Goal: Information Seeking & Learning: Find specific fact

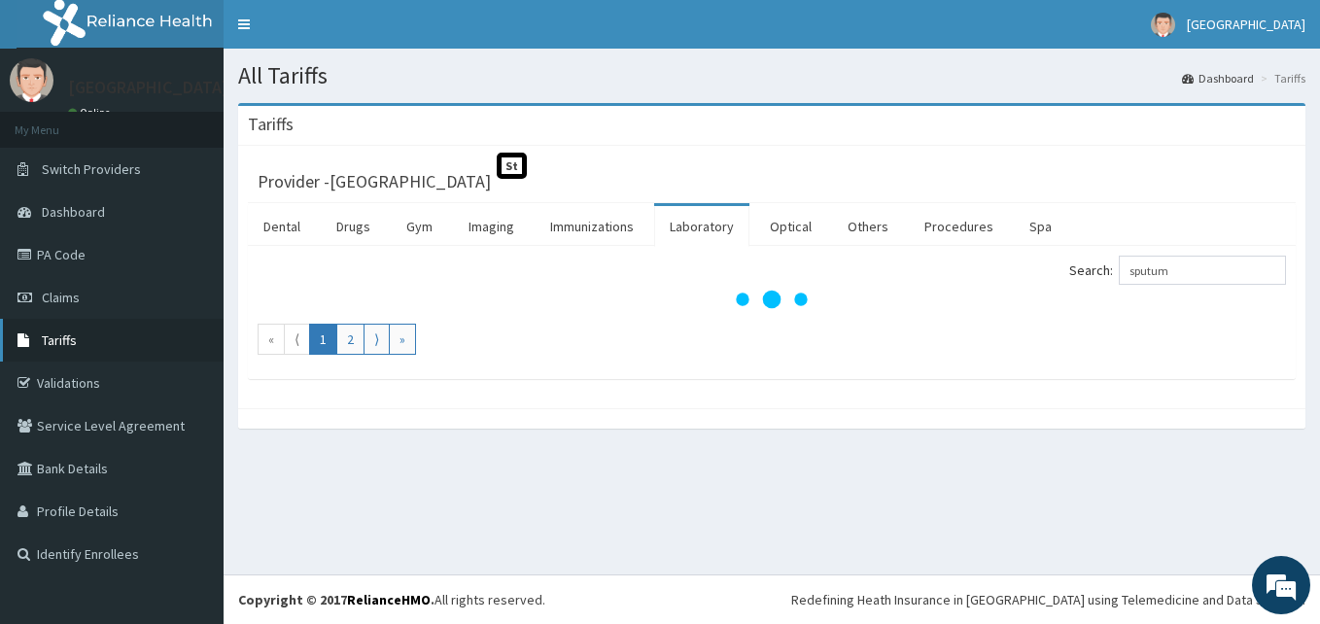
click at [64, 337] on span "Tariffs" at bounding box center [59, 339] width 35 height 17
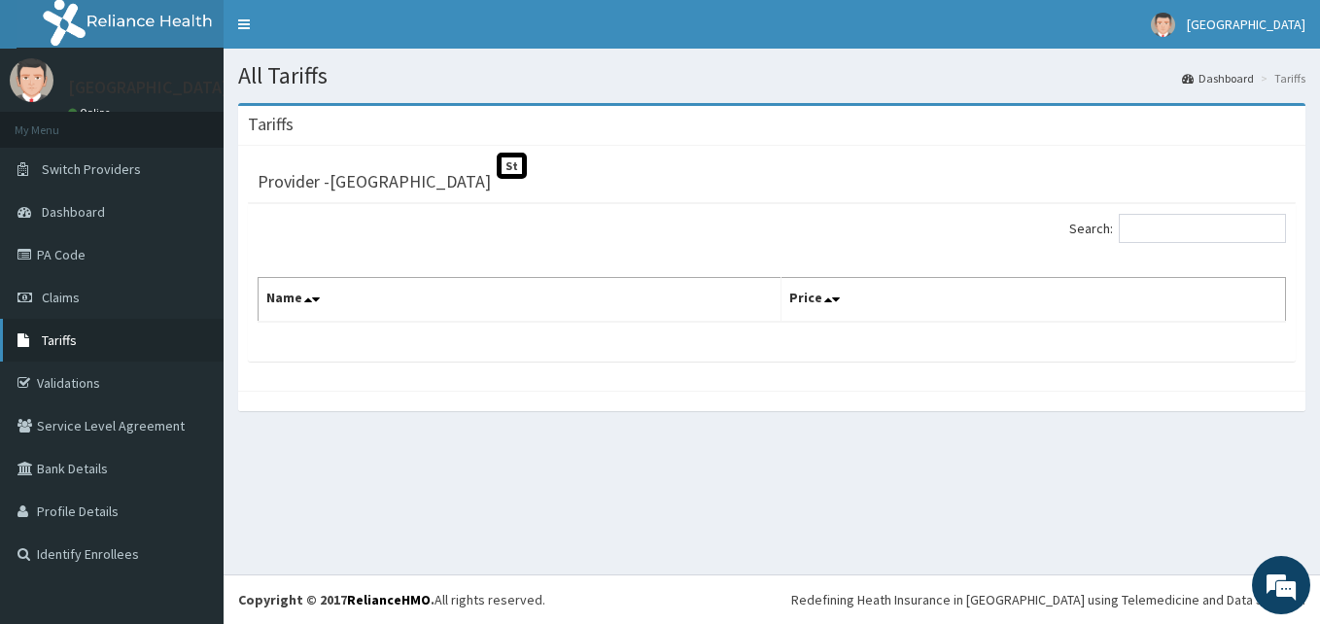
click at [48, 344] on span "Tariffs" at bounding box center [59, 339] width 35 height 17
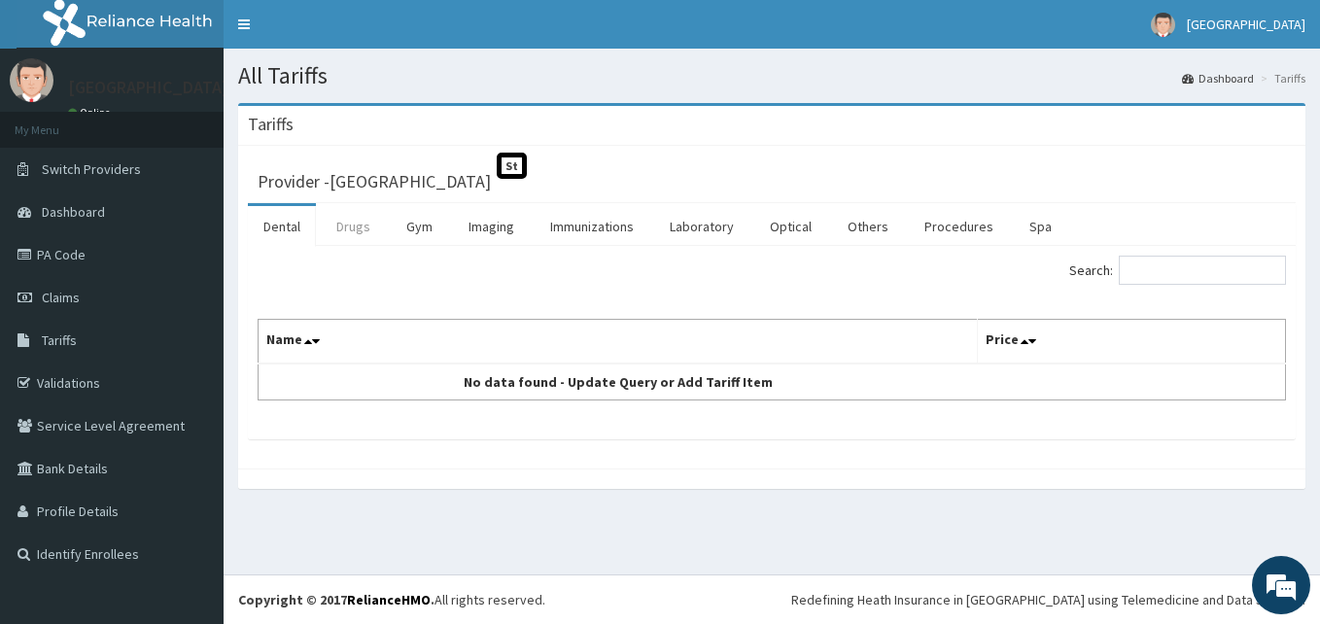
click at [359, 225] on link "Drugs" at bounding box center [353, 226] width 65 height 41
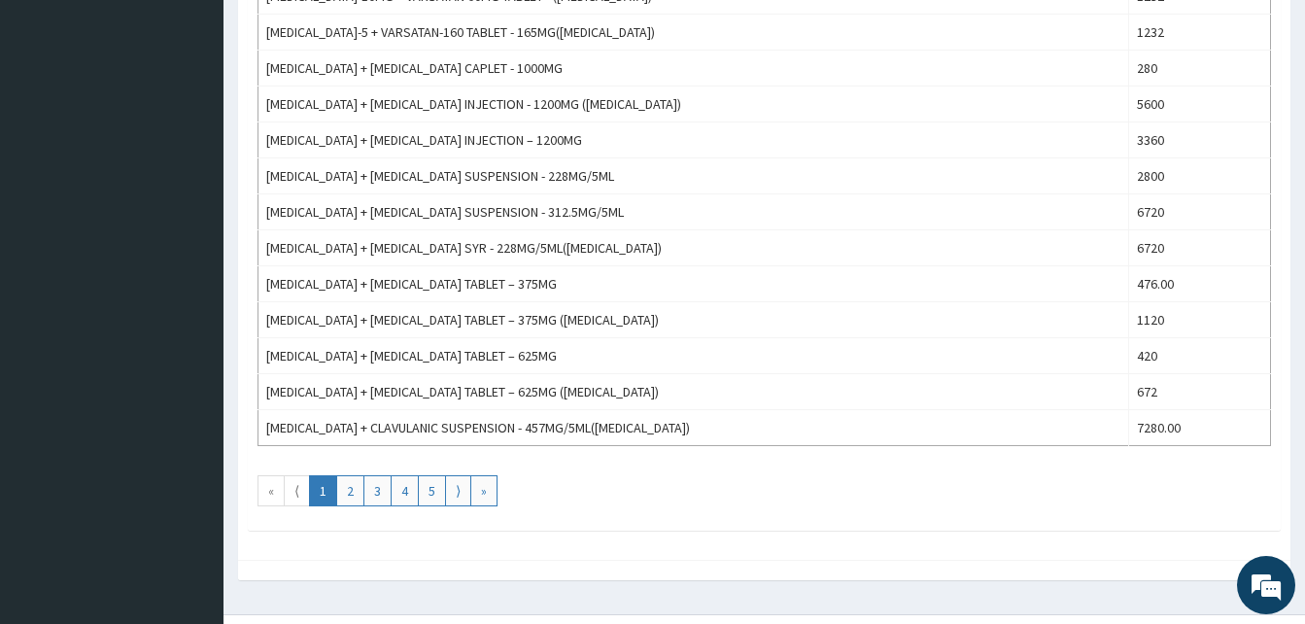
scroll to position [1720, 0]
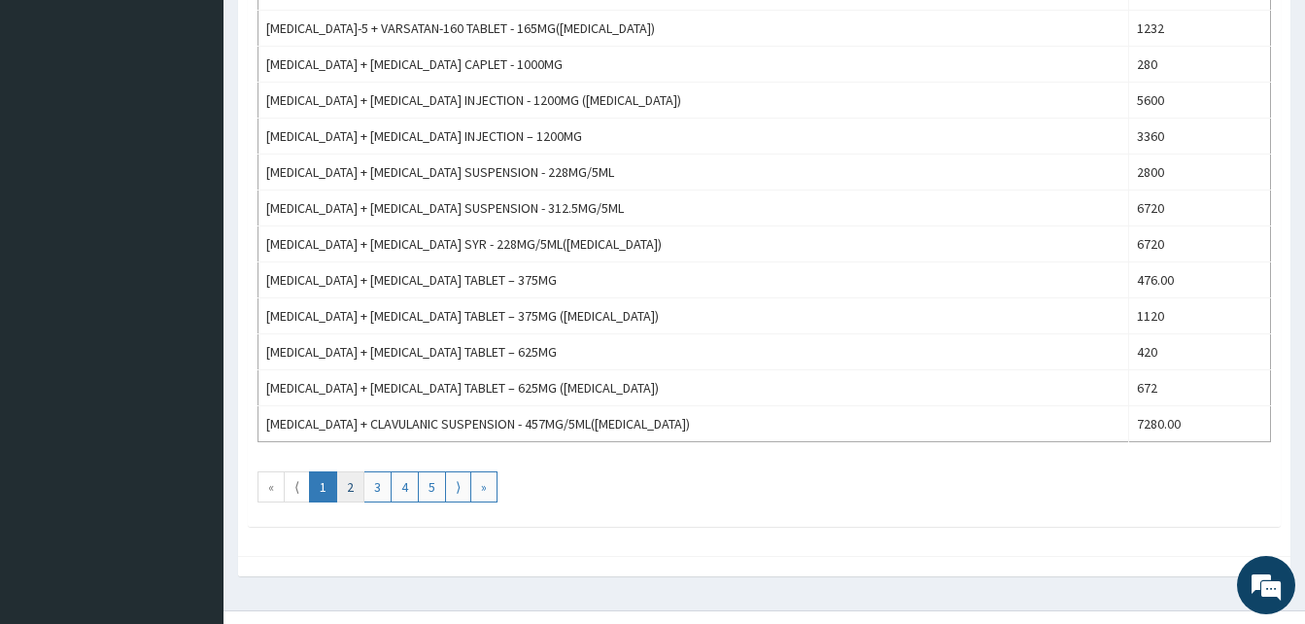
click at [347, 485] on link "2" at bounding box center [350, 486] width 28 height 31
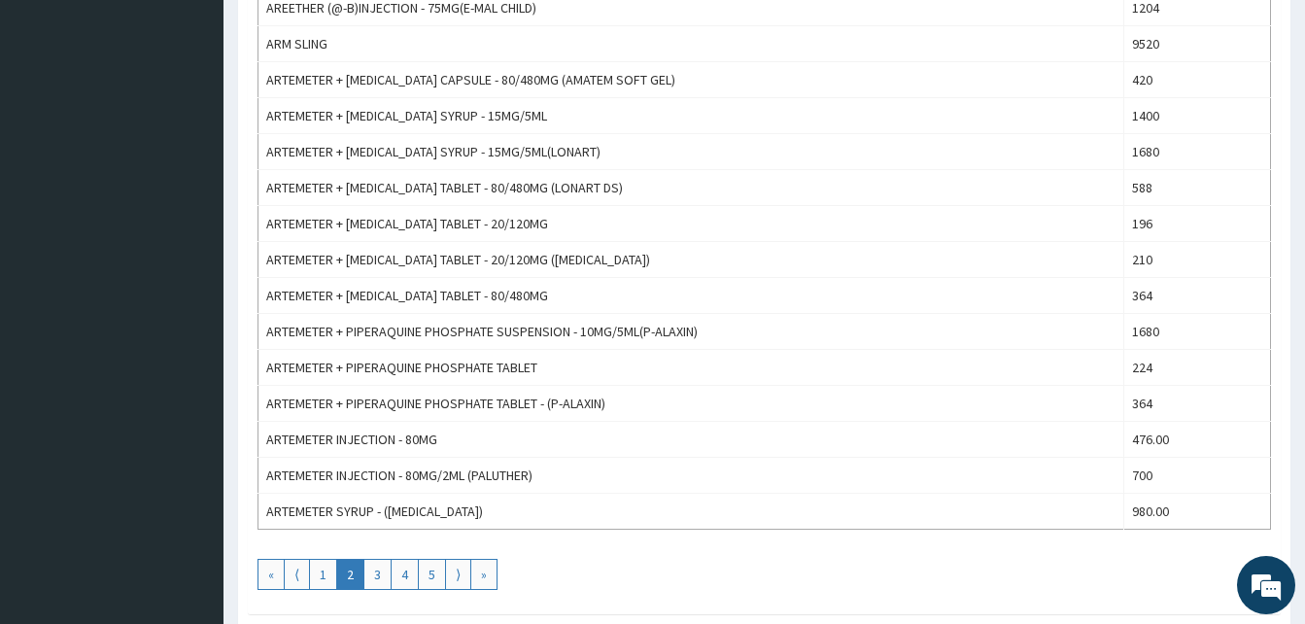
scroll to position [1671, 0]
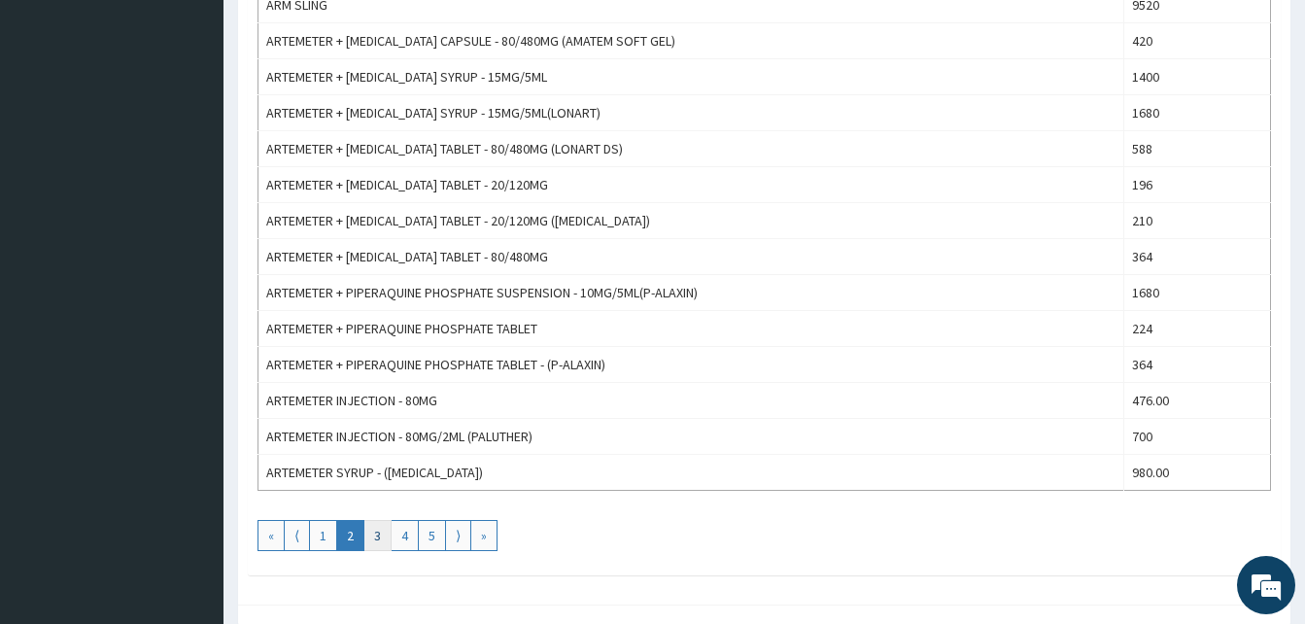
click at [376, 538] on link "3" at bounding box center [377, 535] width 28 height 31
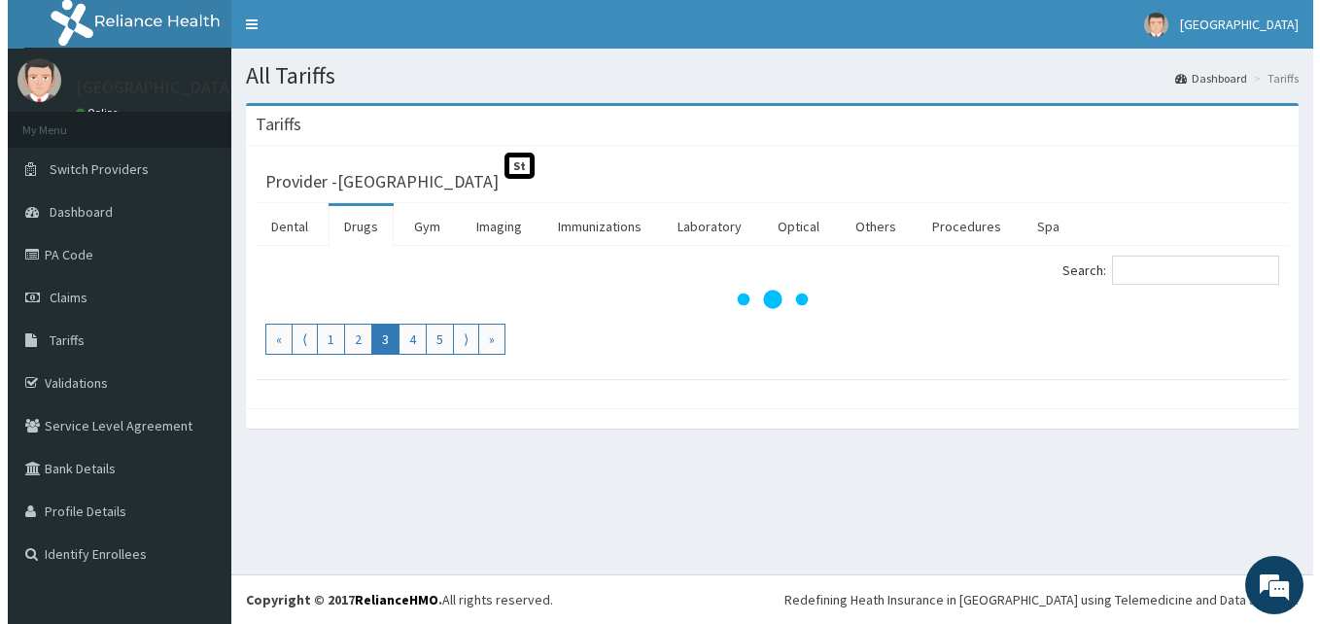
scroll to position [0, 0]
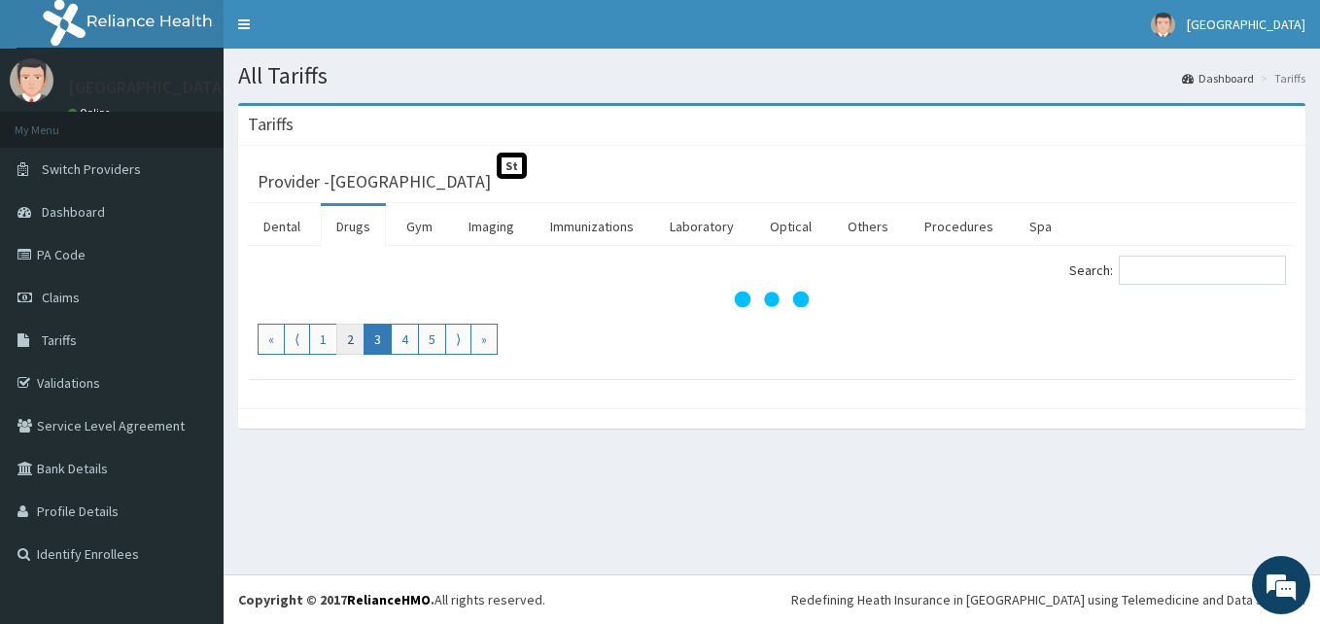
click at [349, 335] on link "2" at bounding box center [350, 339] width 28 height 31
click at [345, 227] on link "Drugs" at bounding box center [353, 226] width 65 height 41
click at [594, 286] on div "Search:" at bounding box center [771, 273] width 1057 height 34
click at [353, 338] on link "2" at bounding box center [350, 339] width 28 height 31
click at [354, 229] on link "Drugs" at bounding box center [353, 226] width 65 height 41
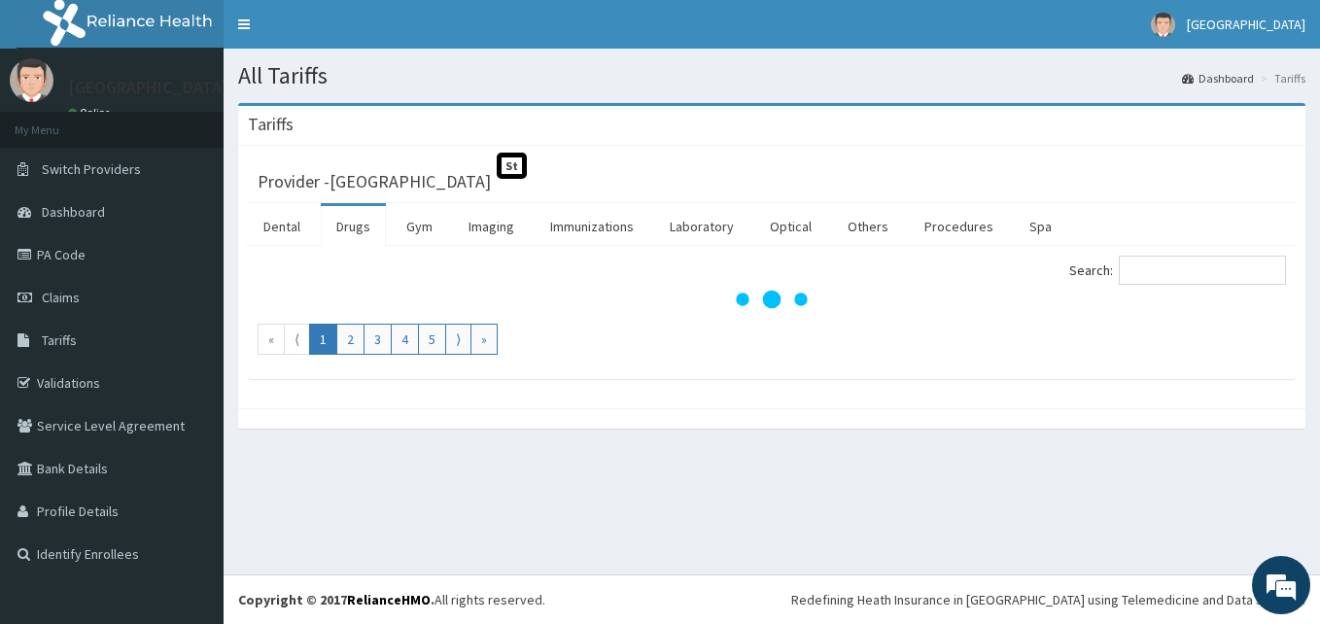
click at [354, 229] on link "Drugs" at bounding box center [353, 226] width 65 height 41
click at [351, 346] on link "2" at bounding box center [350, 339] width 28 height 31
click at [740, 173] on div "Provider - St Everest Hospital St" at bounding box center [772, 178] width 1028 height 27
click at [703, 231] on link "Laboratory" at bounding box center [701, 226] width 95 height 41
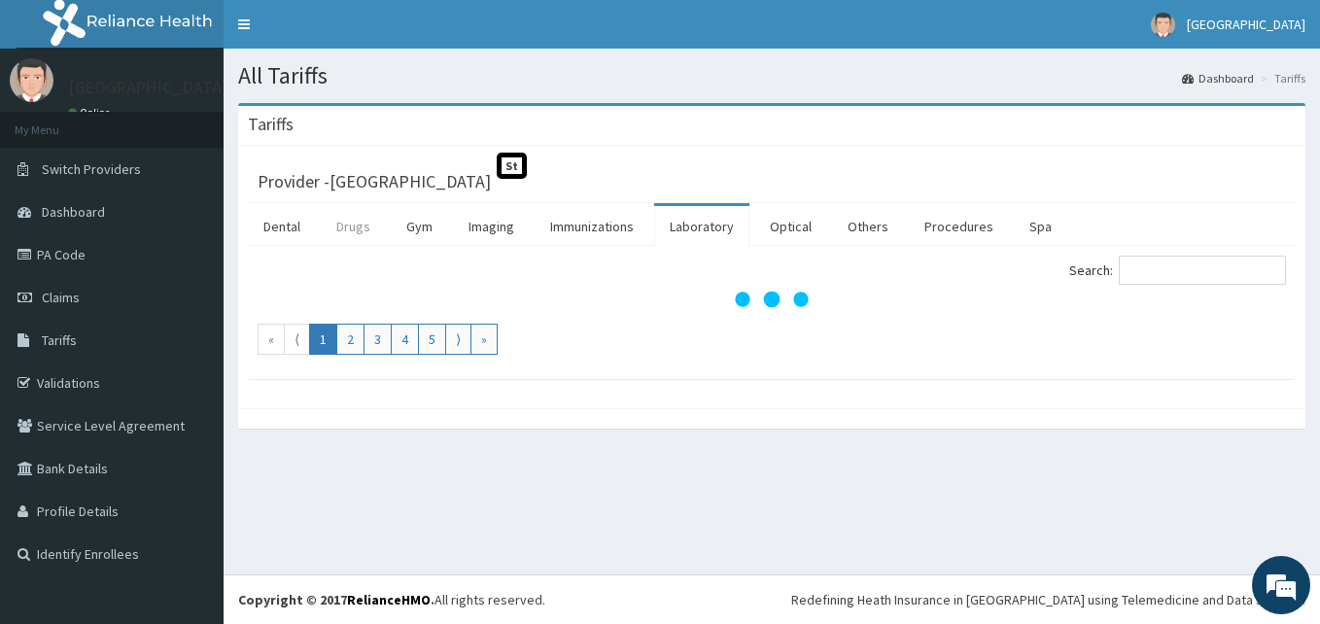
click at [359, 236] on link "Drugs" at bounding box center [353, 226] width 65 height 41
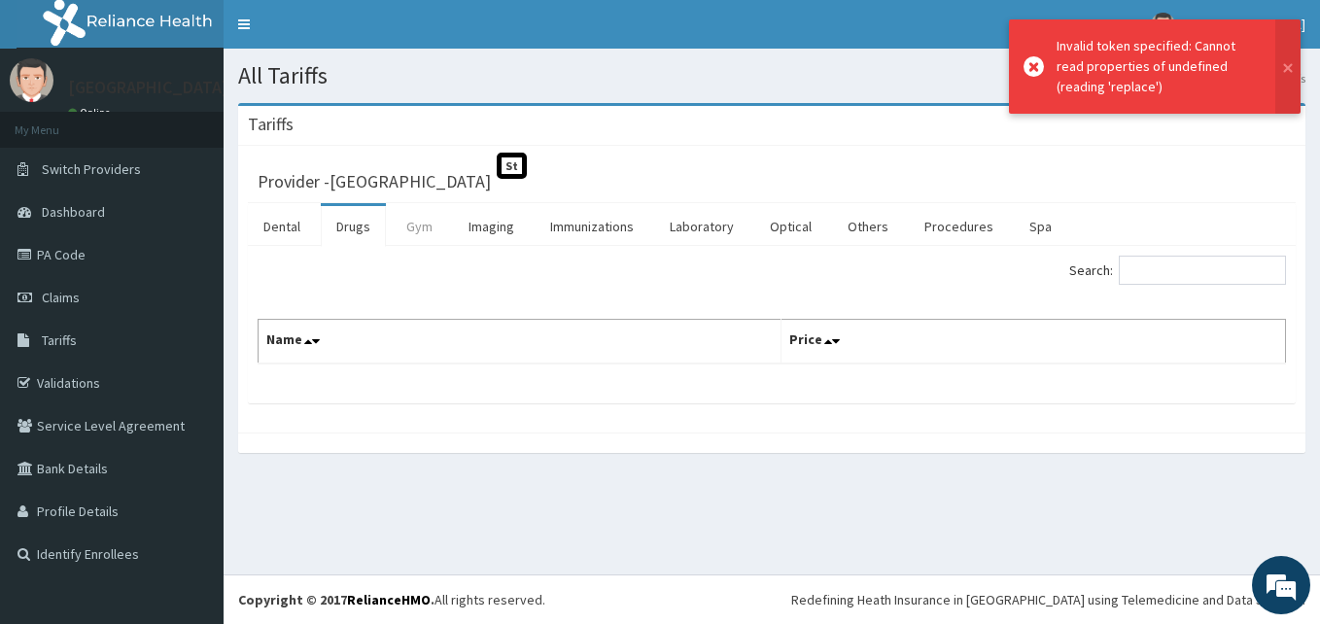
click at [430, 231] on link "Gym" at bounding box center [419, 226] width 57 height 41
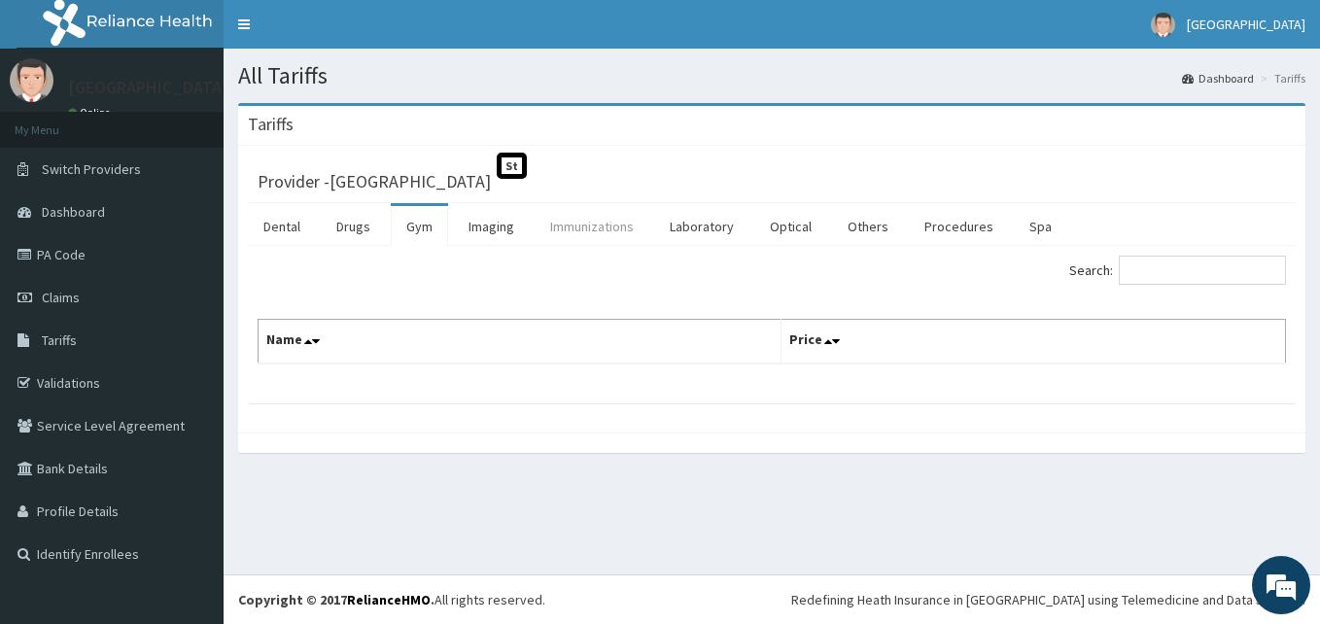
click at [590, 237] on link "Immunizations" at bounding box center [591, 226] width 115 height 41
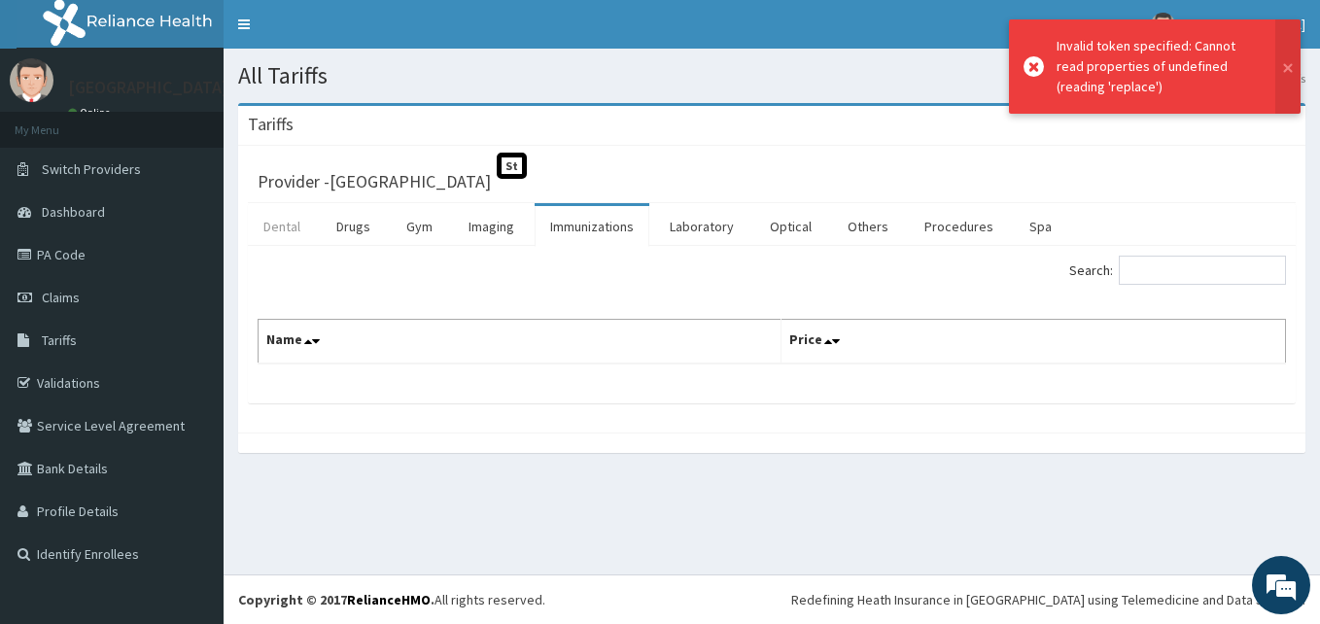
click at [263, 220] on link "Dental" at bounding box center [282, 226] width 68 height 41
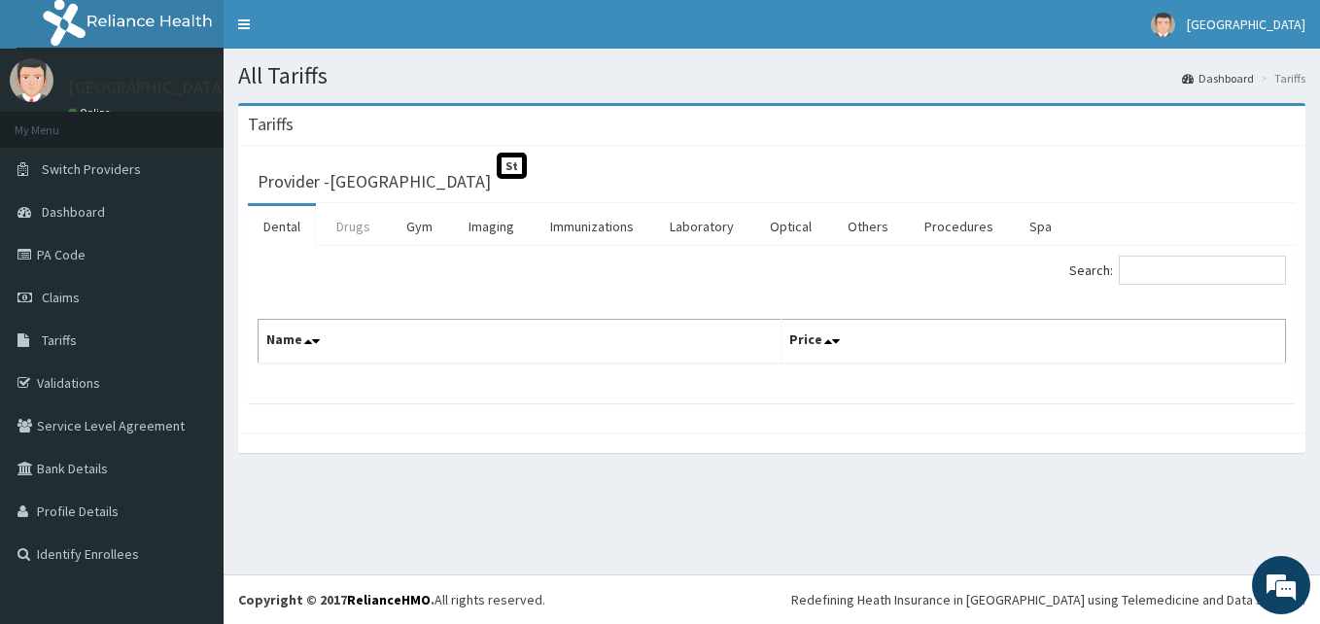
click at [348, 227] on link "Drugs" at bounding box center [353, 226] width 65 height 41
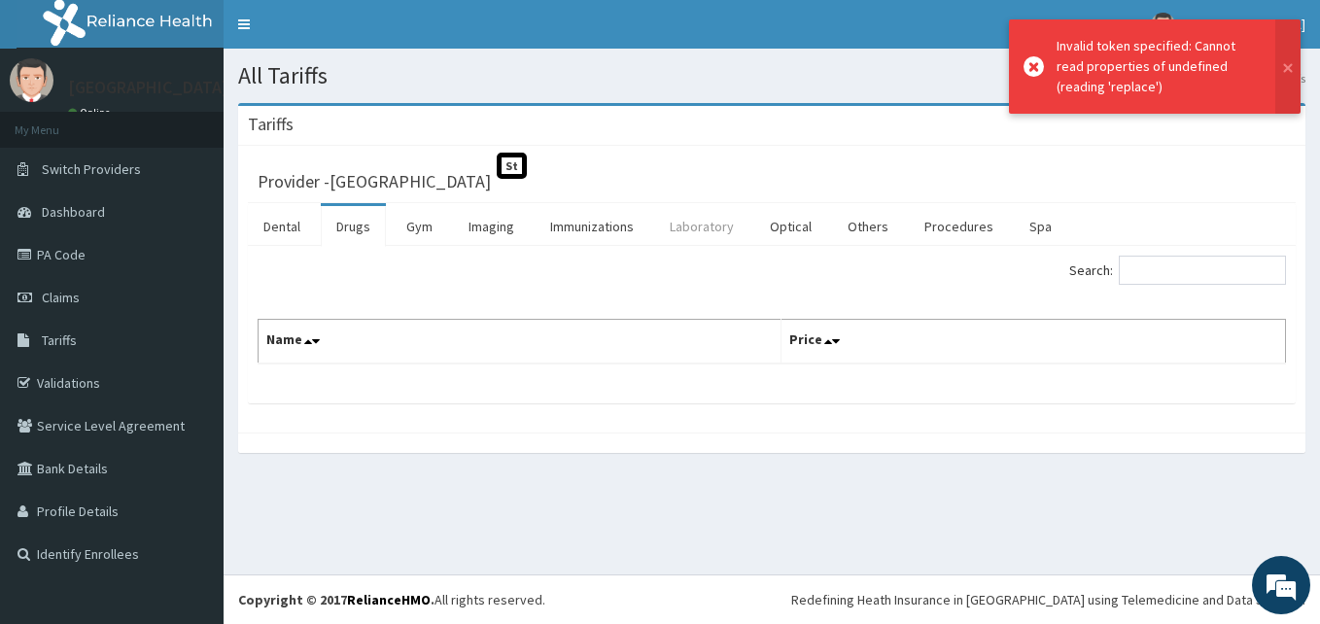
click at [696, 228] on link "Laboratory" at bounding box center [701, 226] width 95 height 41
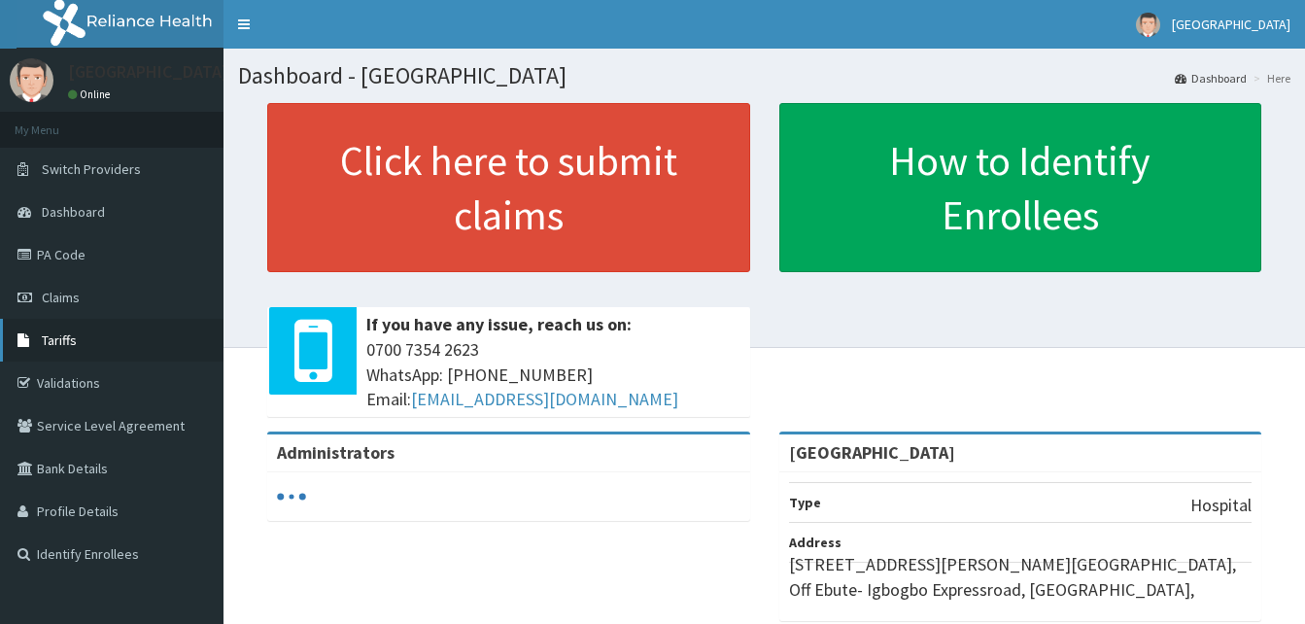
click at [52, 340] on span "Tariffs" at bounding box center [59, 339] width 35 height 17
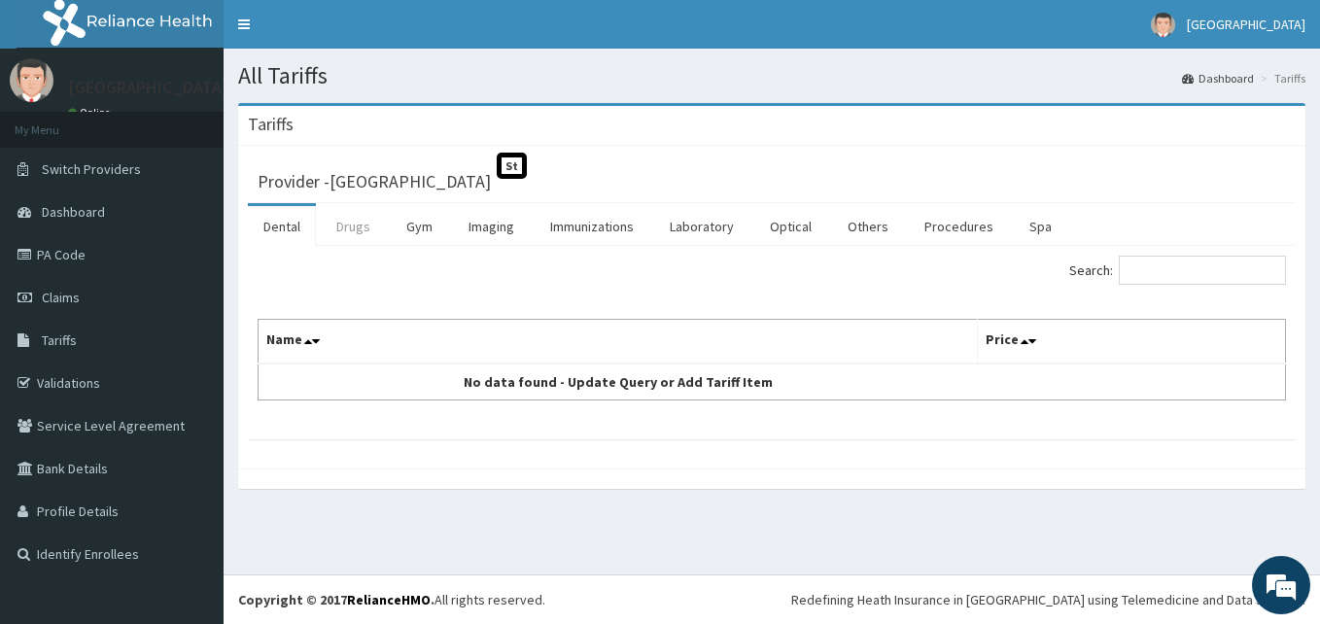
click at [330, 230] on link "Drugs" at bounding box center [353, 226] width 65 height 41
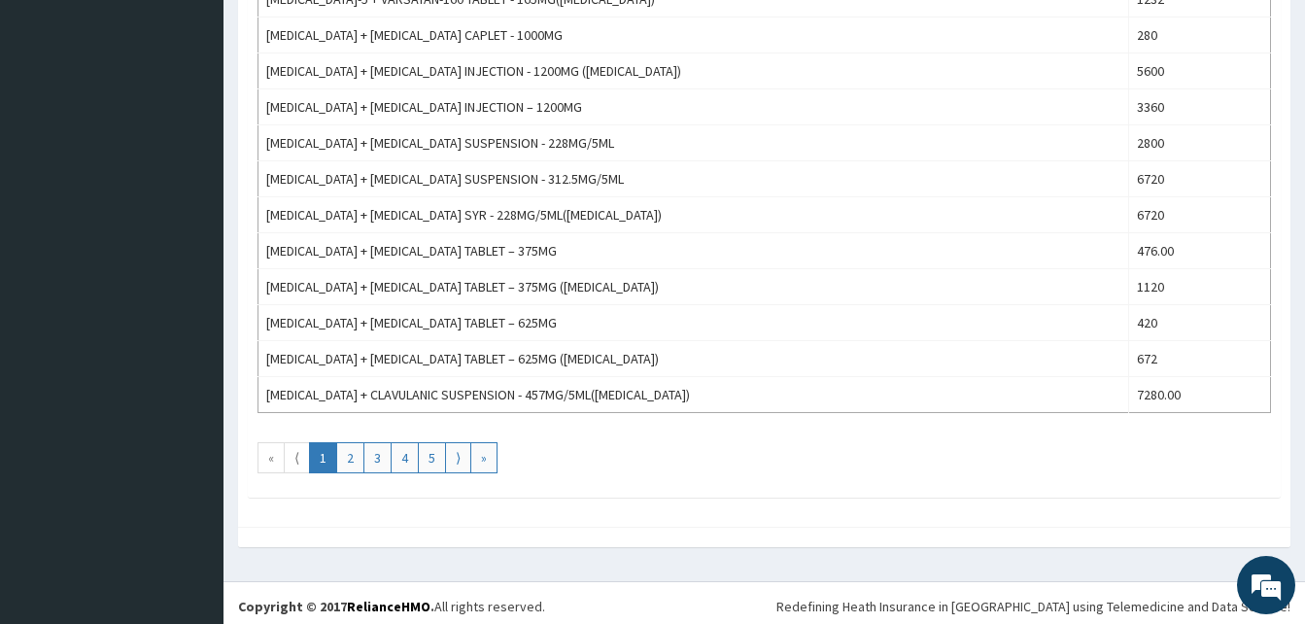
scroll to position [1756, 0]
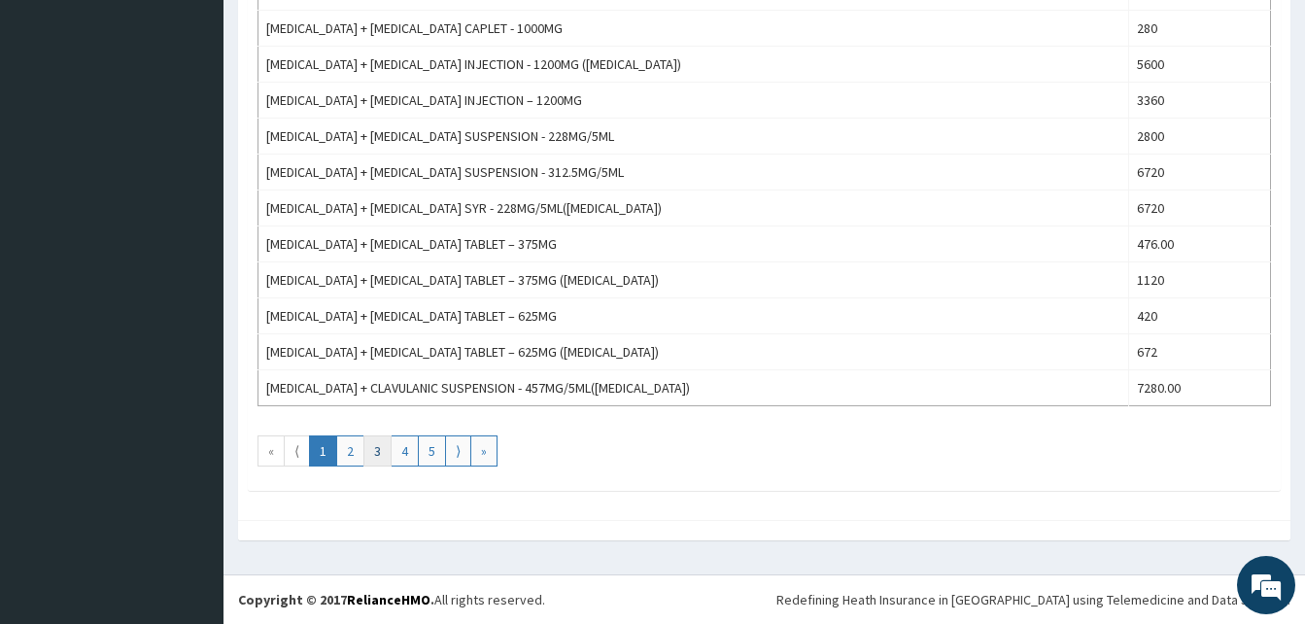
click at [383, 452] on link "3" at bounding box center [377, 450] width 28 height 31
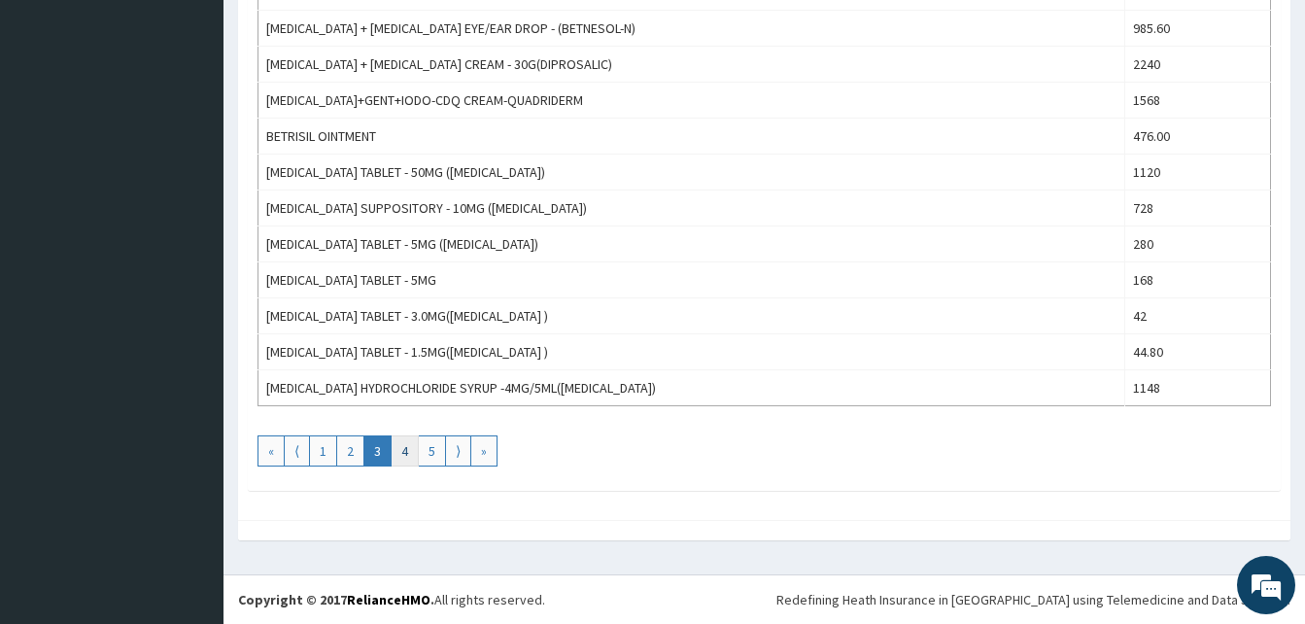
click at [404, 449] on link "4" at bounding box center [405, 450] width 28 height 31
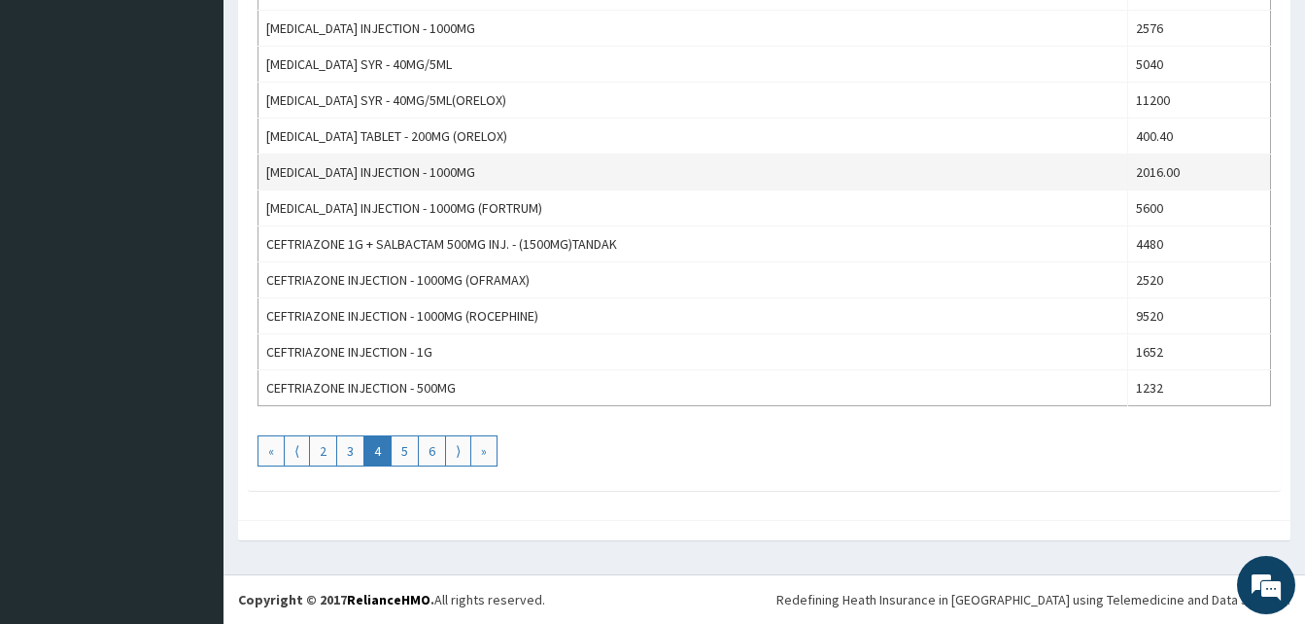
click at [758, 168] on td "CEFTAZIDIME INJECTION - 1000MG" at bounding box center [693, 173] width 870 height 36
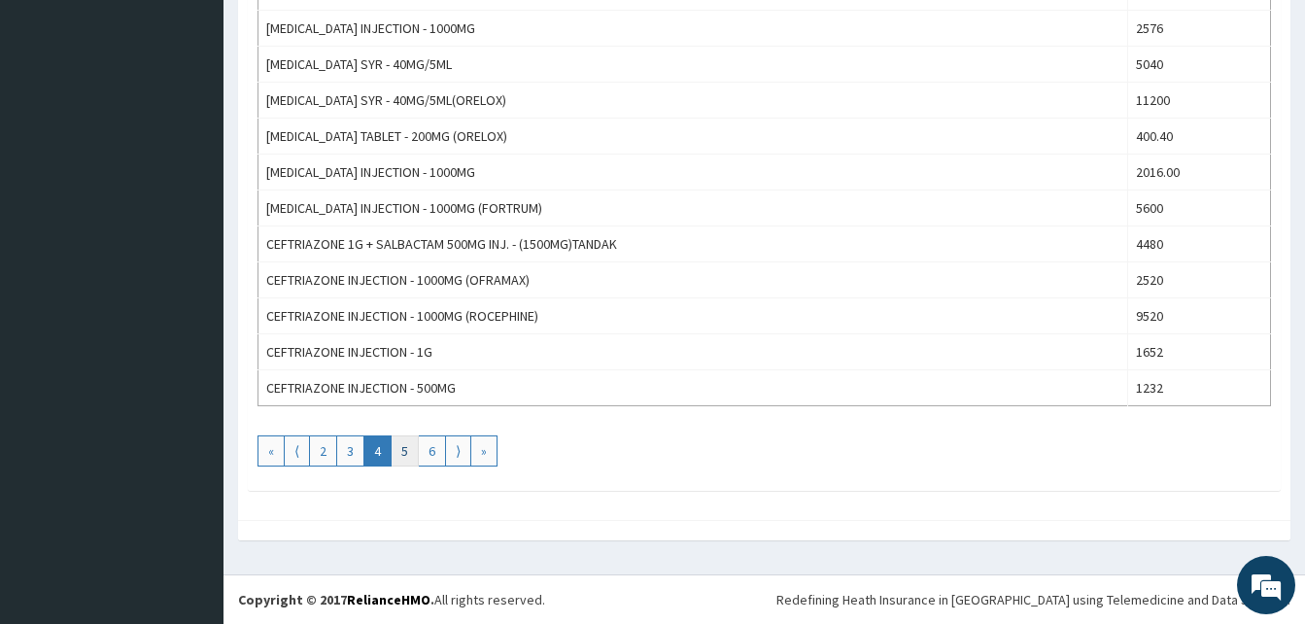
click at [407, 449] on link "5" at bounding box center [405, 450] width 28 height 31
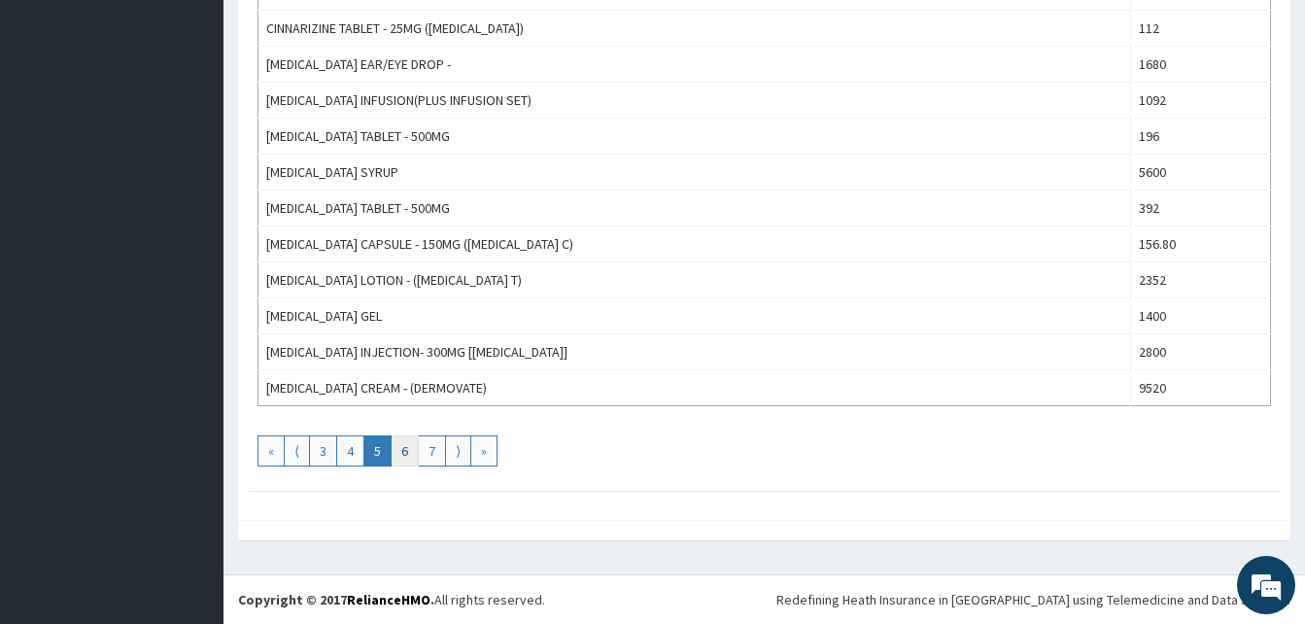
click at [404, 451] on link "6" at bounding box center [405, 450] width 28 height 31
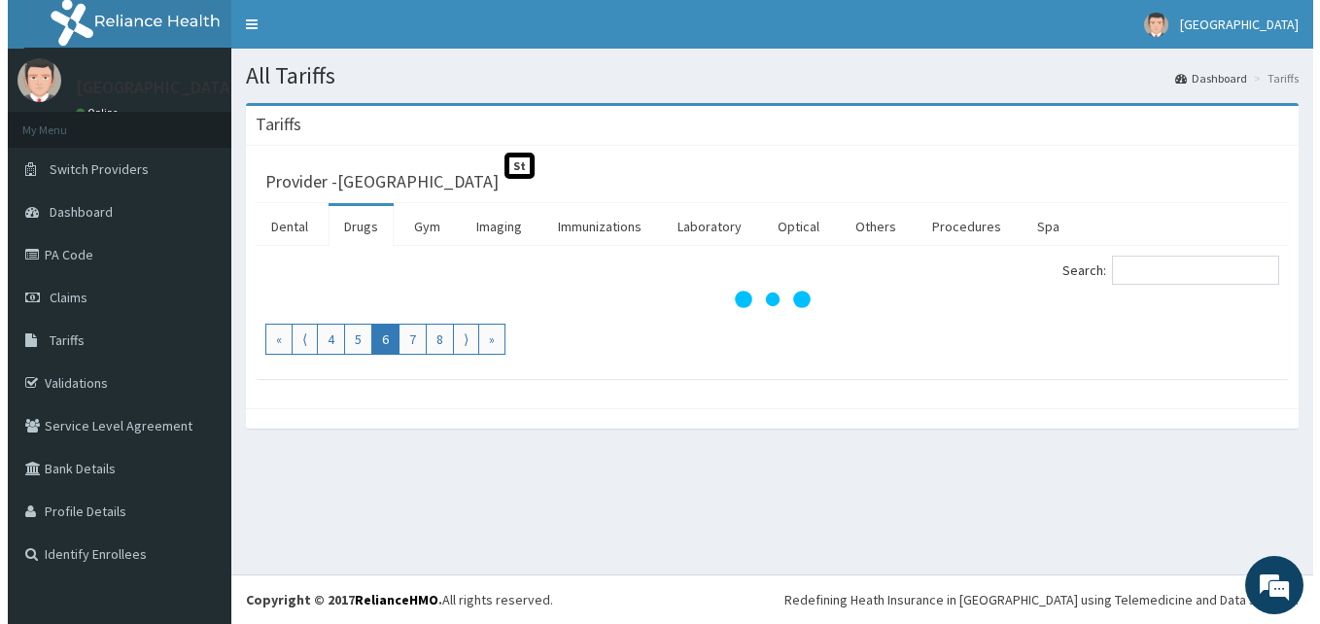
scroll to position [0, 0]
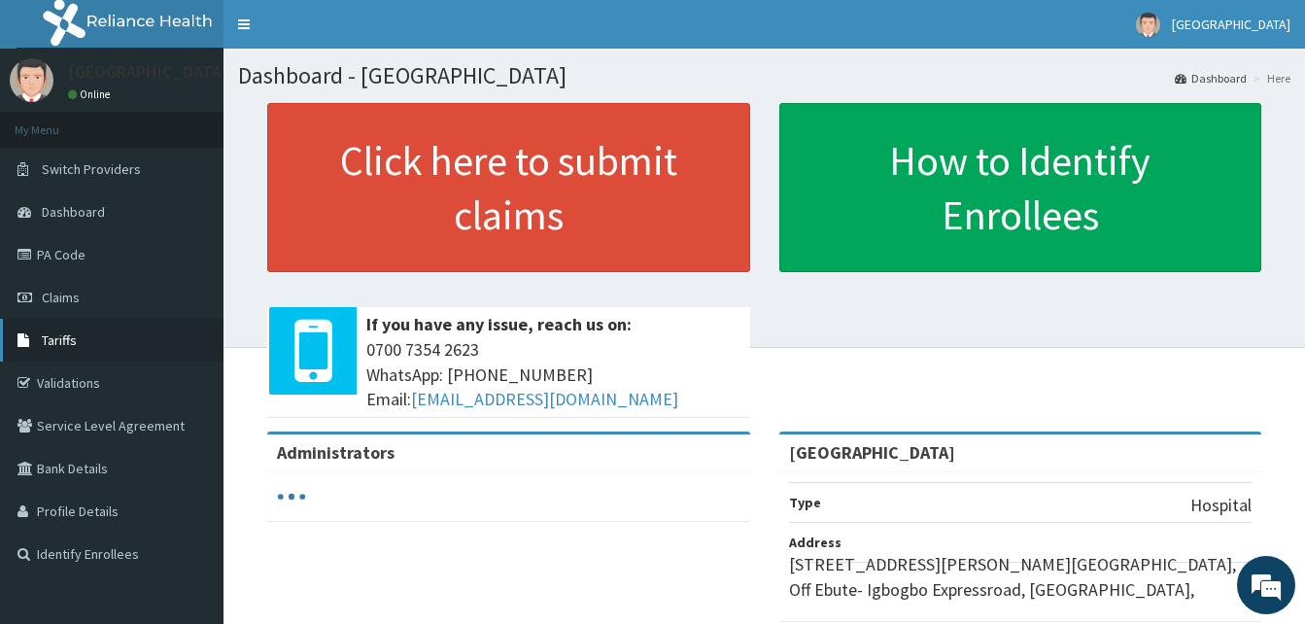
click at [69, 334] on span "Tariffs" at bounding box center [59, 339] width 35 height 17
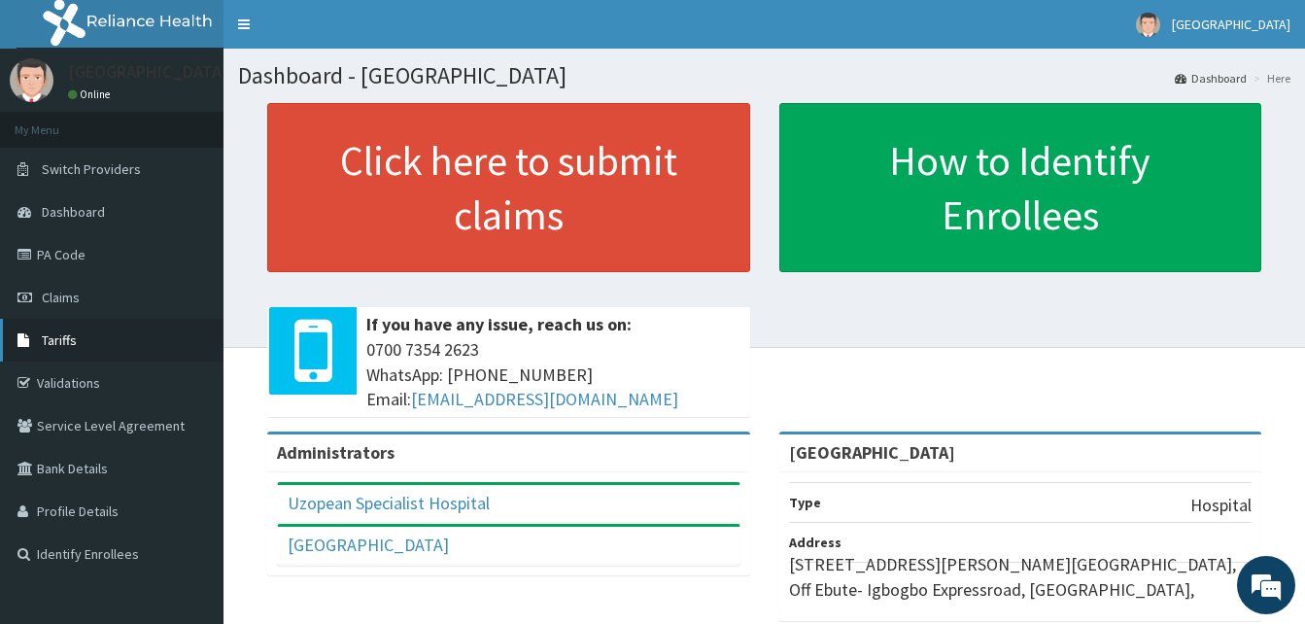
click at [86, 337] on link "Tariffs" at bounding box center [112, 340] width 224 height 43
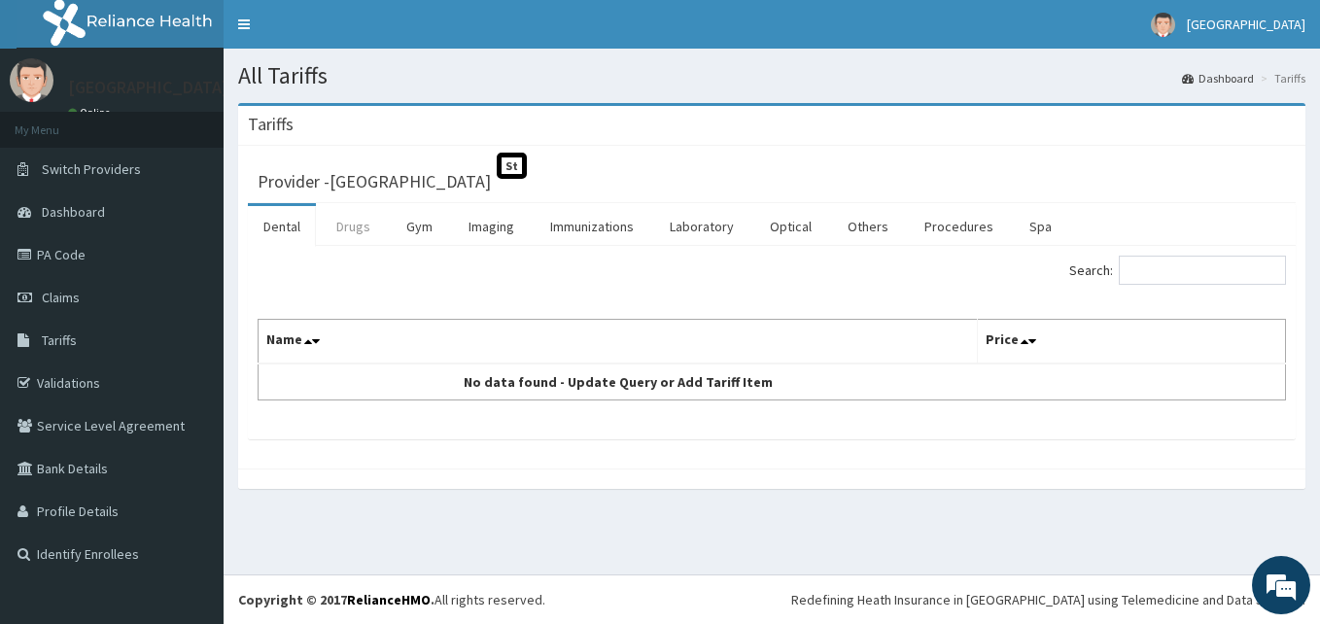
click at [352, 234] on link "Drugs" at bounding box center [353, 226] width 65 height 41
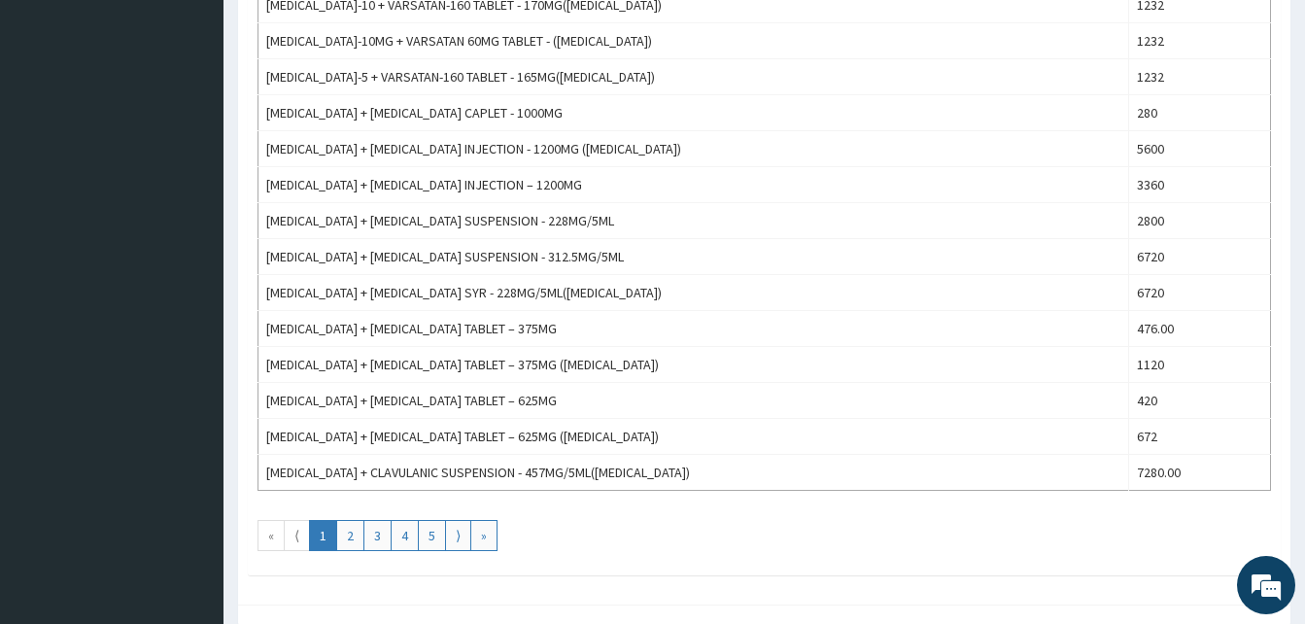
scroll to position [1710, 0]
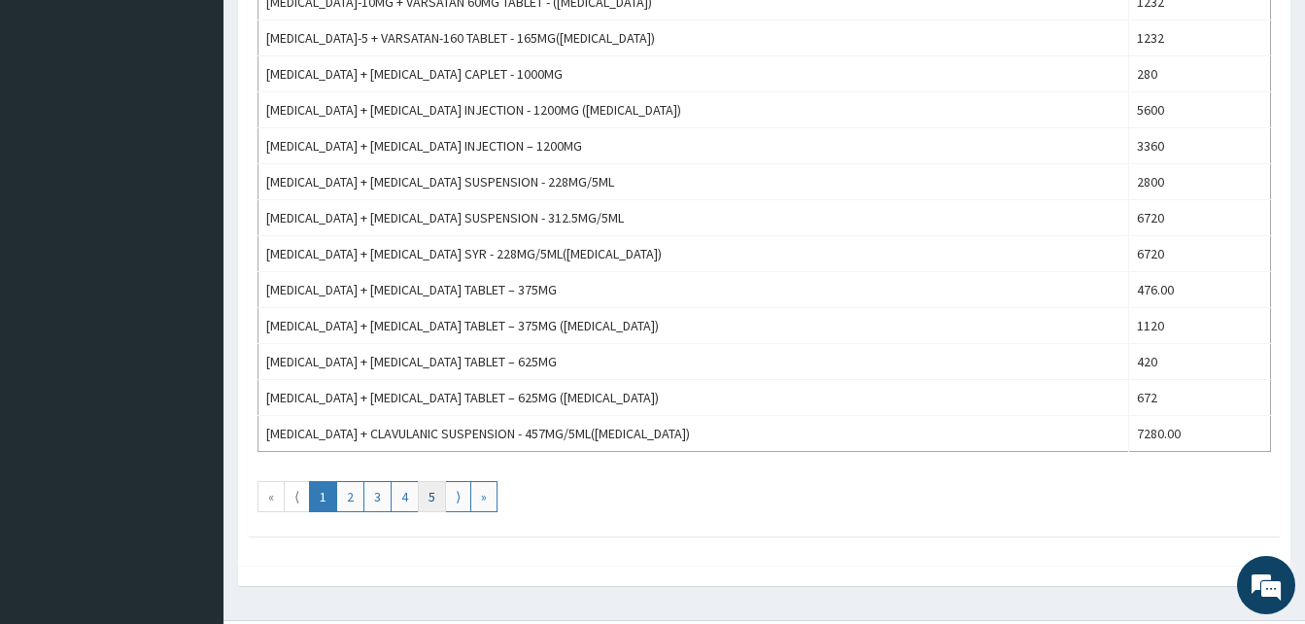
click at [440, 490] on link "5" at bounding box center [432, 496] width 28 height 31
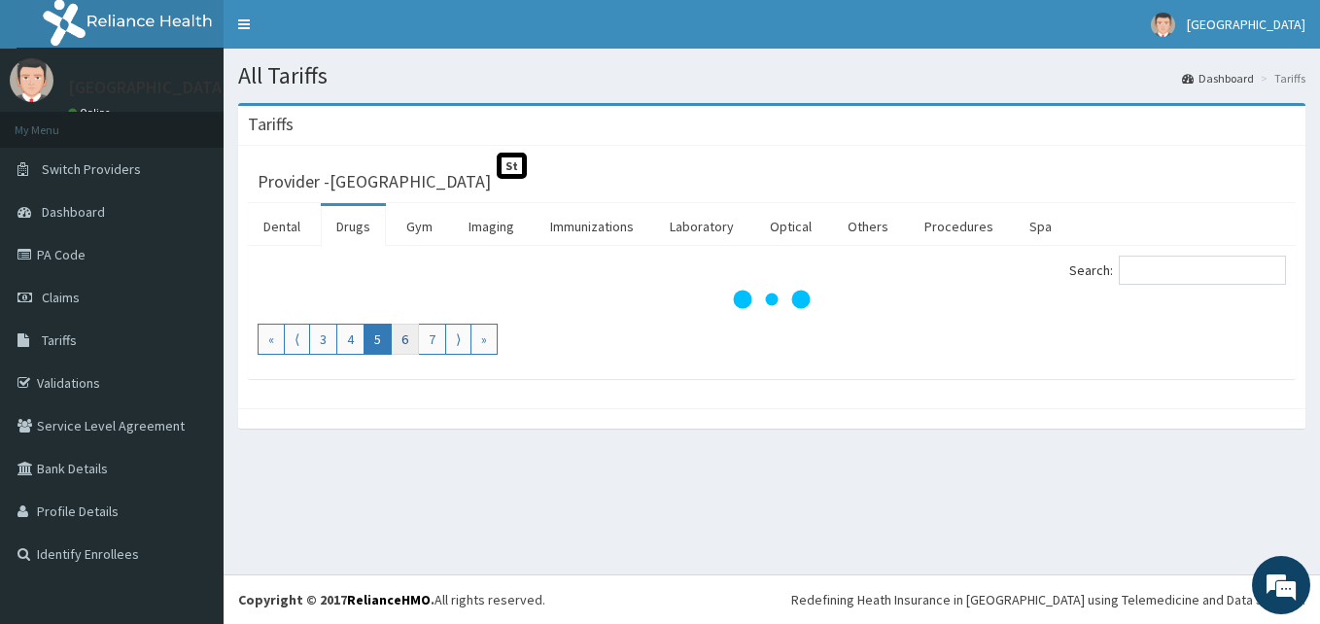
click at [405, 336] on link "6" at bounding box center [405, 339] width 28 height 31
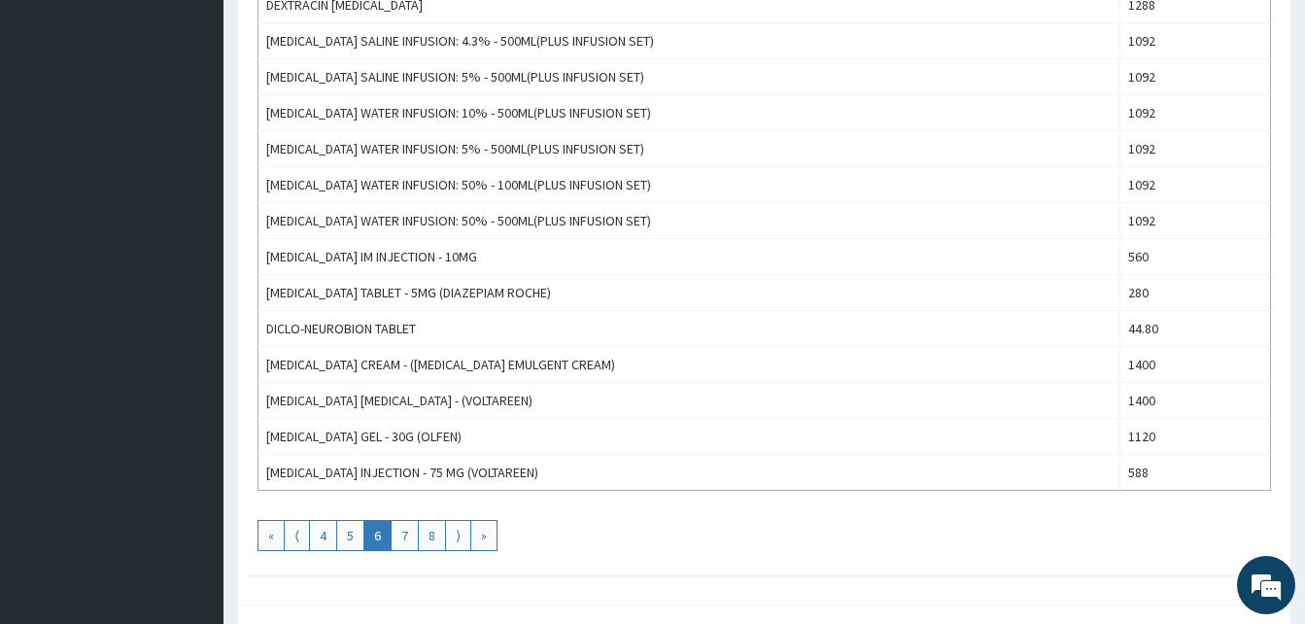
scroll to position [1710, 0]
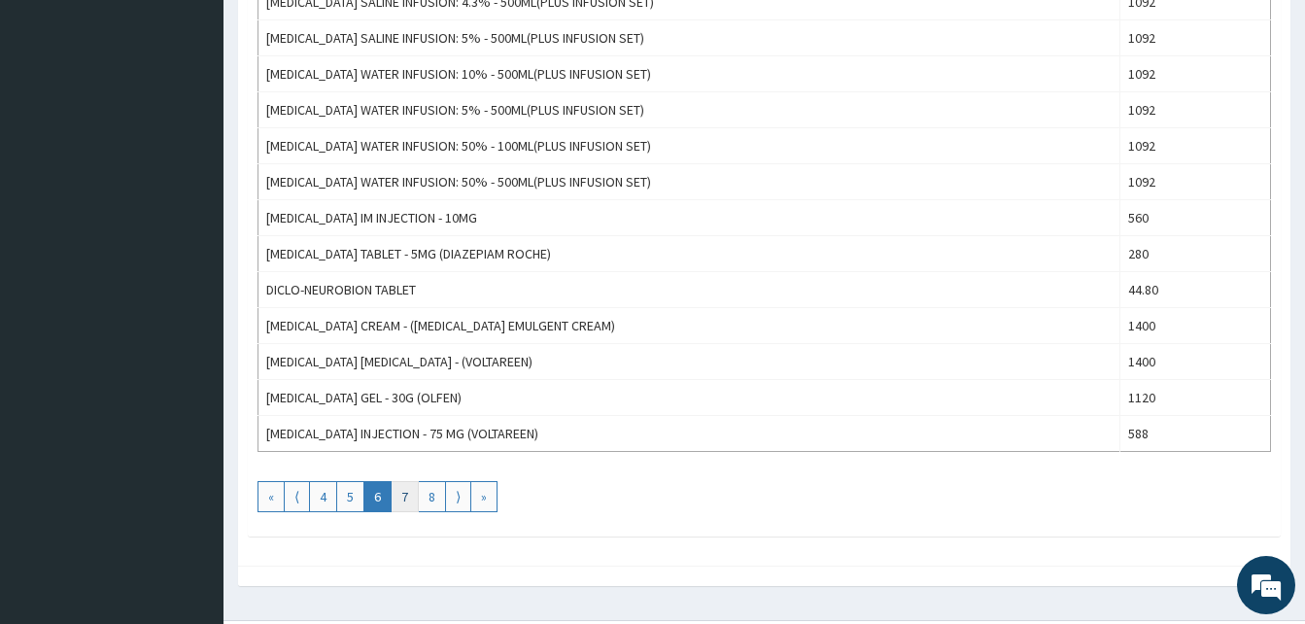
click at [406, 500] on link "7" at bounding box center [405, 496] width 28 height 31
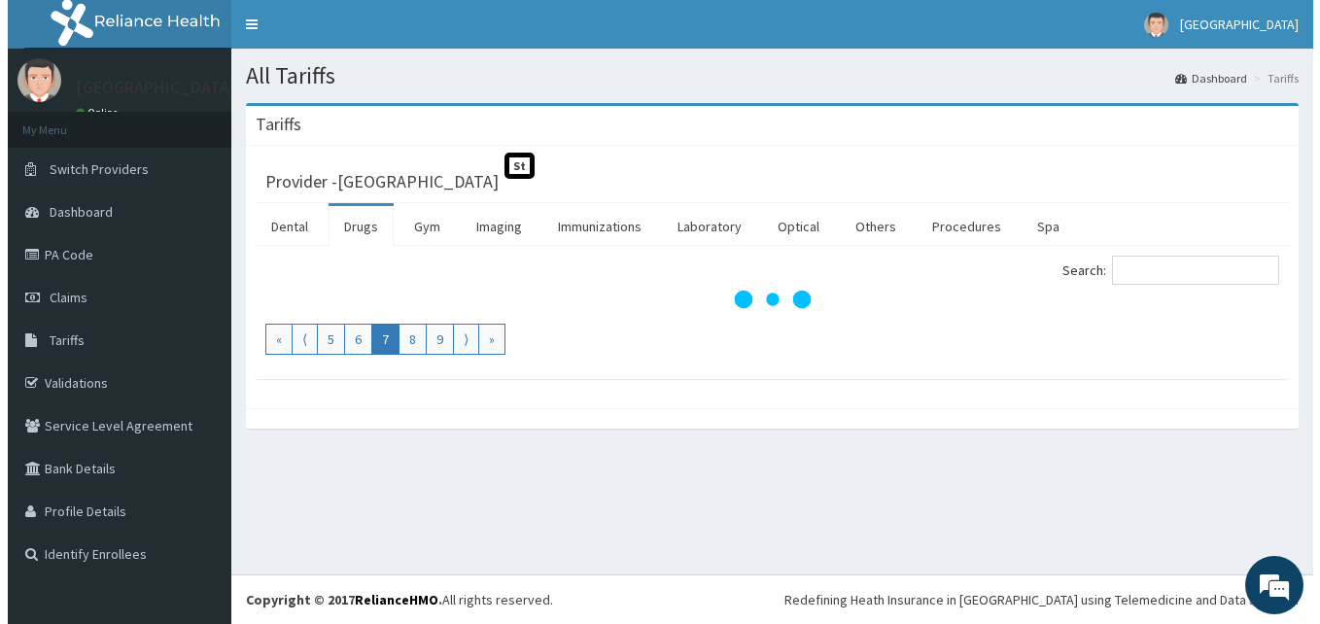
scroll to position [0, 0]
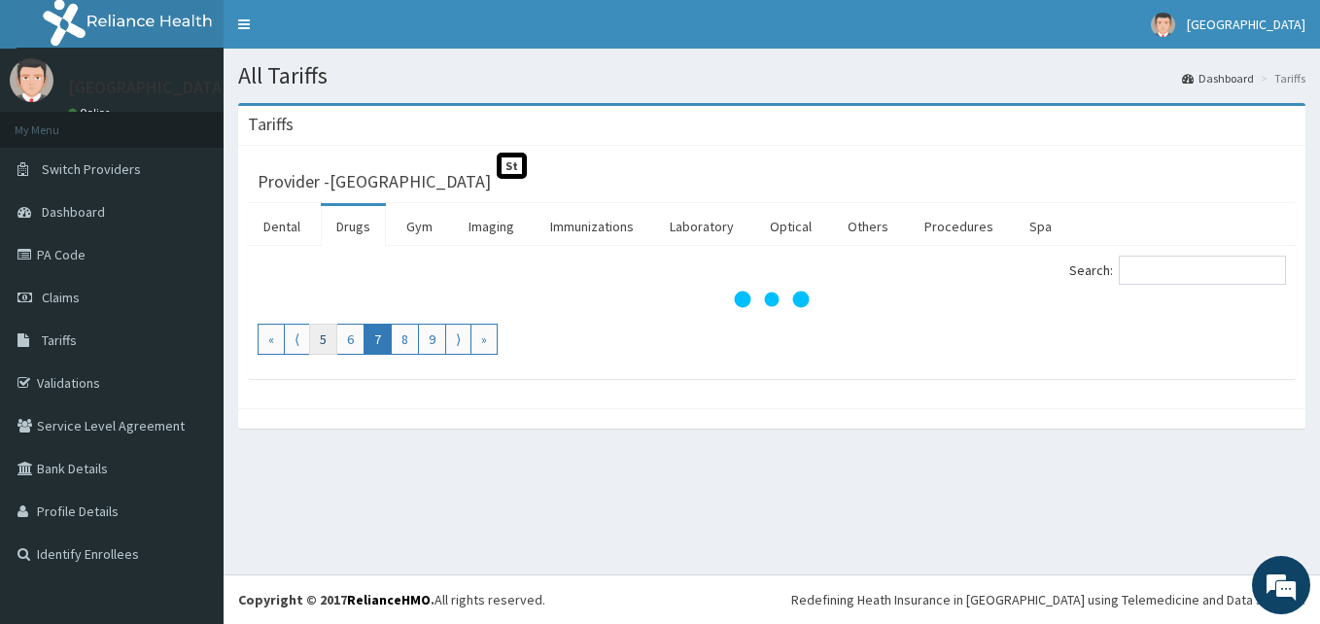
click at [327, 344] on link "5" at bounding box center [323, 339] width 28 height 31
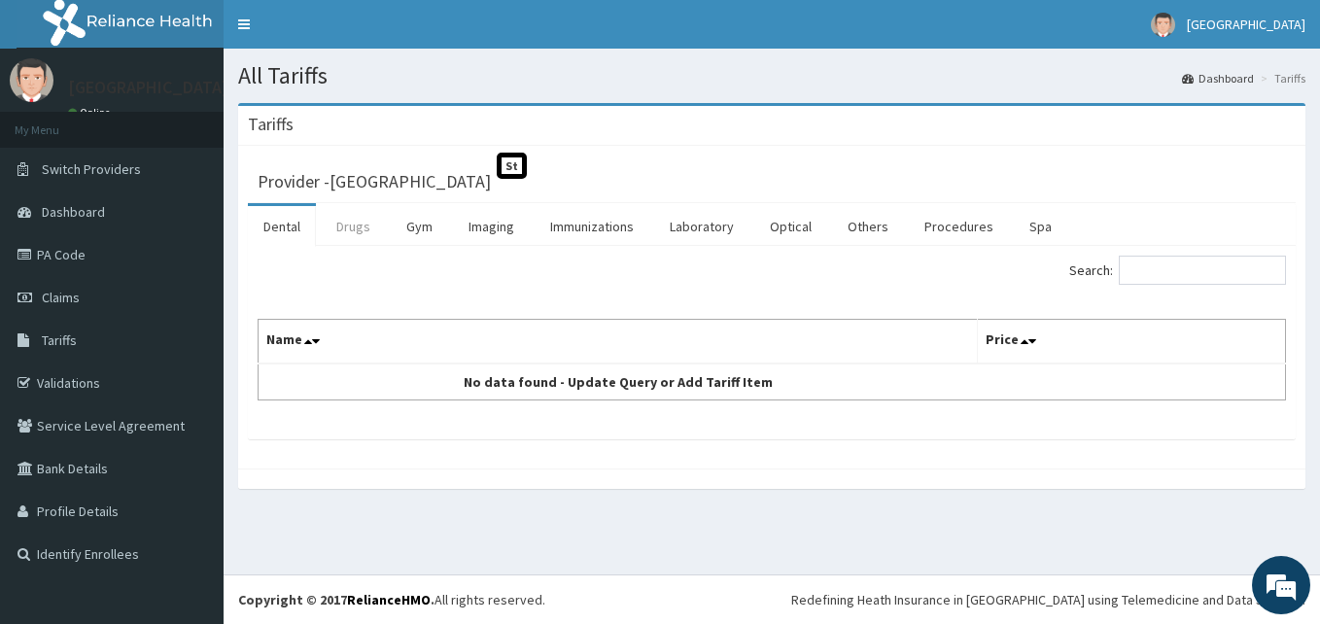
click at [352, 224] on link "Drugs" at bounding box center [353, 226] width 65 height 41
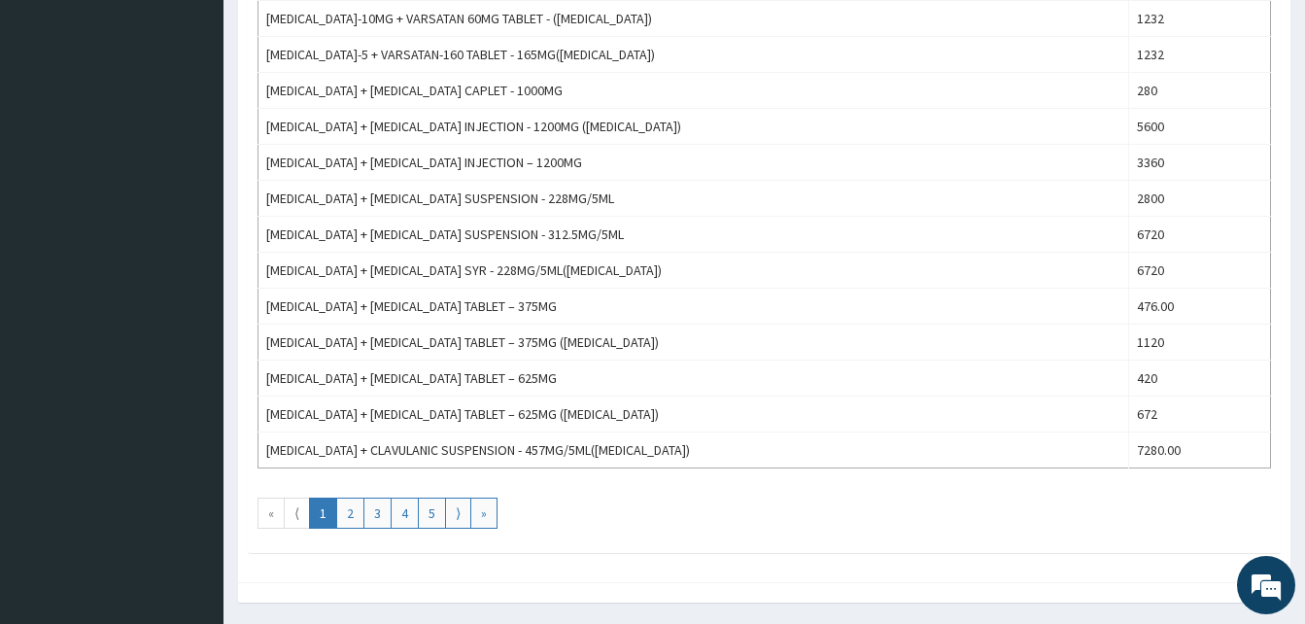
scroll to position [1756, 0]
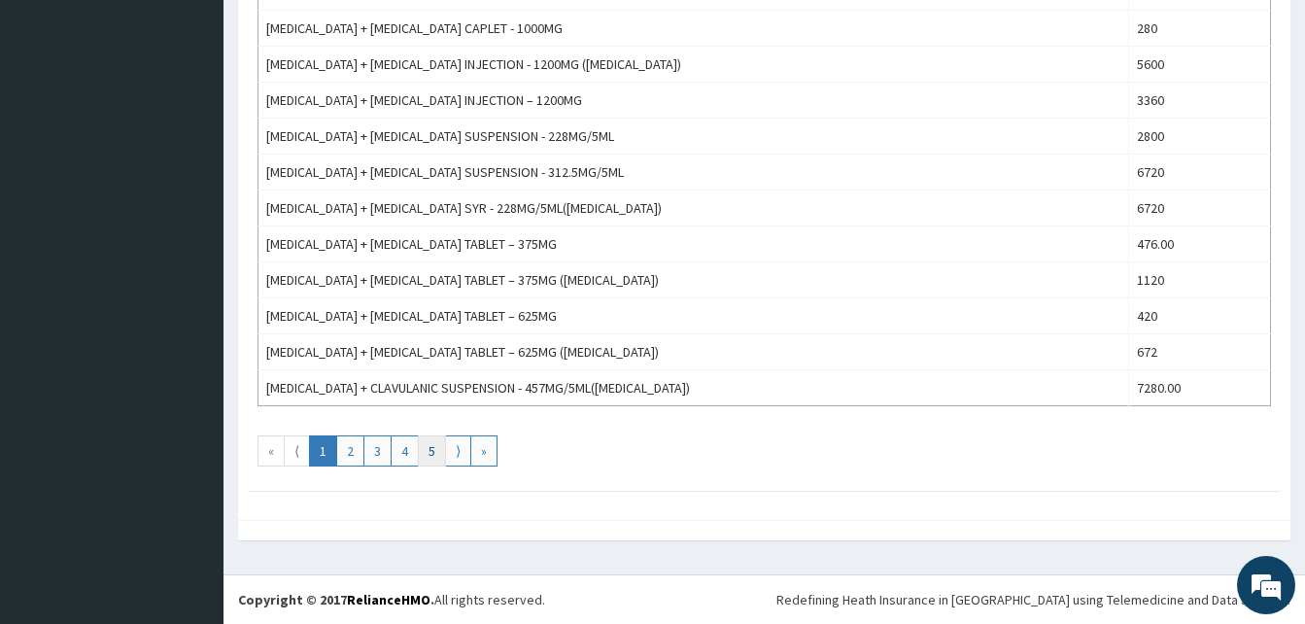
click at [430, 453] on link "5" at bounding box center [432, 450] width 28 height 31
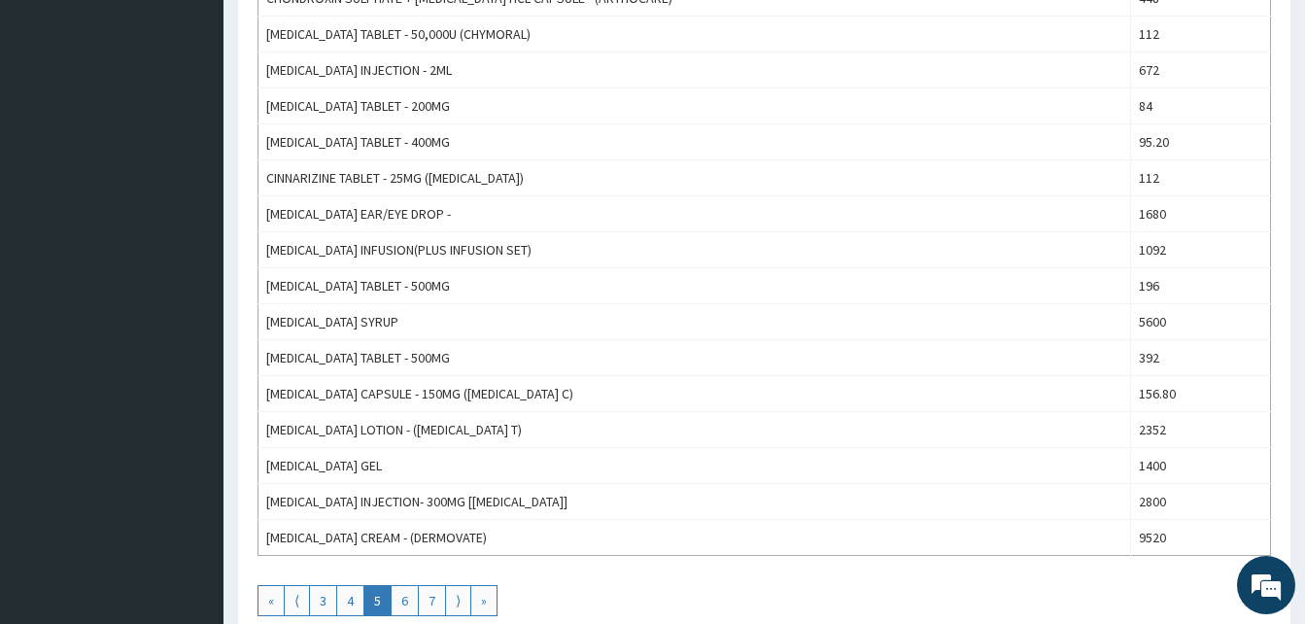
scroll to position [1710, 0]
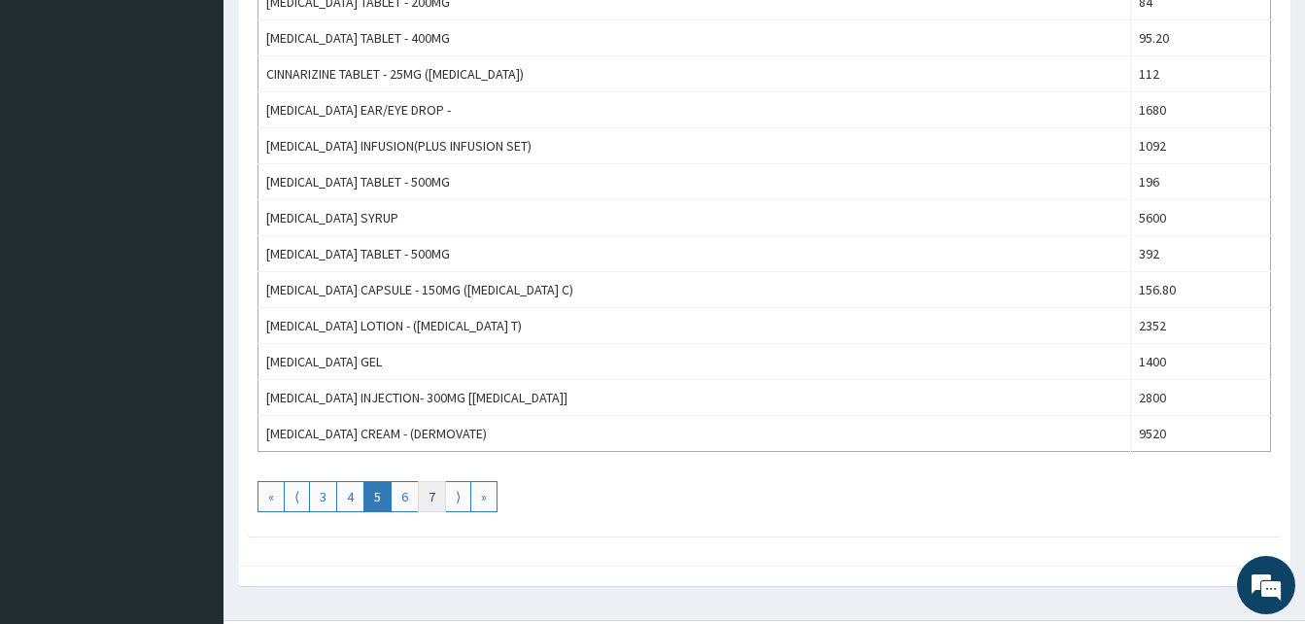
click at [425, 498] on link "7" at bounding box center [432, 496] width 28 height 31
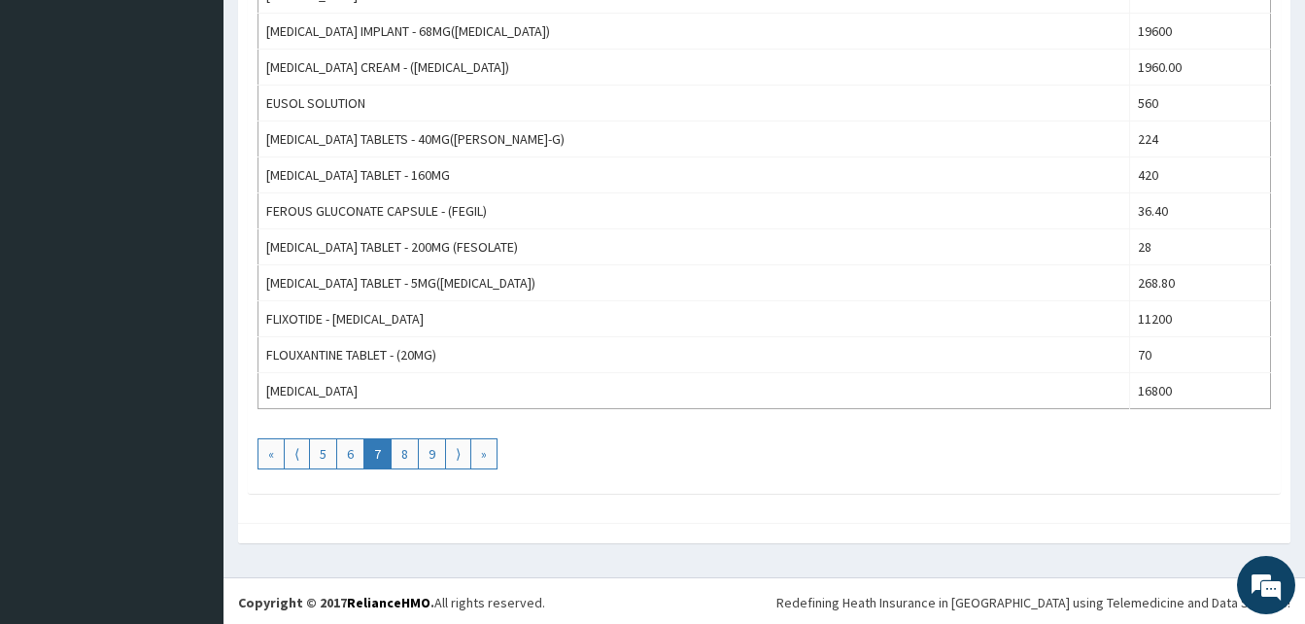
scroll to position [1756, 0]
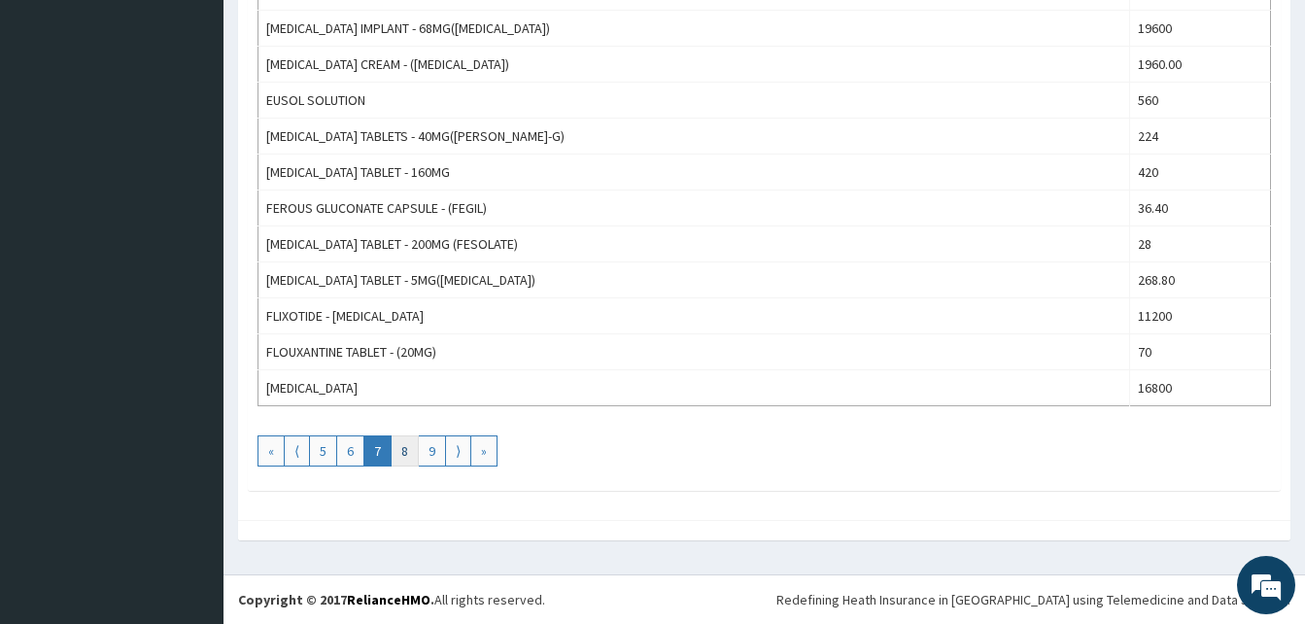
click at [406, 452] on link "8" at bounding box center [405, 450] width 28 height 31
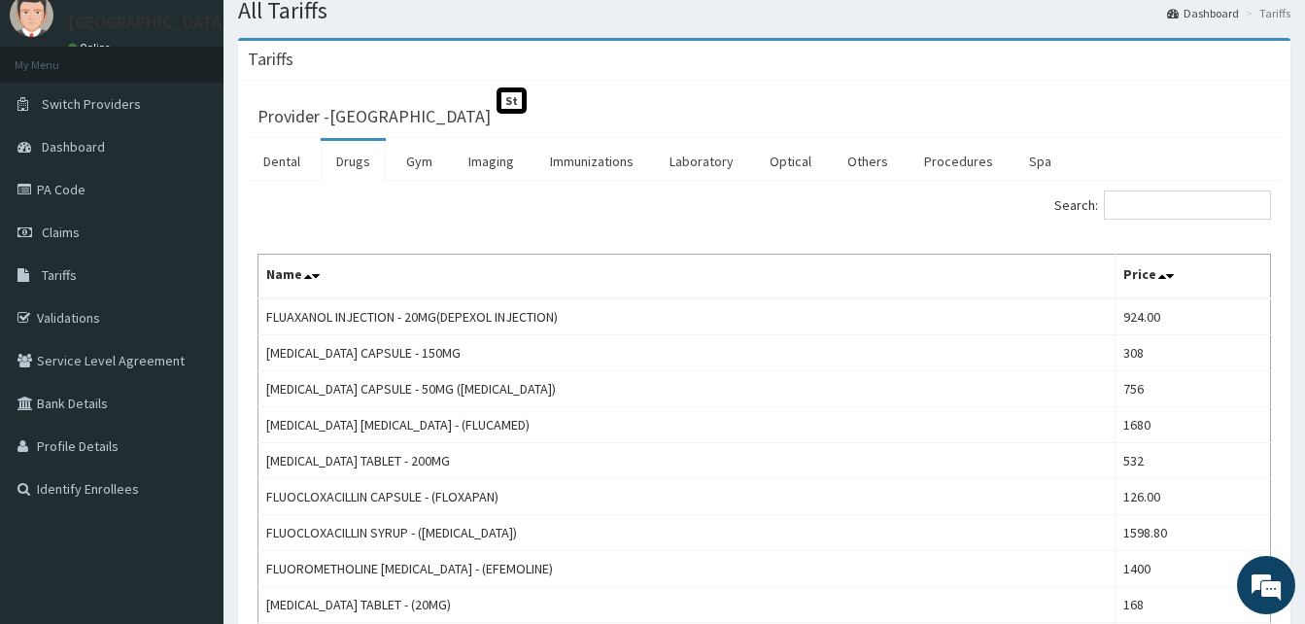
scroll to position [0, 0]
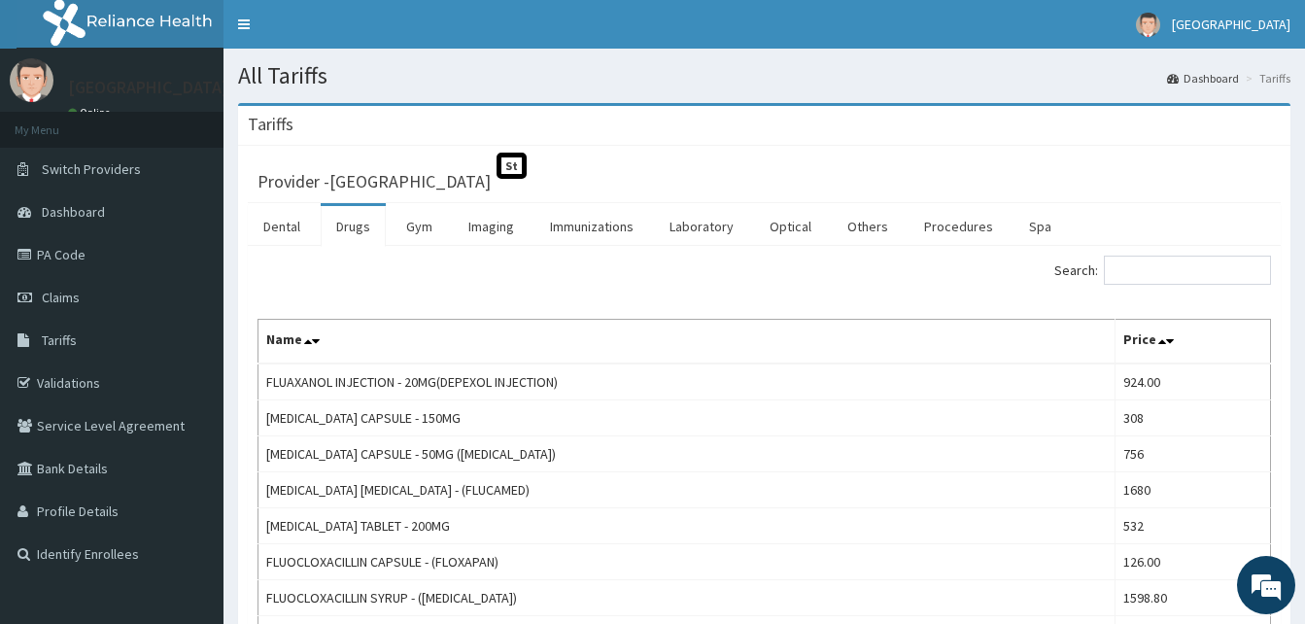
click at [965, 232] on link "Procedures" at bounding box center [959, 226] width 100 height 41
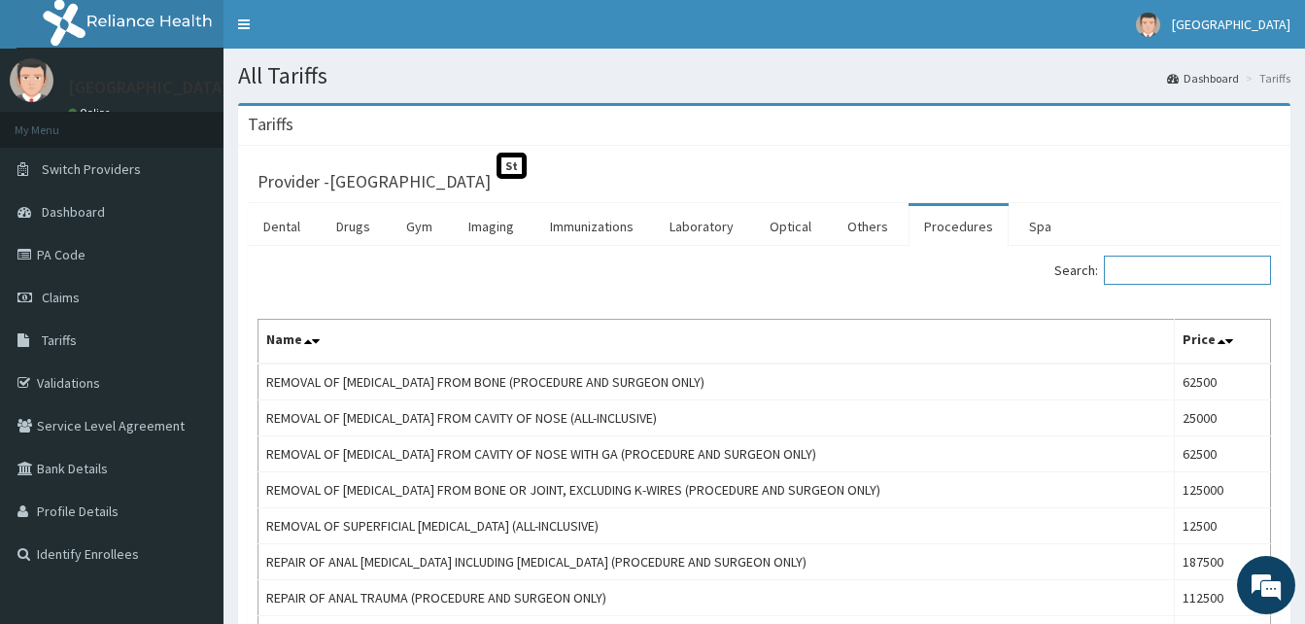
click at [1178, 272] on input "Search:" at bounding box center [1187, 270] width 167 height 29
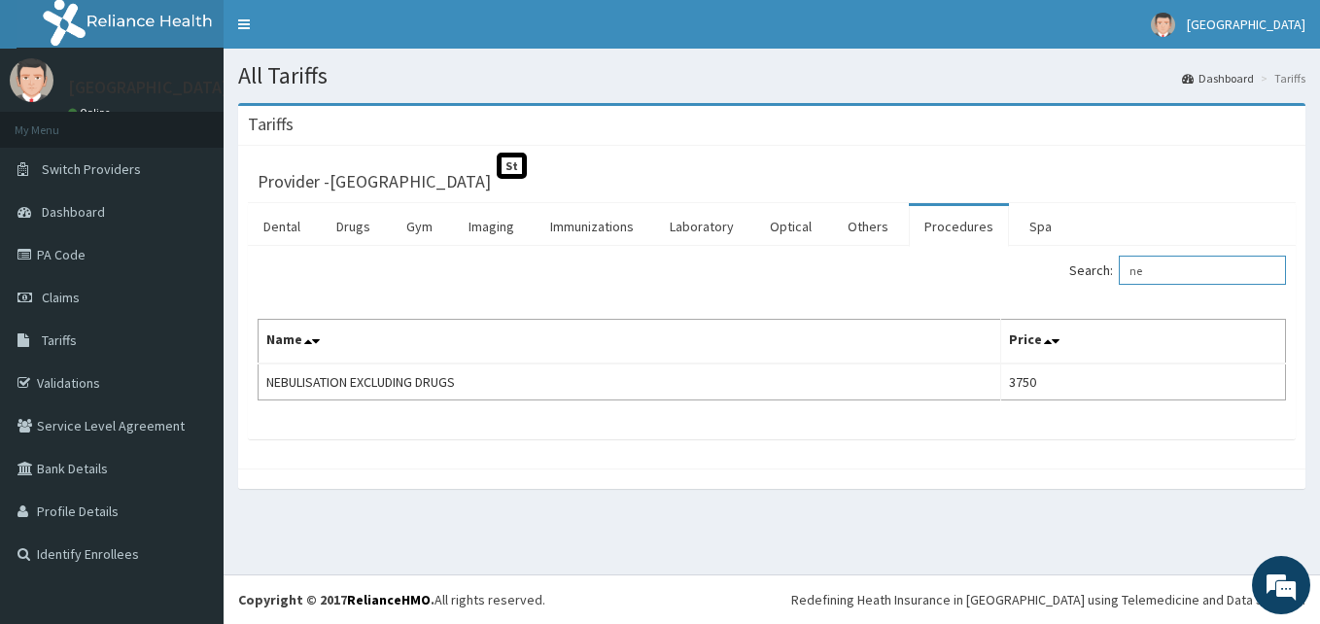
type input "n"
type input "v"
type input "a"
type input "p"
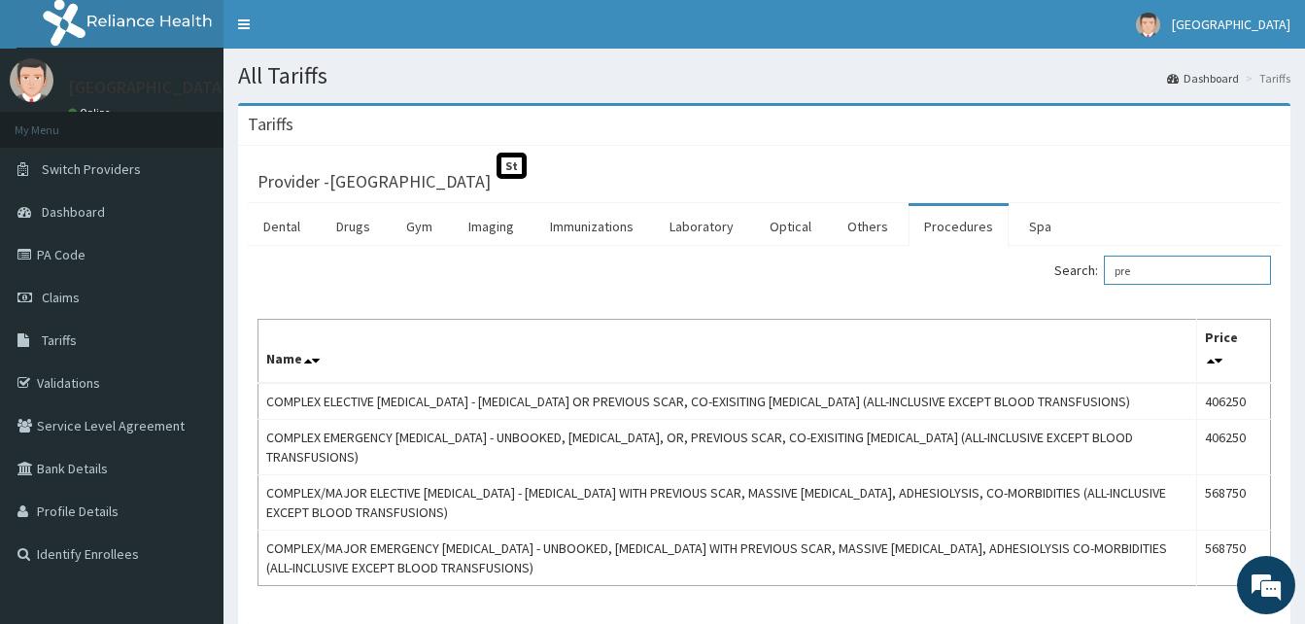
click at [1152, 275] on input "pre" at bounding box center [1187, 270] width 167 height 29
type input "p"
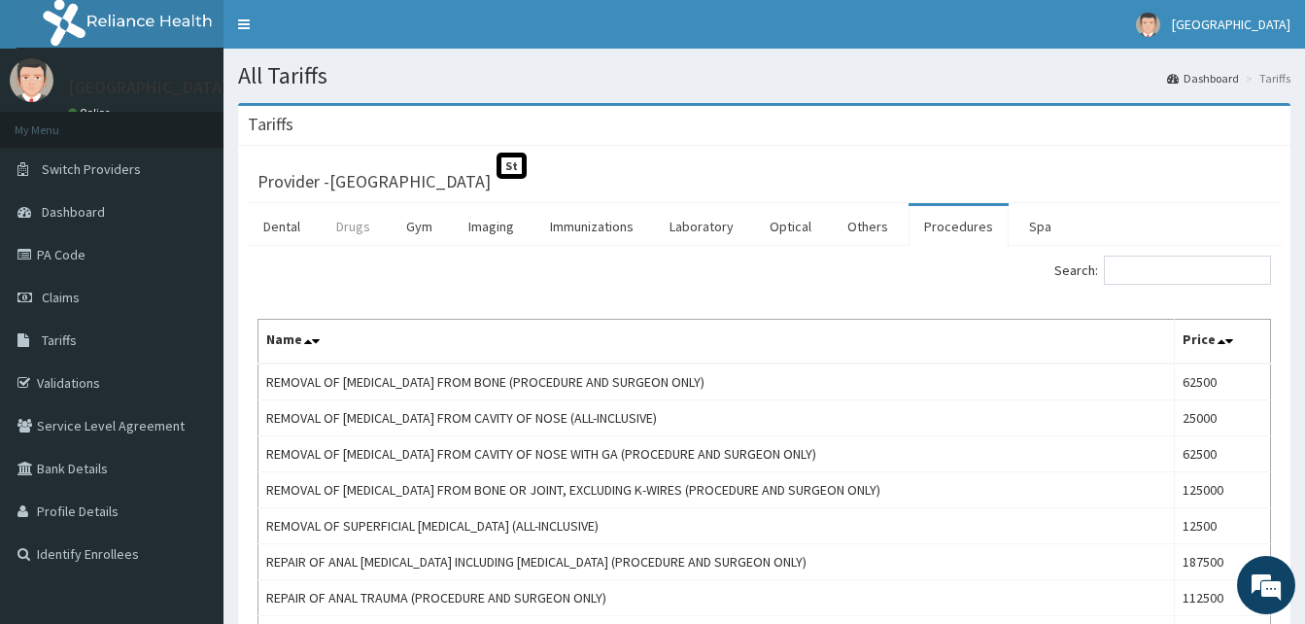
click at [360, 229] on link "Drugs" at bounding box center [353, 226] width 65 height 41
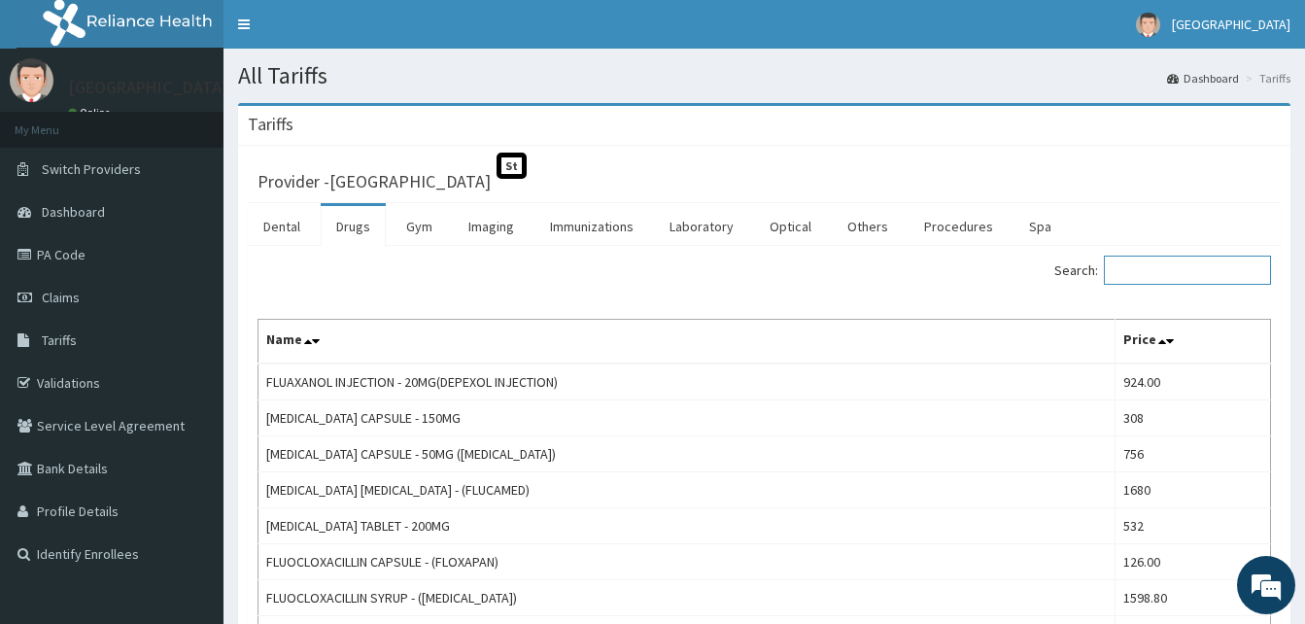
click at [1139, 266] on input "Search:" at bounding box center [1187, 270] width 167 height 29
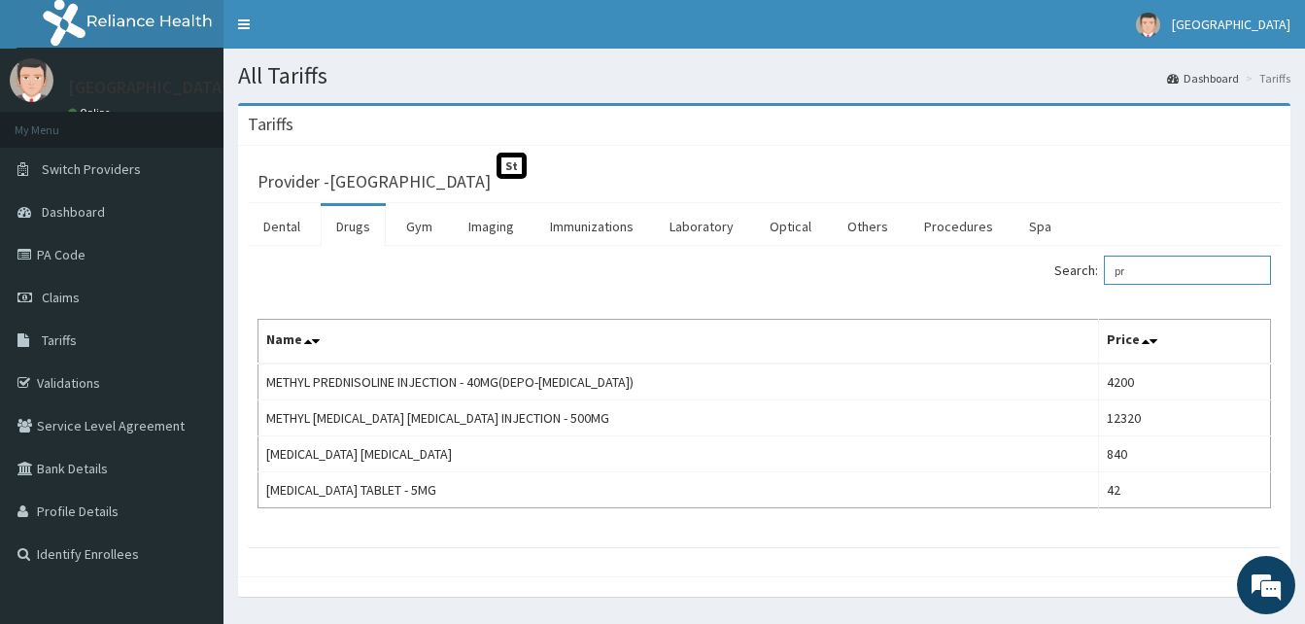
type input "p"
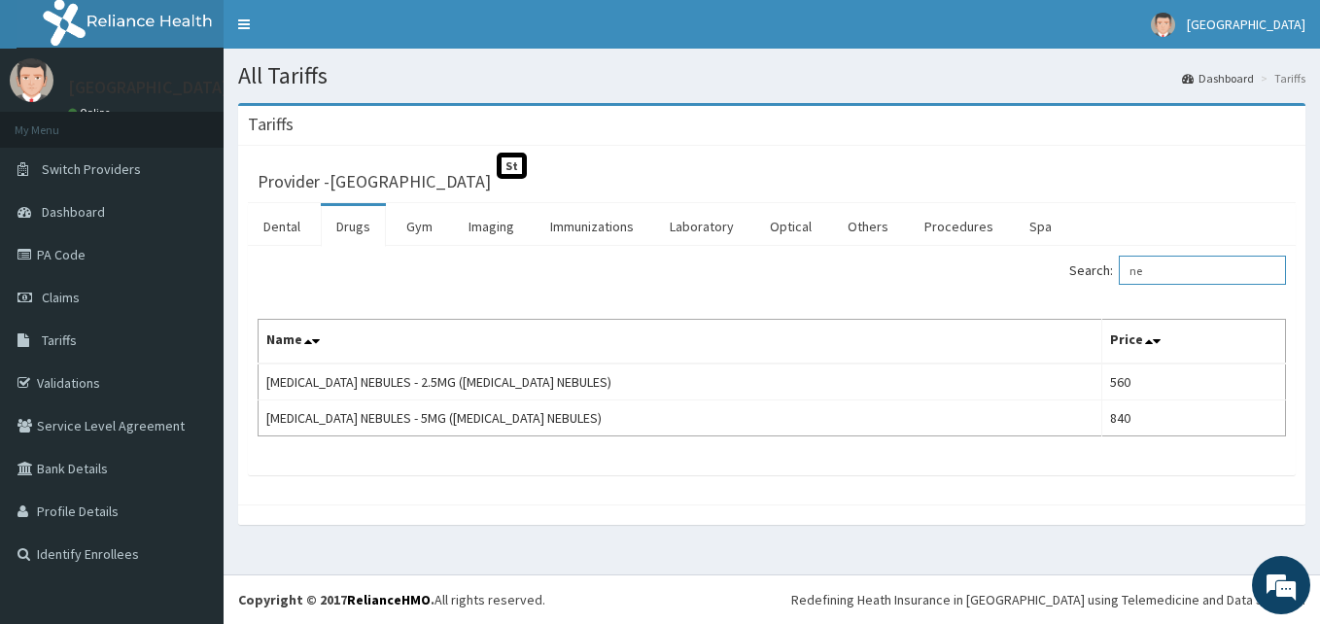
type input "n"
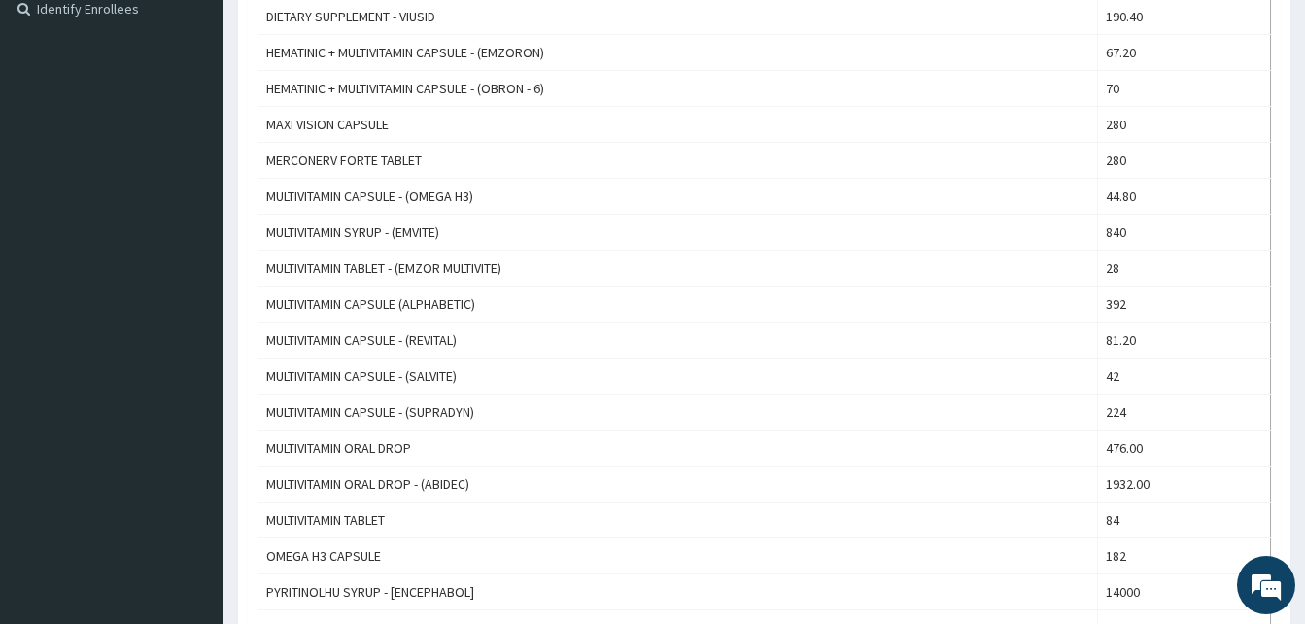
scroll to position [263, 0]
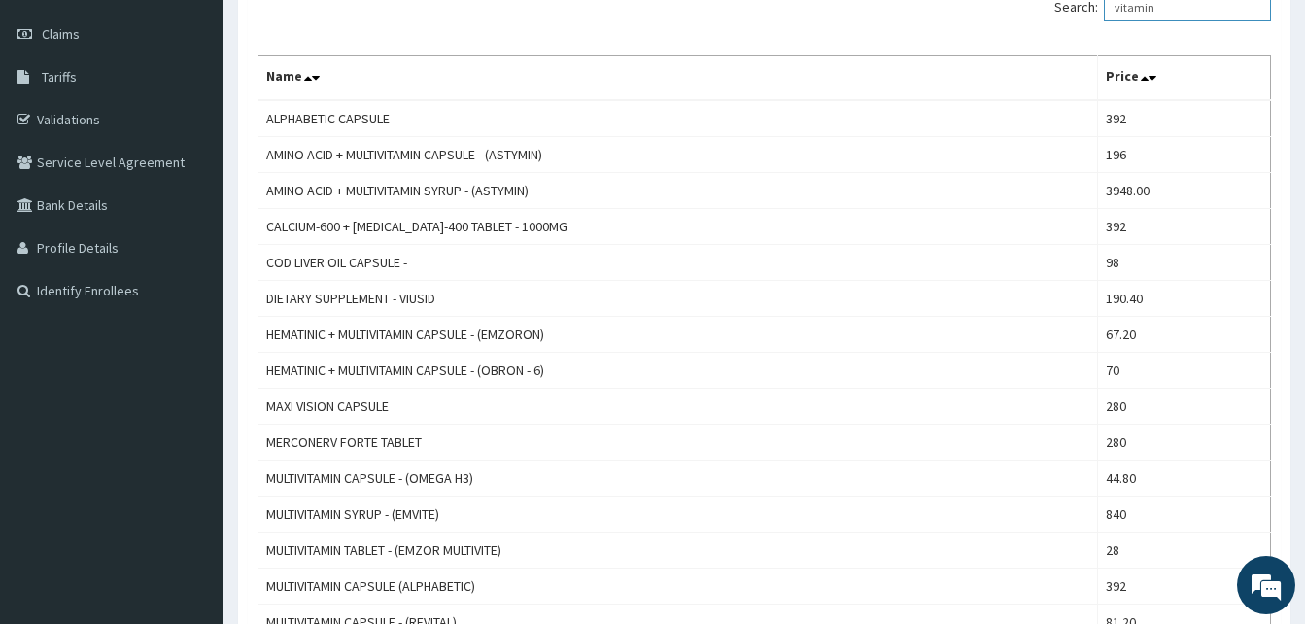
click at [1181, 8] on input "vitamin" at bounding box center [1187, 6] width 167 height 29
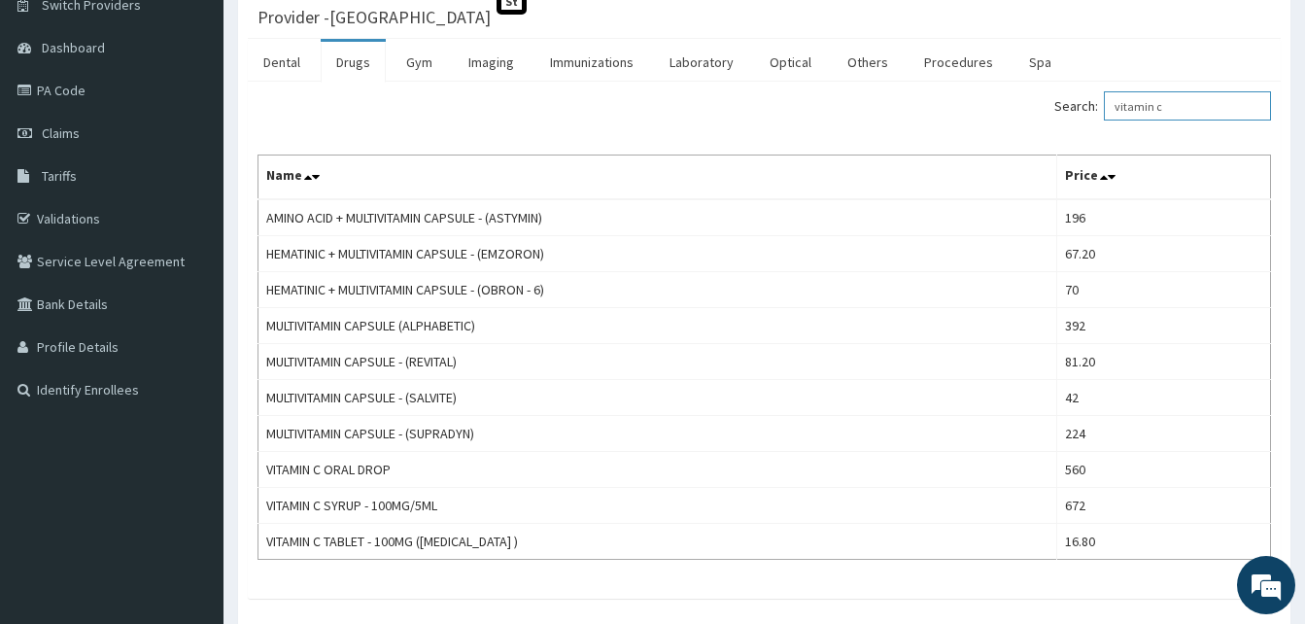
scroll to position [194, 0]
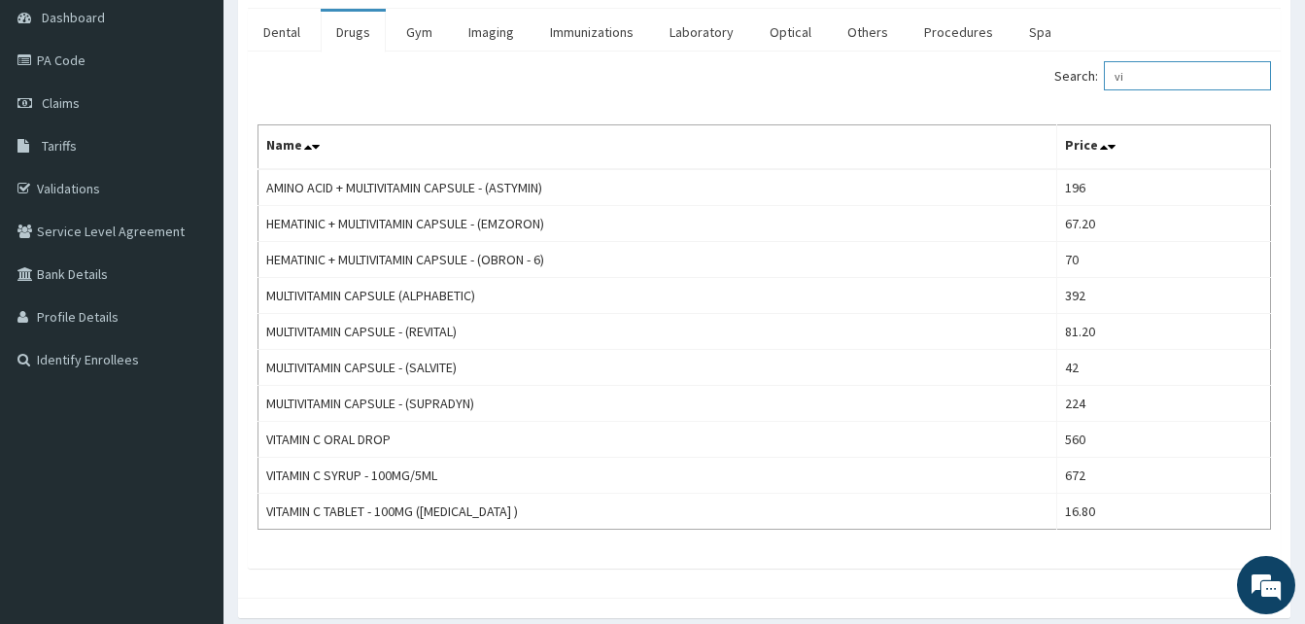
type input "v"
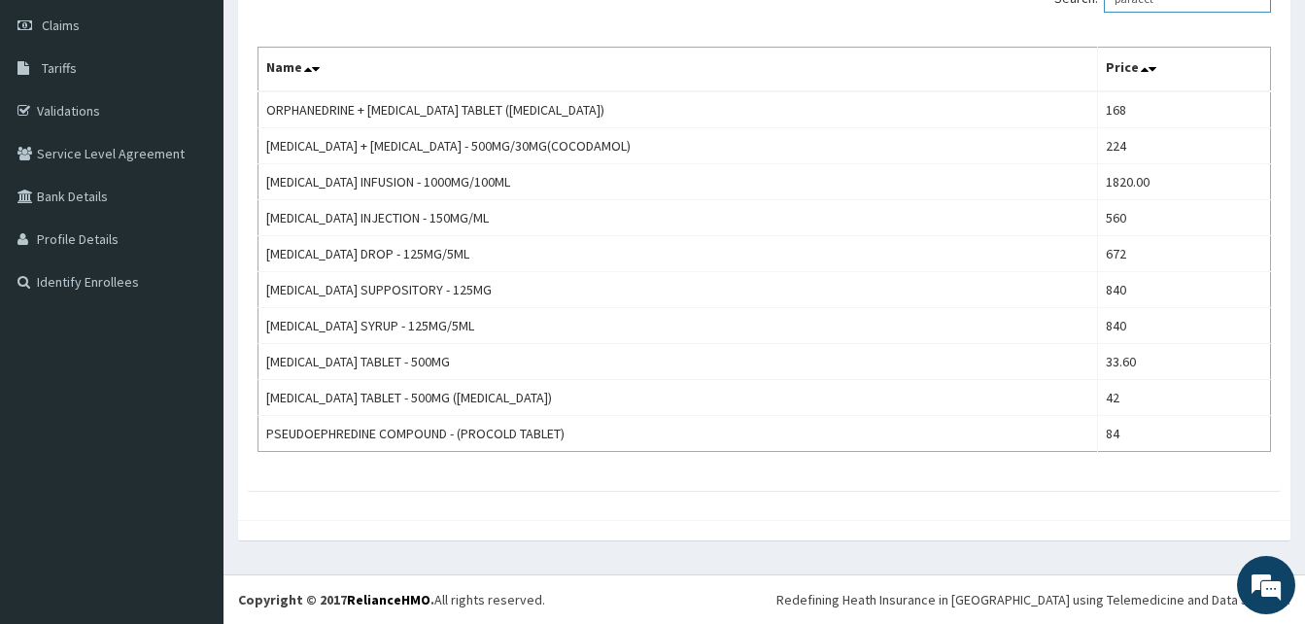
scroll to position [263, 0]
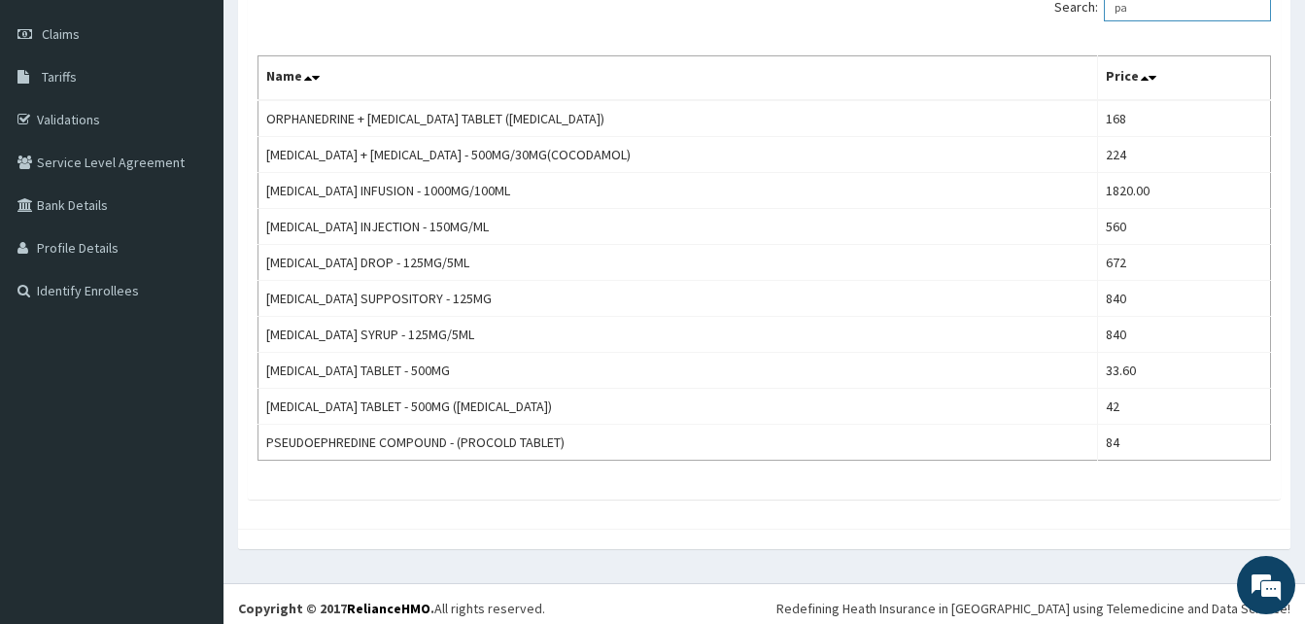
type input "p"
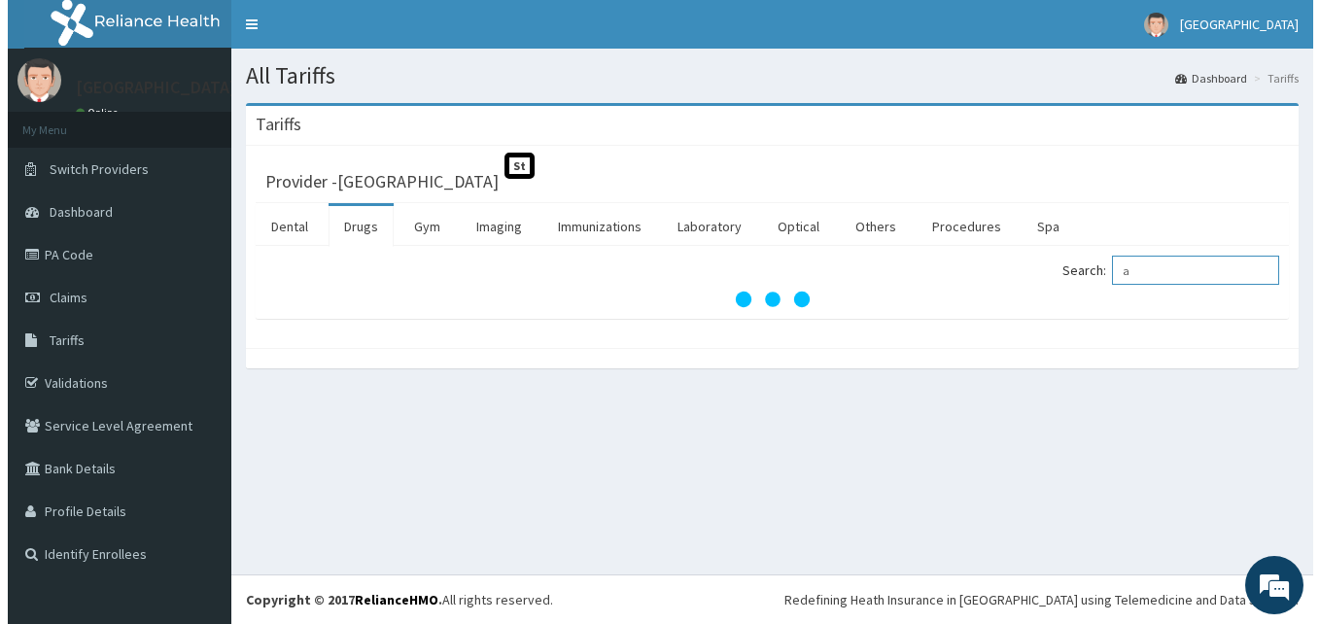
scroll to position [0, 0]
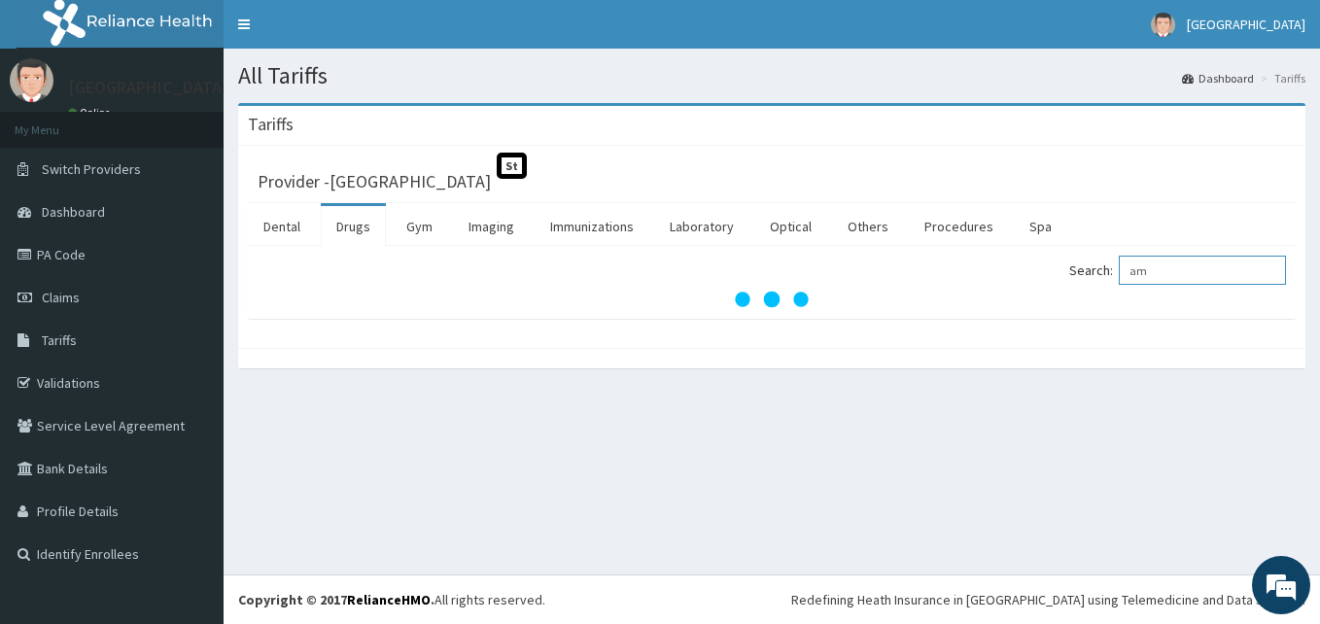
type input "a"
click at [1204, 258] on input "sabut" at bounding box center [1201, 270] width 167 height 29
type input "s"
click at [49, 337] on span "Tariffs" at bounding box center [59, 339] width 35 height 17
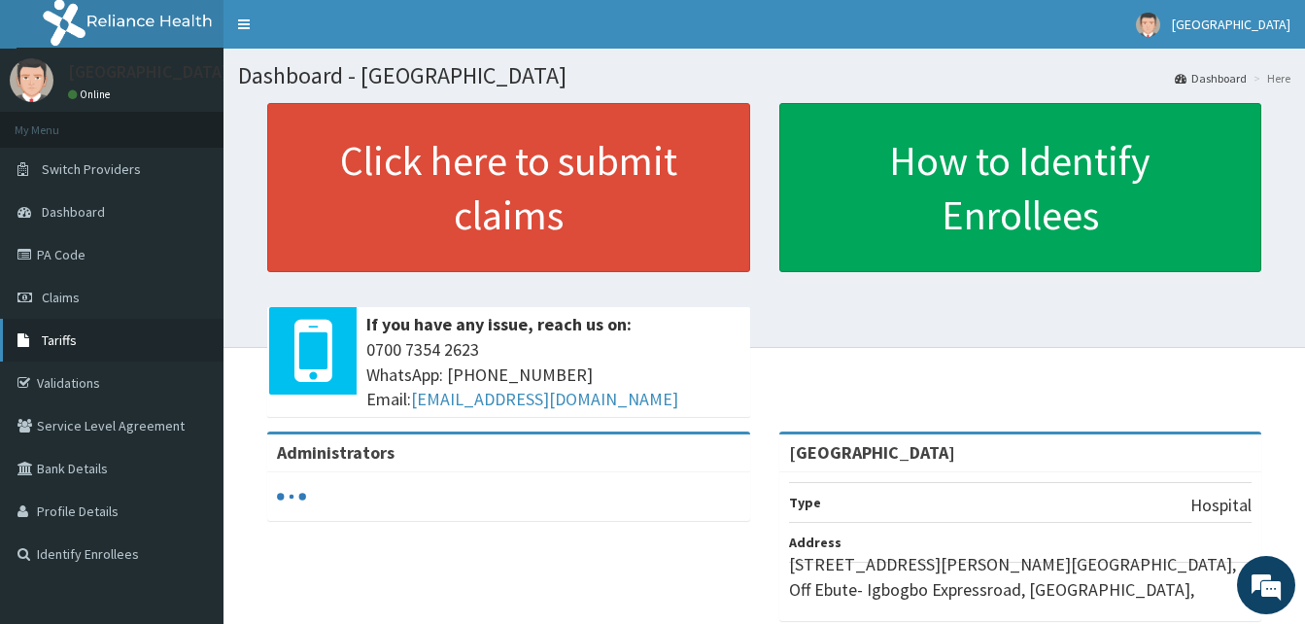
click at [59, 340] on span "Tariffs" at bounding box center [59, 339] width 35 height 17
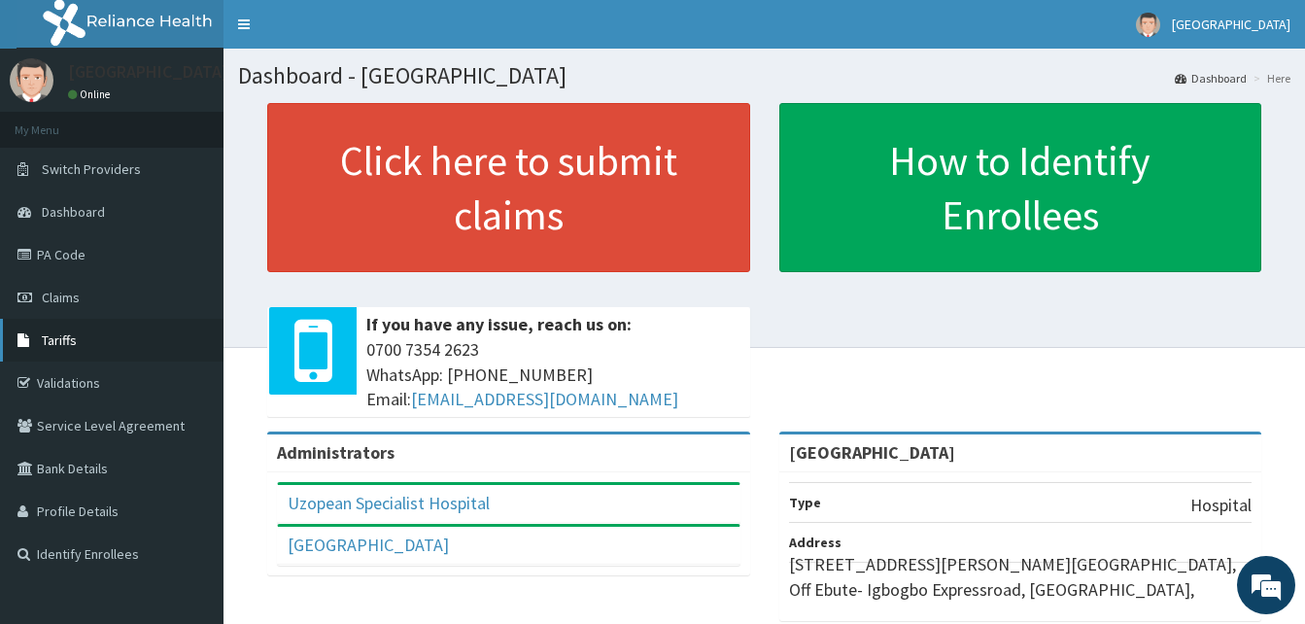
click at [74, 335] on span "Tariffs" at bounding box center [59, 339] width 35 height 17
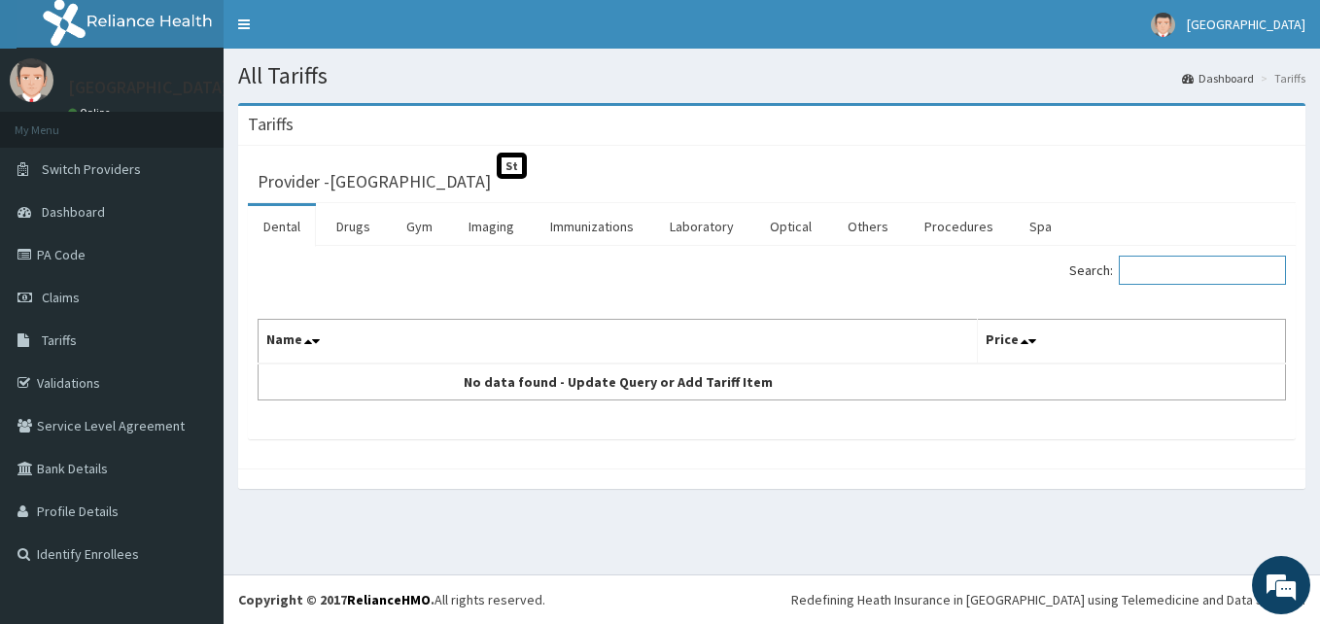
click at [1179, 260] on input "Search:" at bounding box center [1201, 270] width 167 height 29
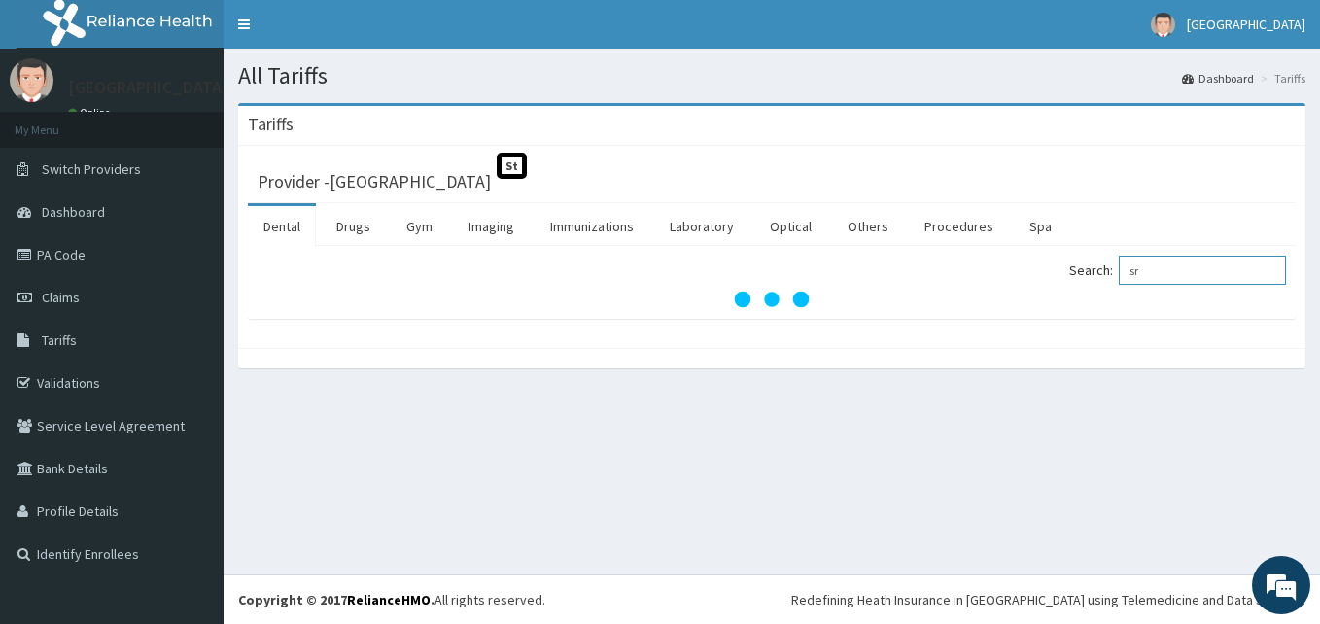
type input "s"
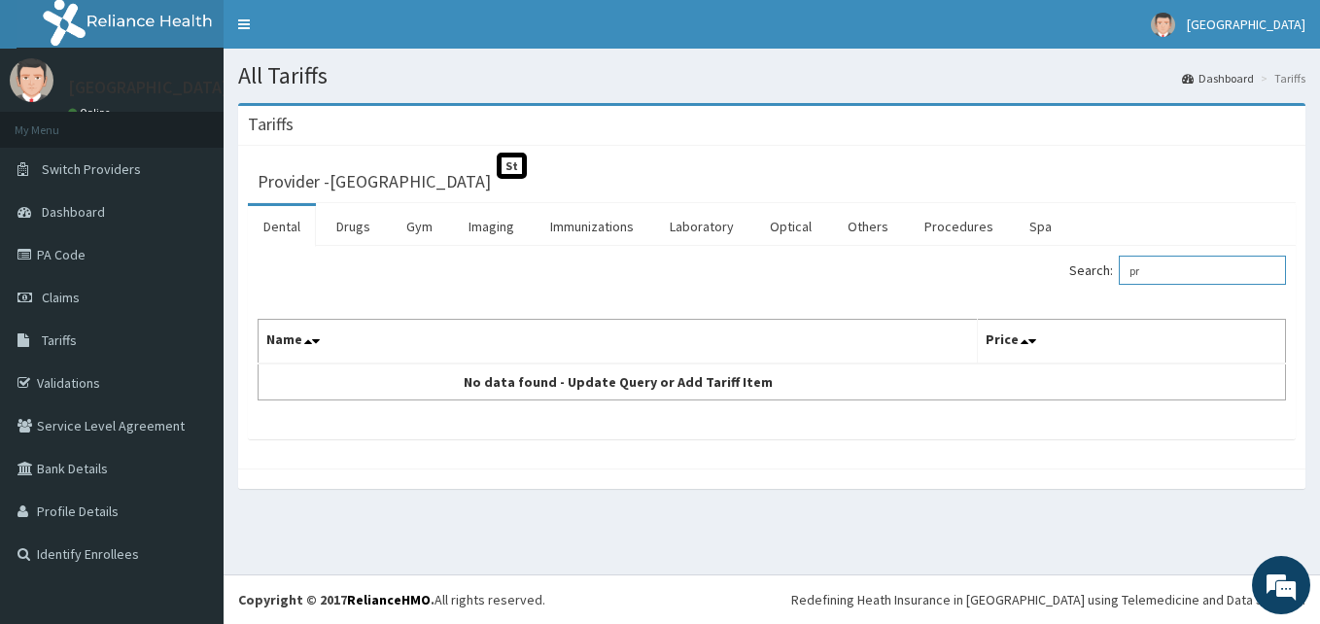
type input "p"
type input "diclo"
click at [345, 226] on link "Drugs" at bounding box center [353, 226] width 65 height 41
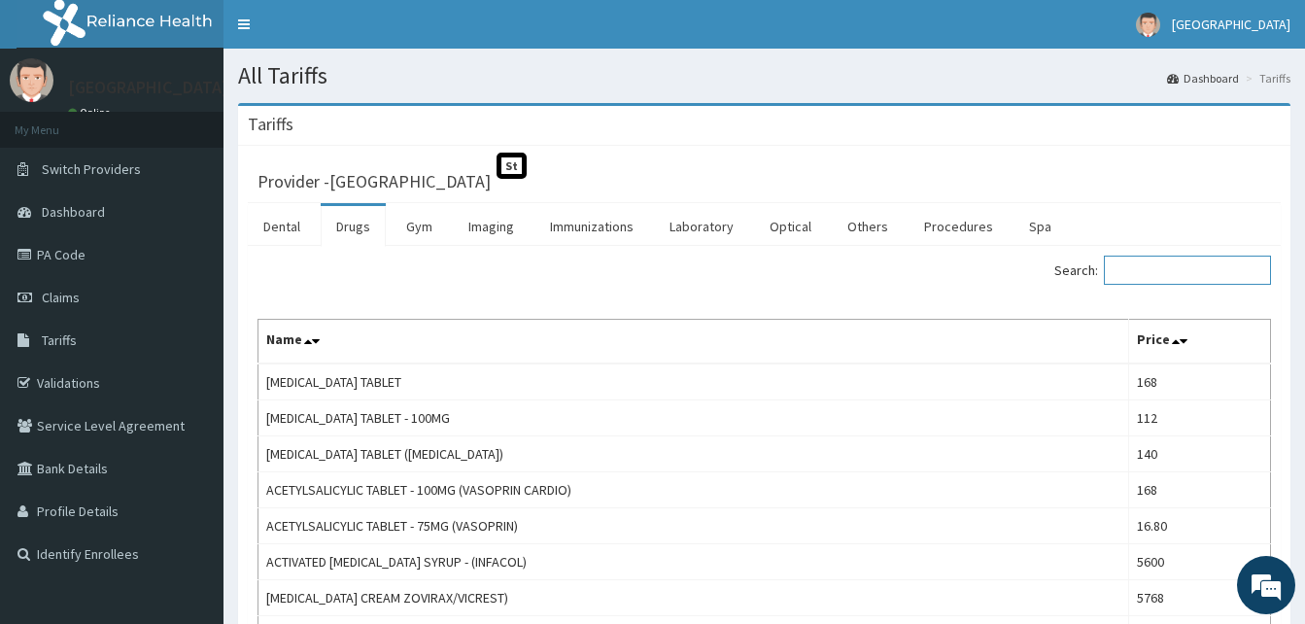
click at [1148, 265] on input "Search:" at bounding box center [1187, 270] width 167 height 29
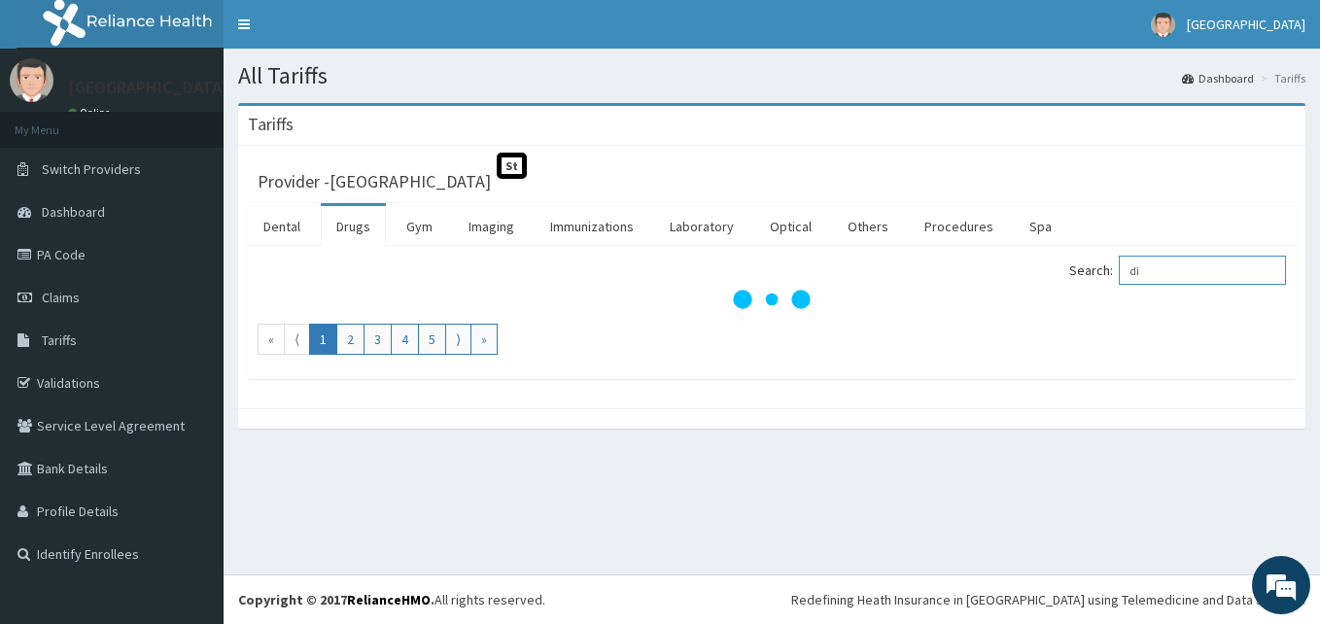
type input "d"
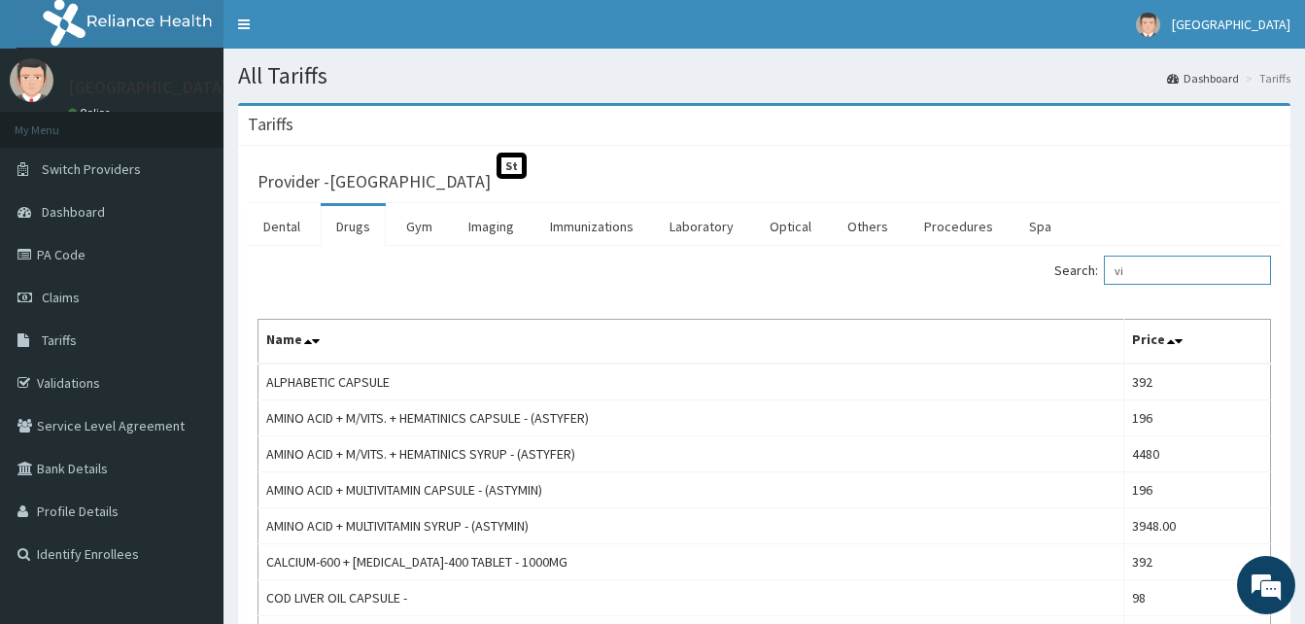
type input "v"
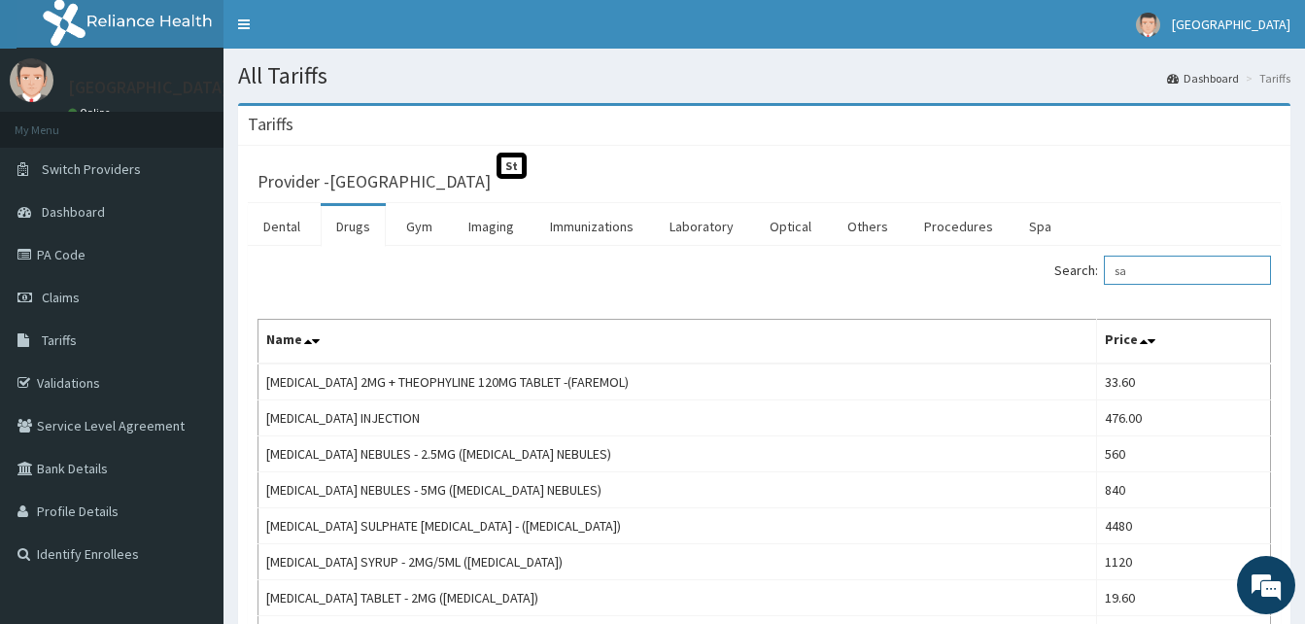
type input "s"
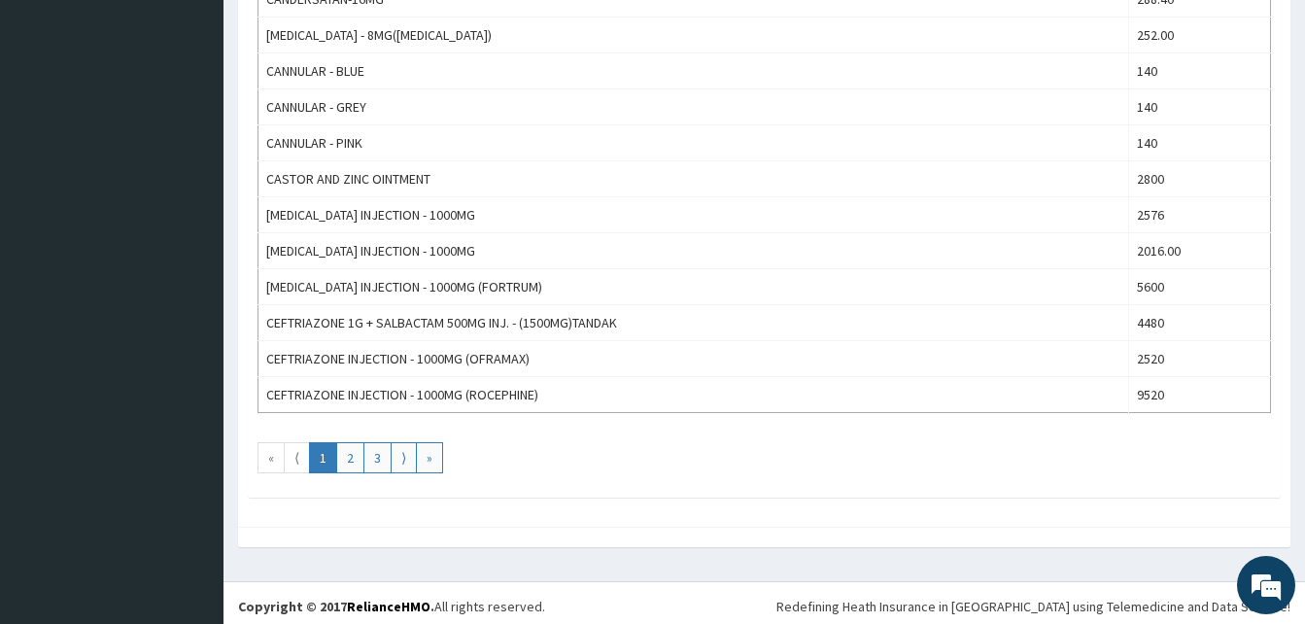
scroll to position [1756, 0]
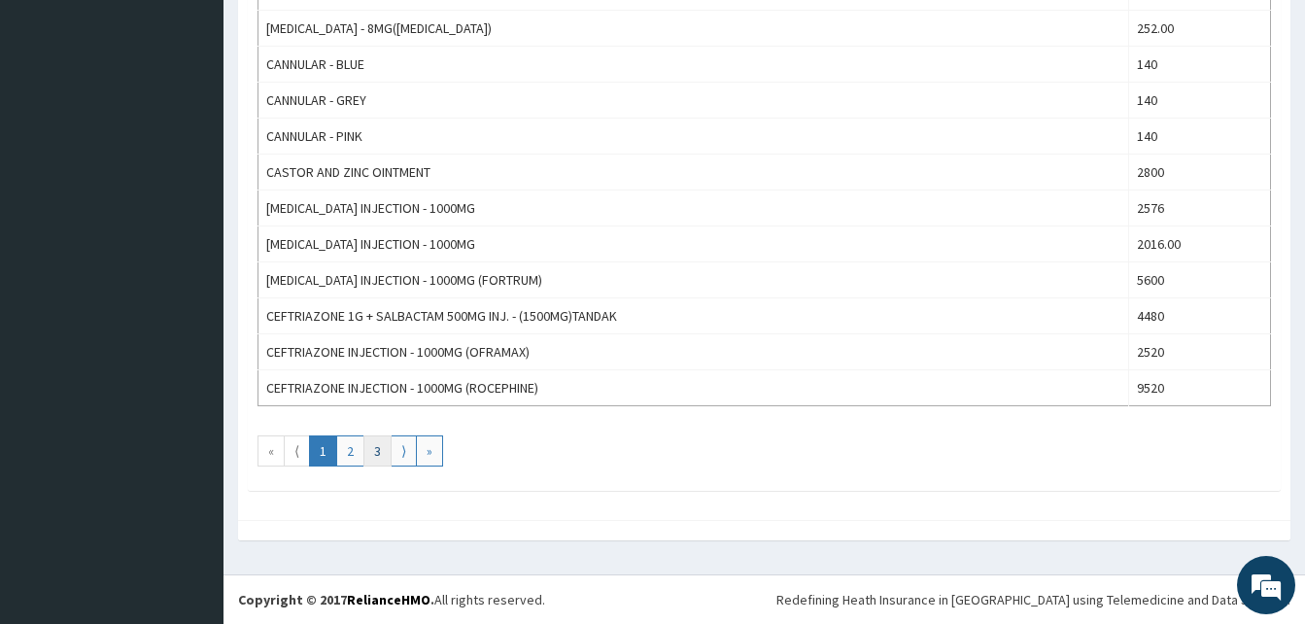
click at [380, 456] on link "3" at bounding box center [377, 450] width 28 height 31
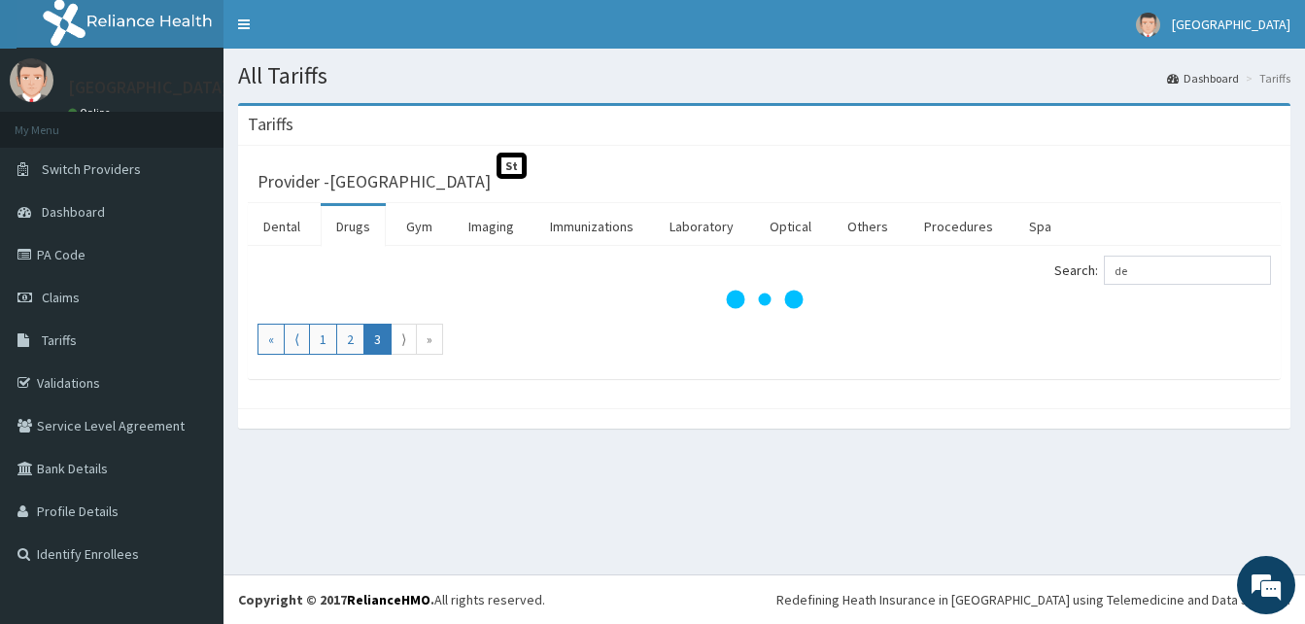
scroll to position [0, 0]
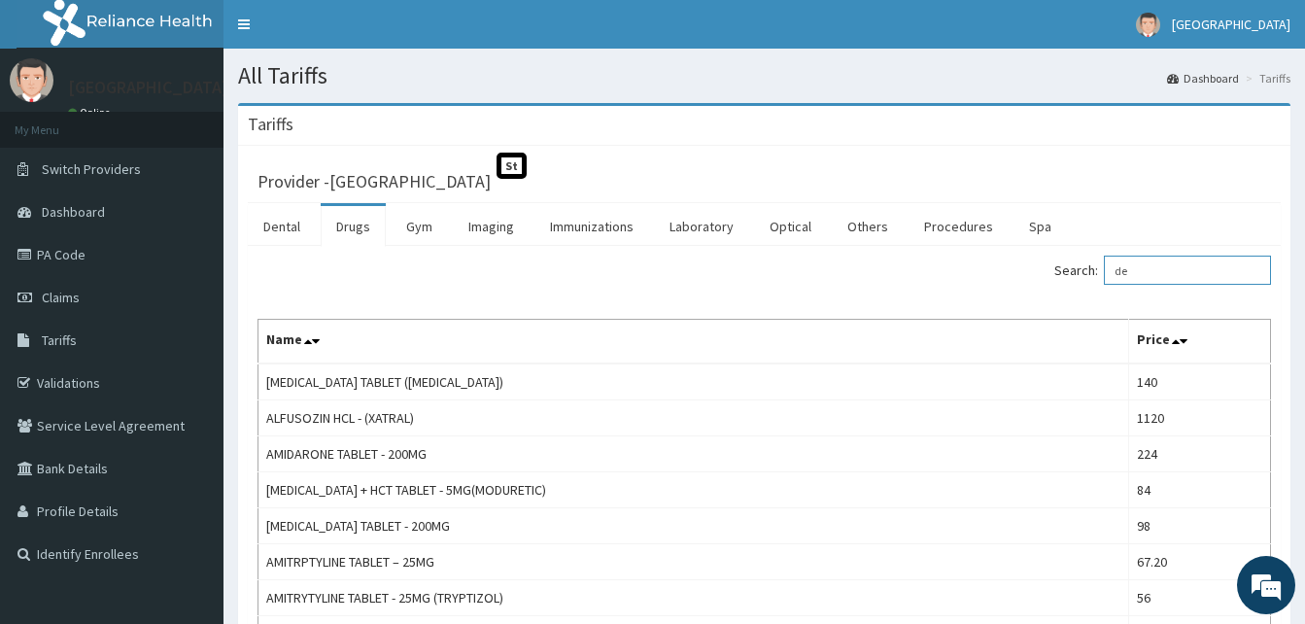
click at [1151, 275] on input "de" at bounding box center [1187, 270] width 167 height 29
type input "d"
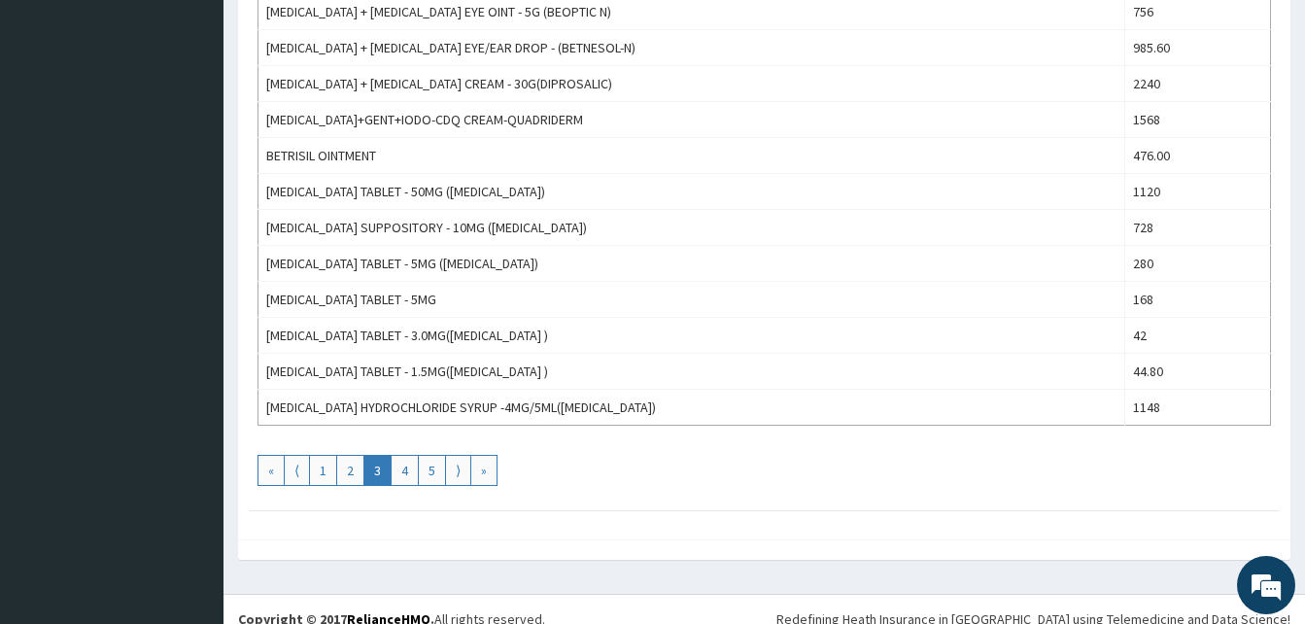
scroll to position [1756, 0]
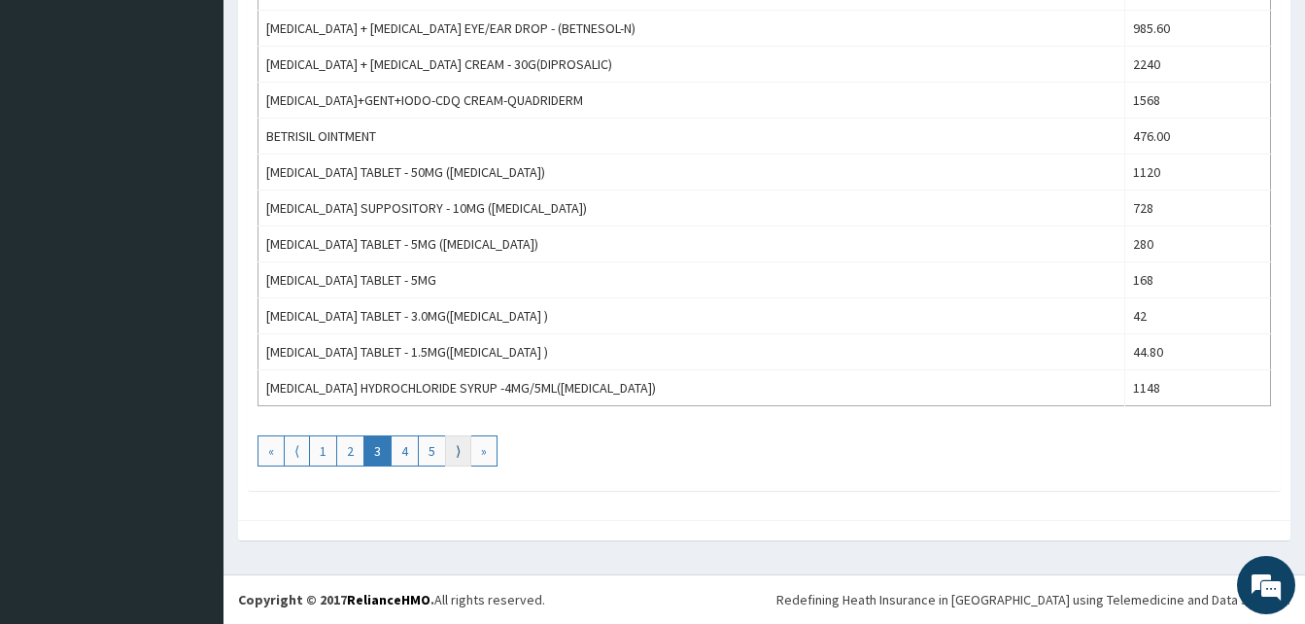
click at [458, 452] on link "⟩" at bounding box center [458, 450] width 26 height 31
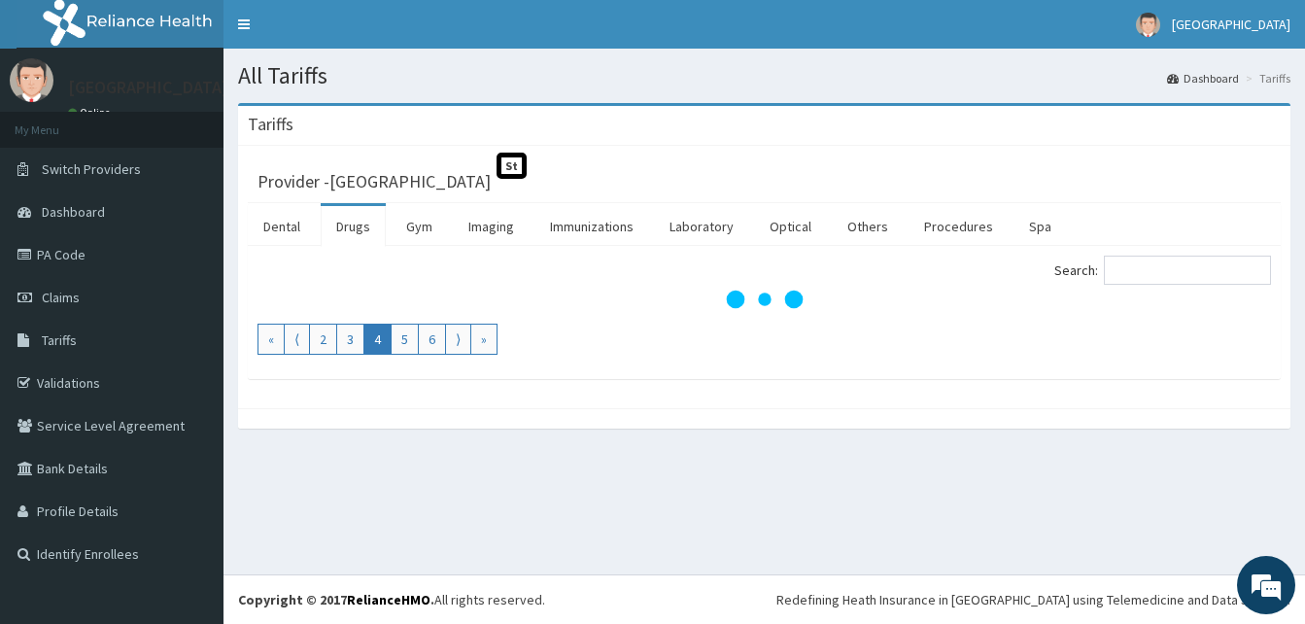
scroll to position [0, 0]
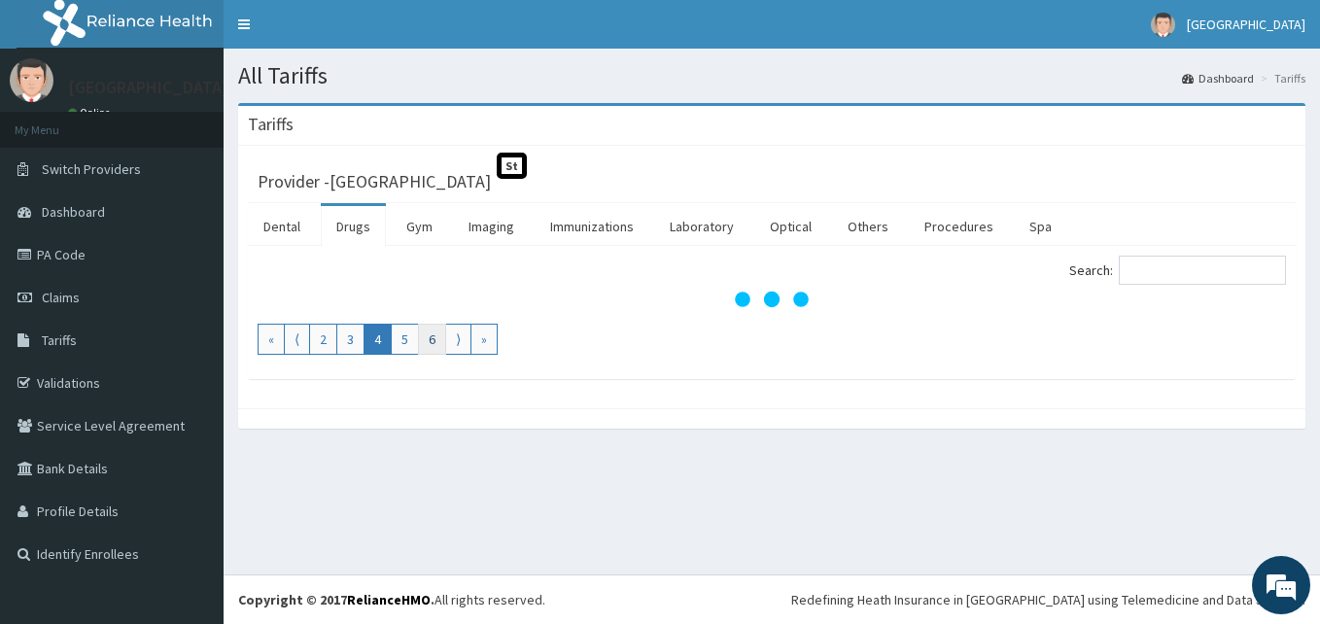
click at [430, 347] on link "6" at bounding box center [432, 339] width 28 height 31
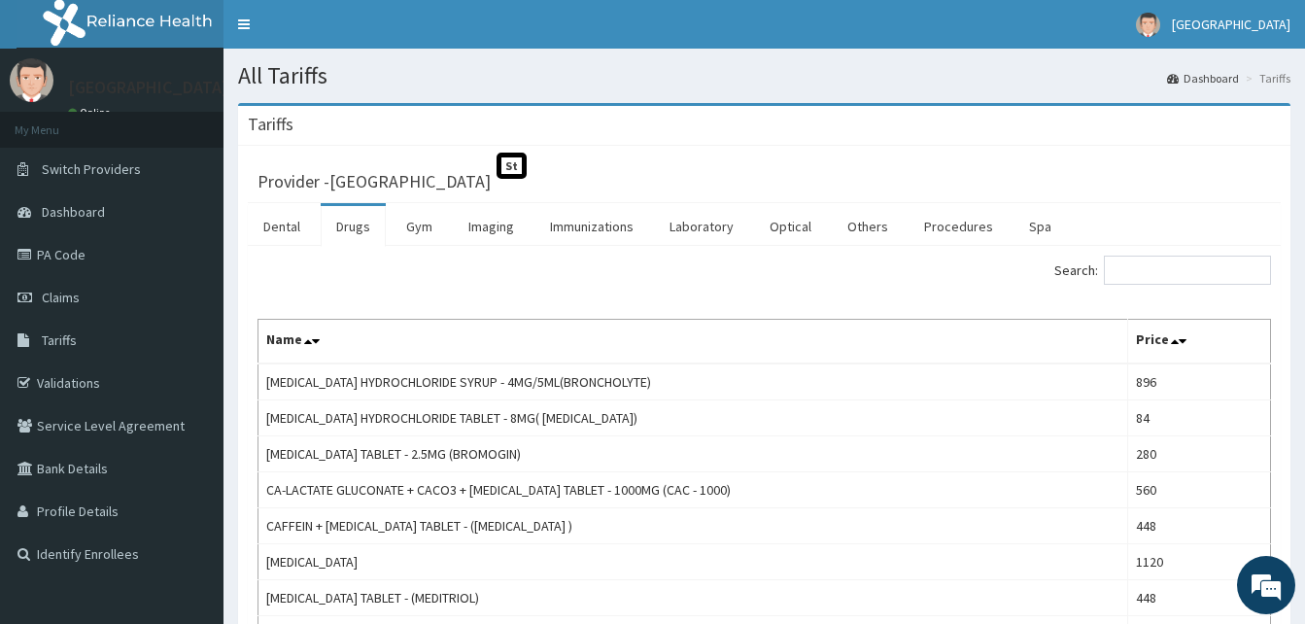
click at [430, 347] on th "Name" at bounding box center [693, 342] width 870 height 45
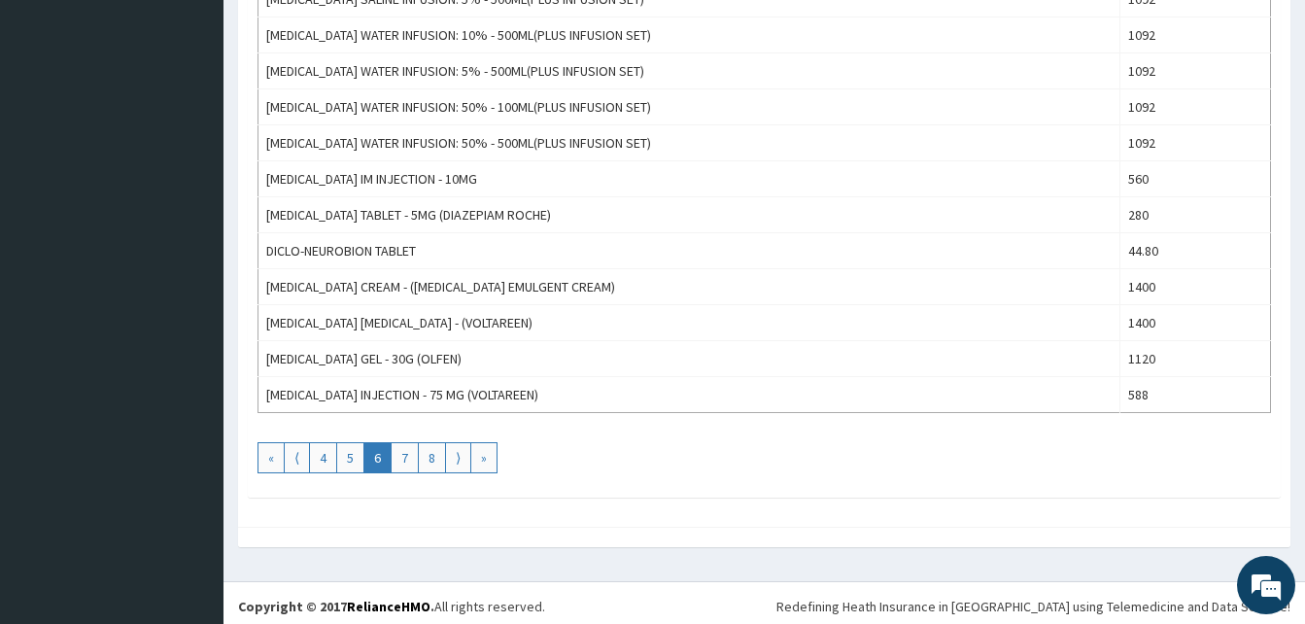
scroll to position [1756, 0]
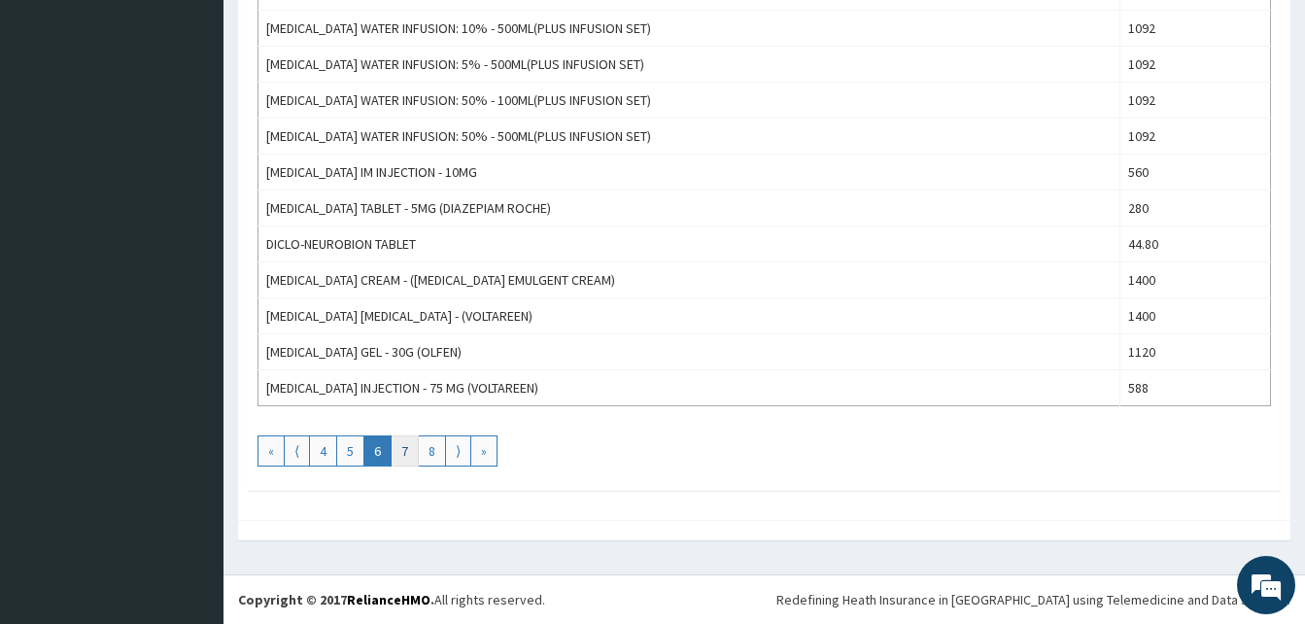
click at [407, 451] on link "7" at bounding box center [405, 450] width 28 height 31
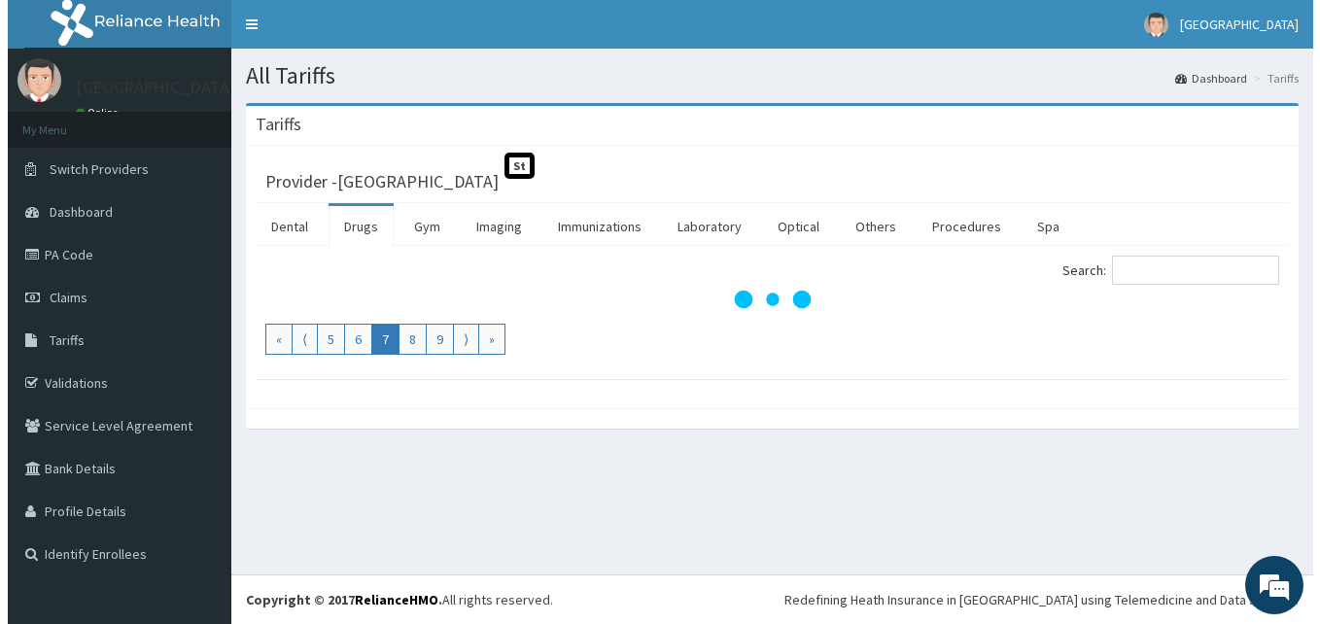
scroll to position [0, 0]
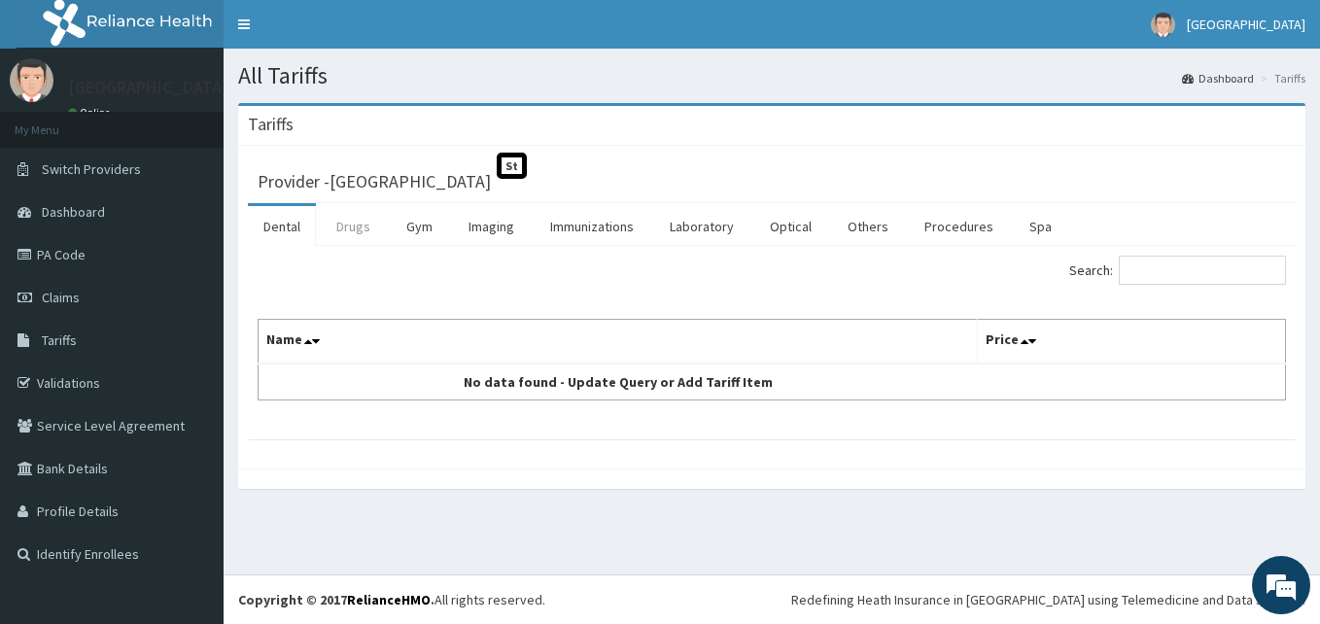
click at [360, 234] on link "Drugs" at bounding box center [353, 226] width 65 height 41
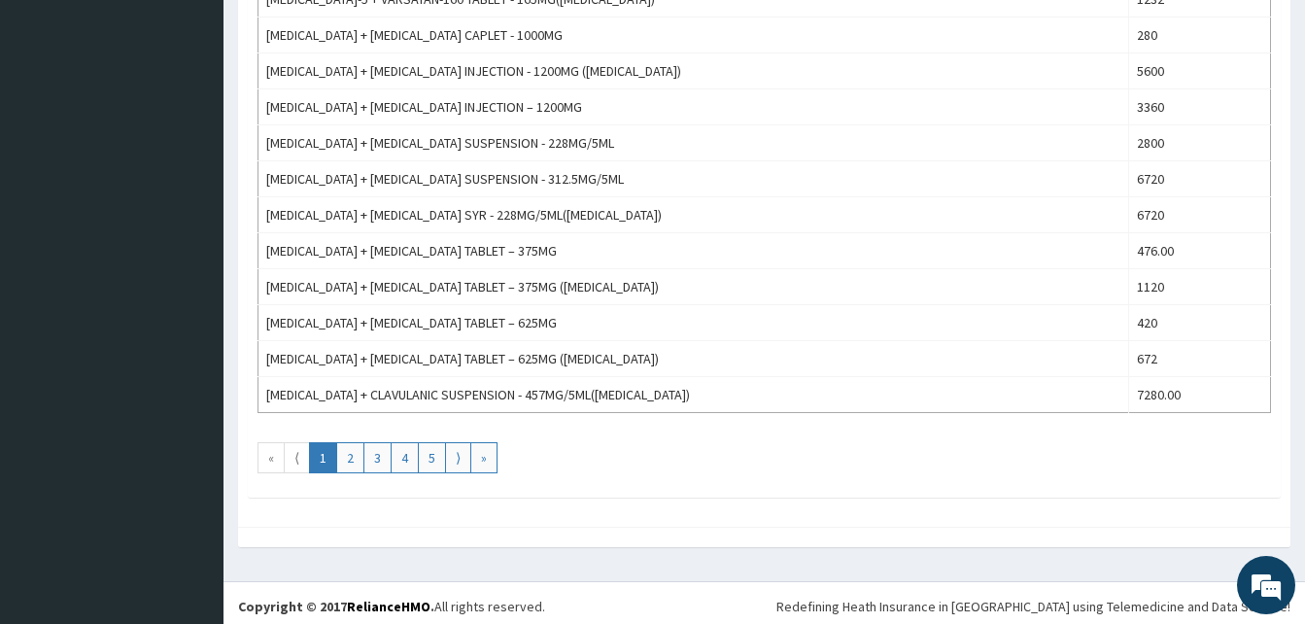
scroll to position [1756, 0]
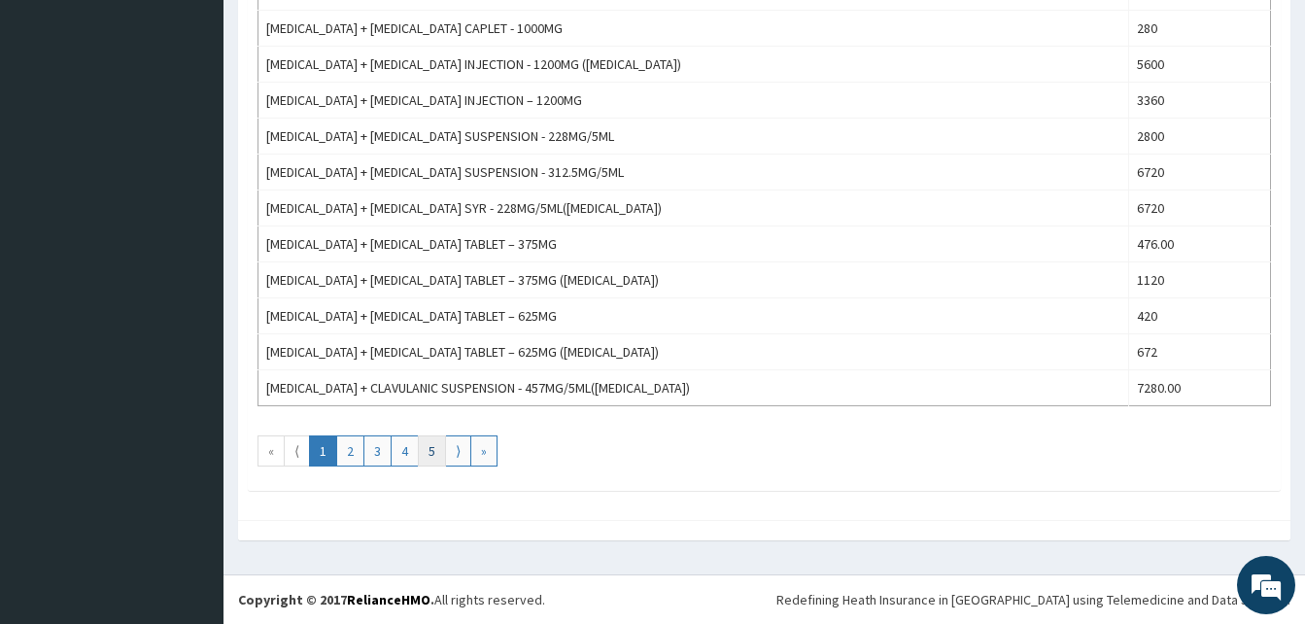
click at [430, 451] on link "5" at bounding box center [432, 450] width 28 height 31
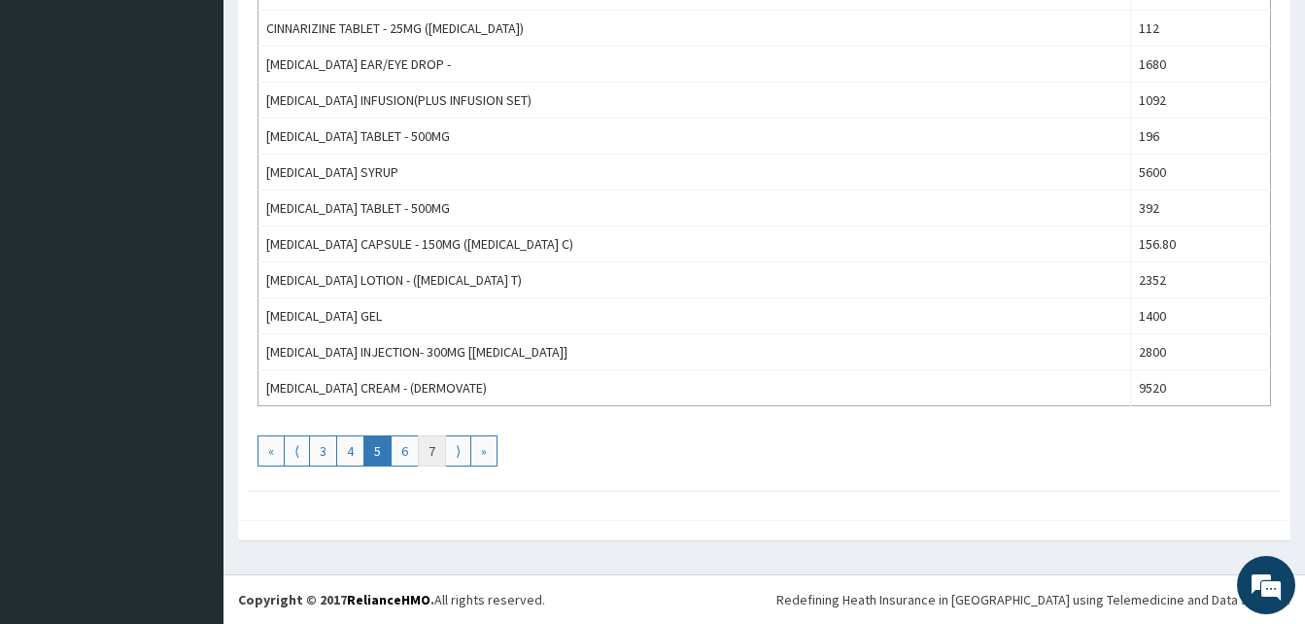
click at [429, 454] on link "7" at bounding box center [432, 450] width 28 height 31
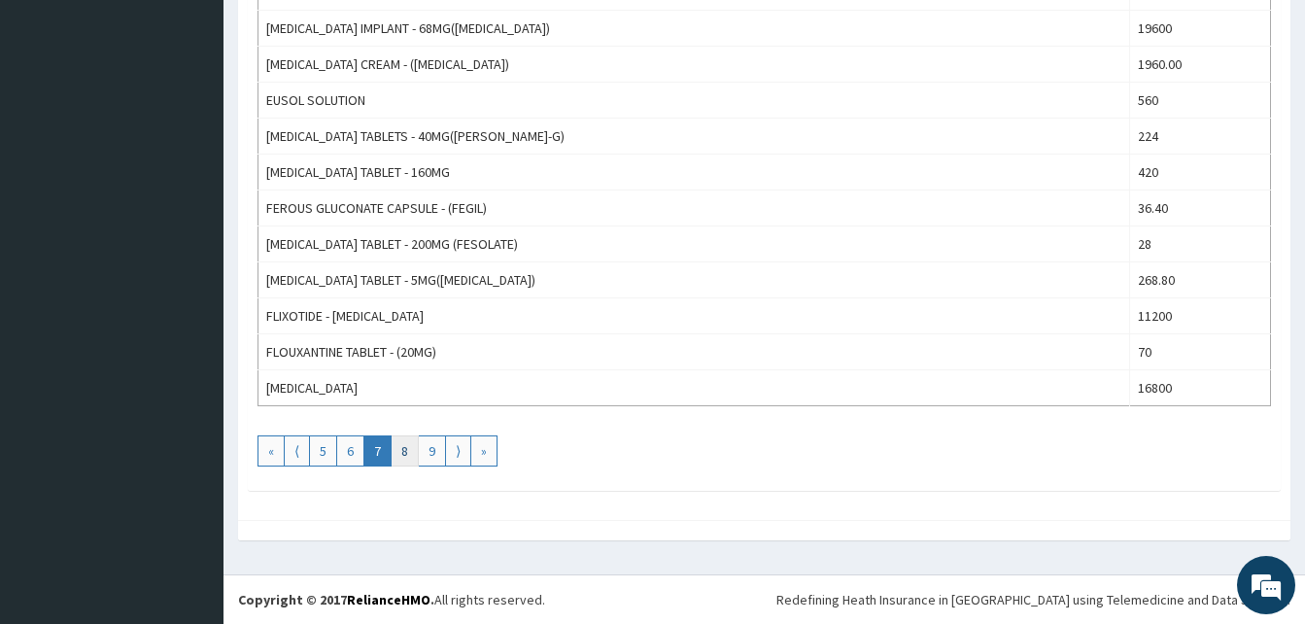
click at [412, 455] on link "8" at bounding box center [405, 450] width 28 height 31
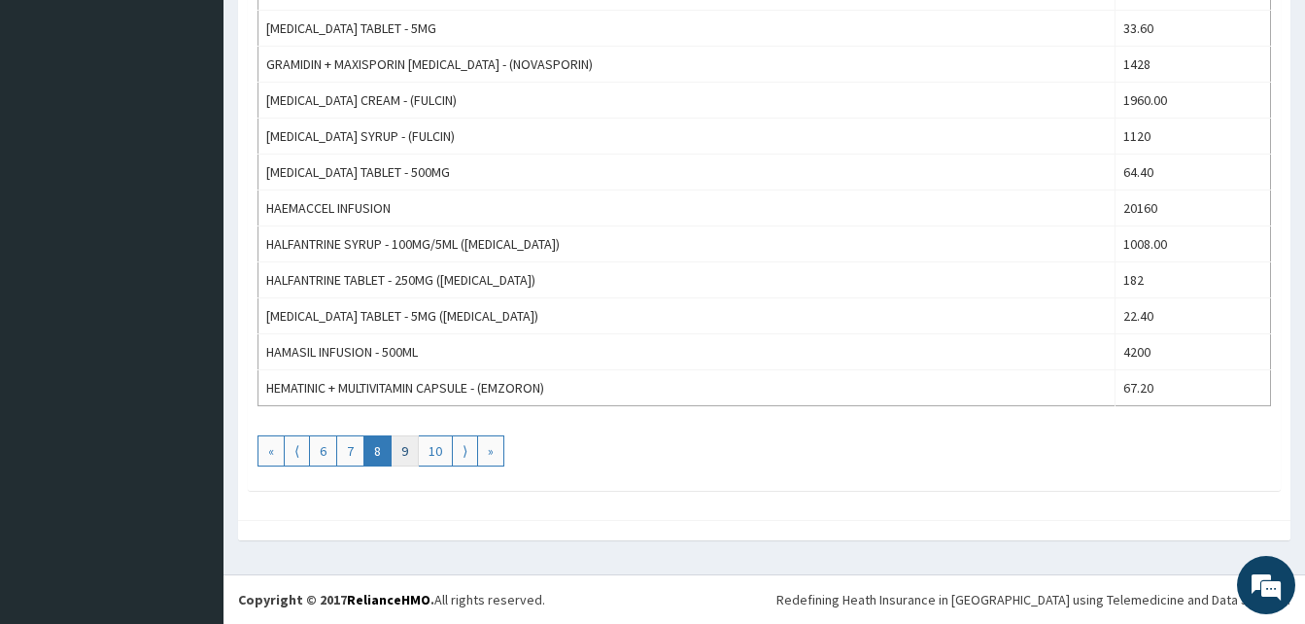
click at [407, 453] on link "9" at bounding box center [405, 450] width 28 height 31
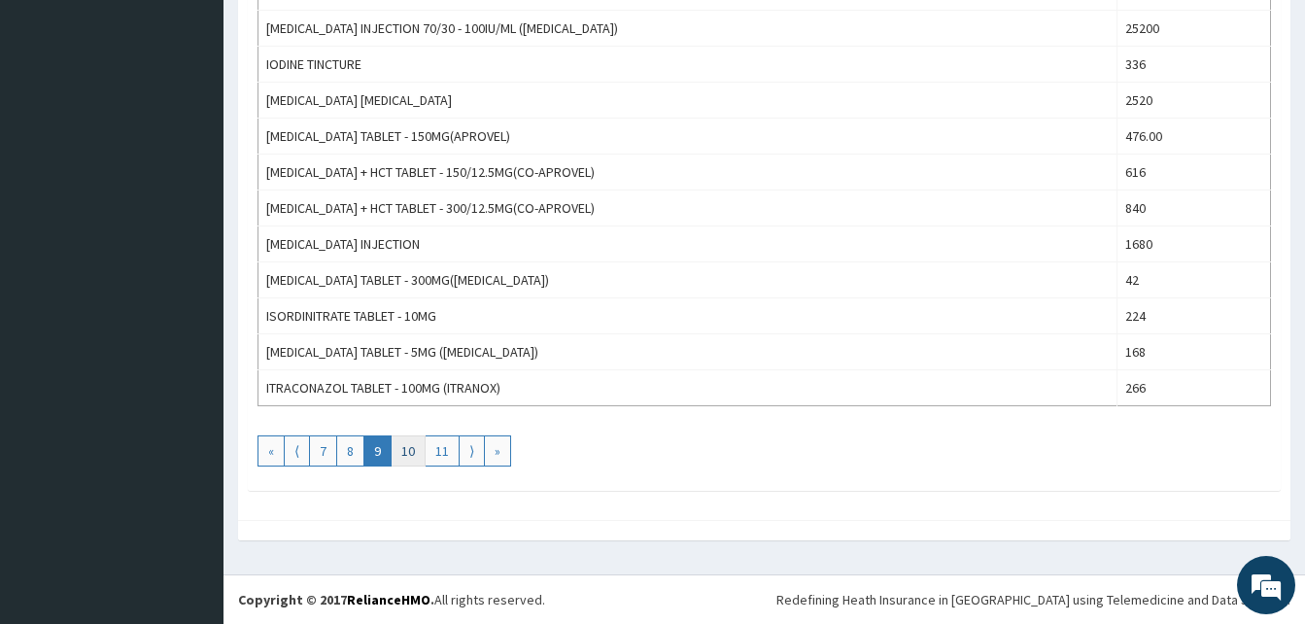
click at [412, 450] on link "10" at bounding box center [408, 450] width 35 height 31
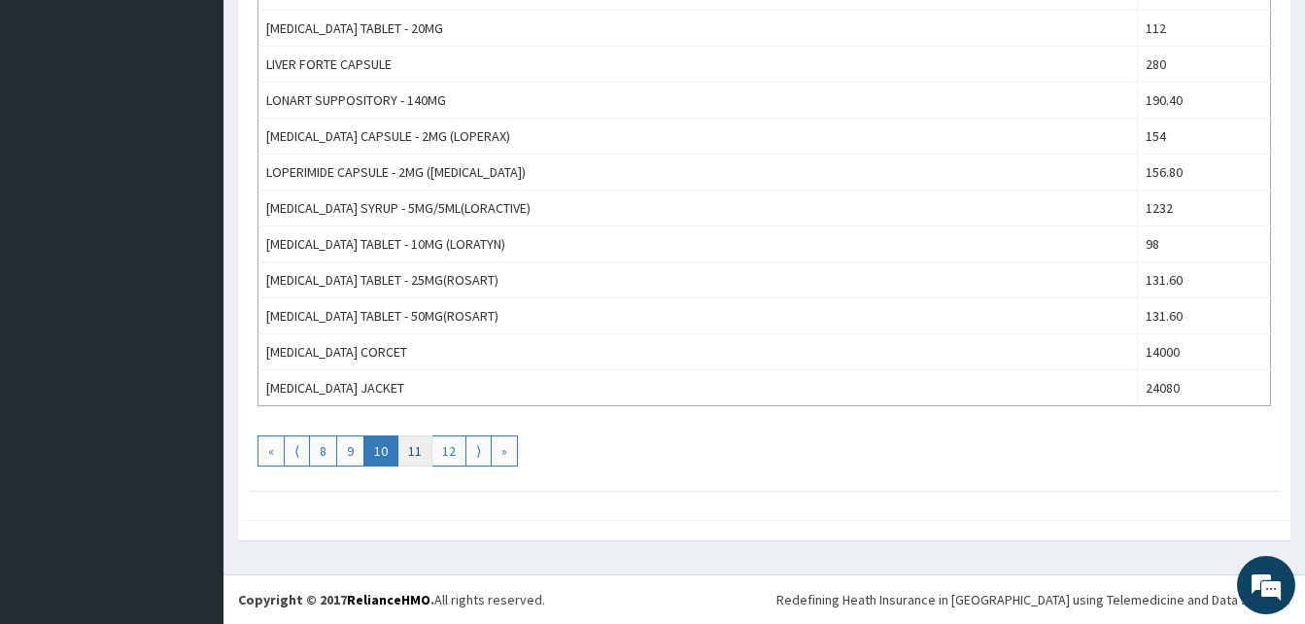
click at [412, 456] on link "11" at bounding box center [414, 450] width 35 height 31
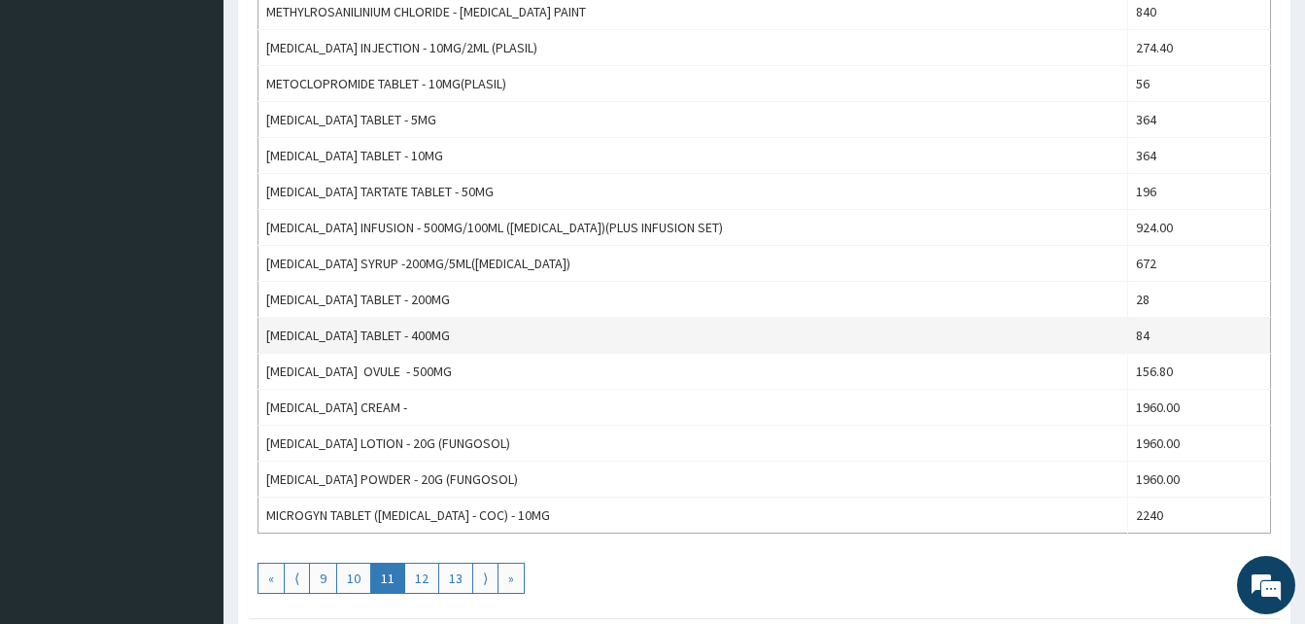
scroll to position [1633, 0]
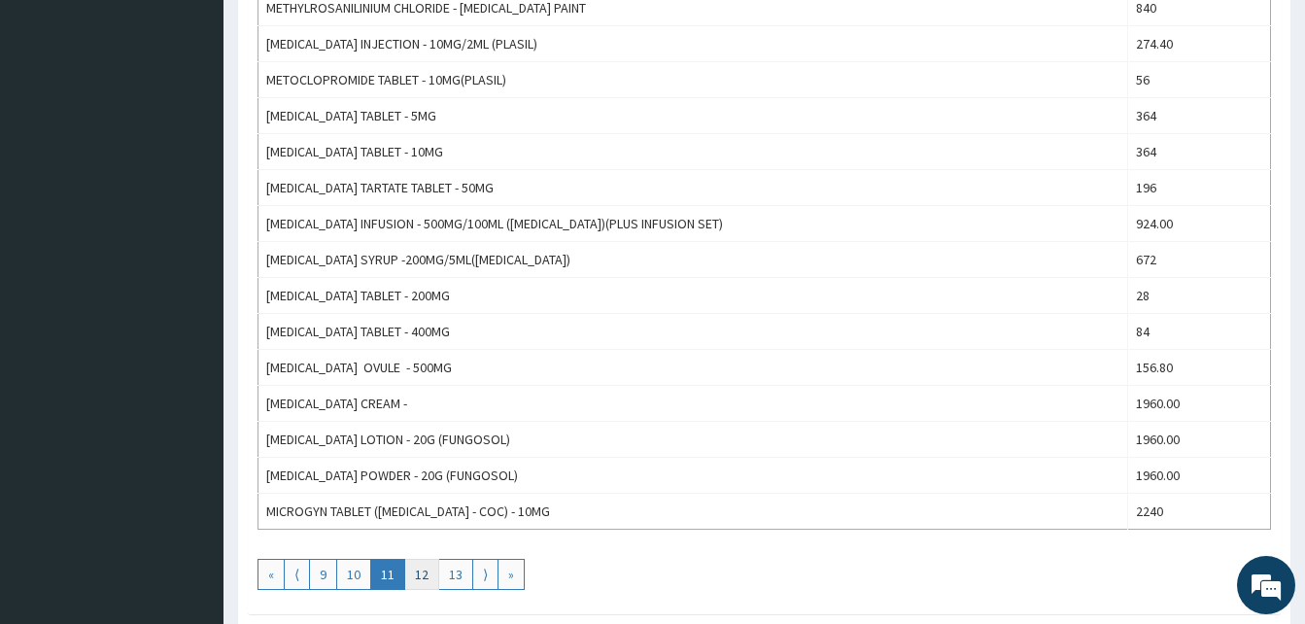
click at [422, 571] on link "12" at bounding box center [421, 574] width 35 height 31
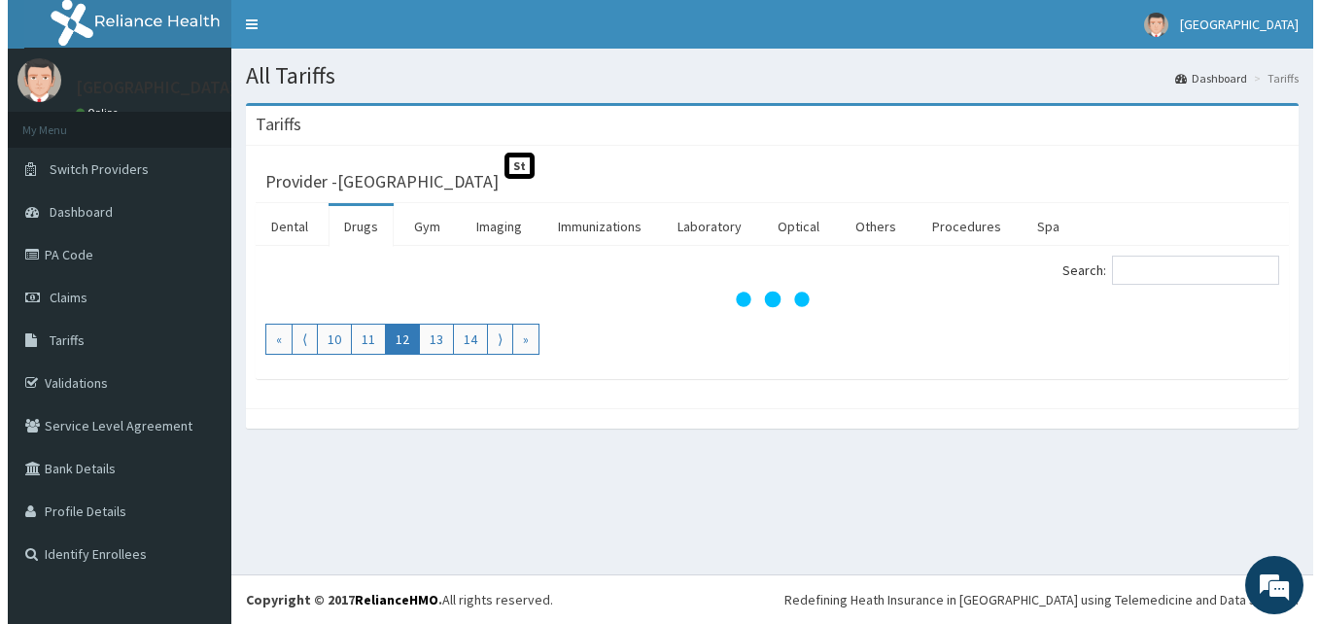
scroll to position [0, 0]
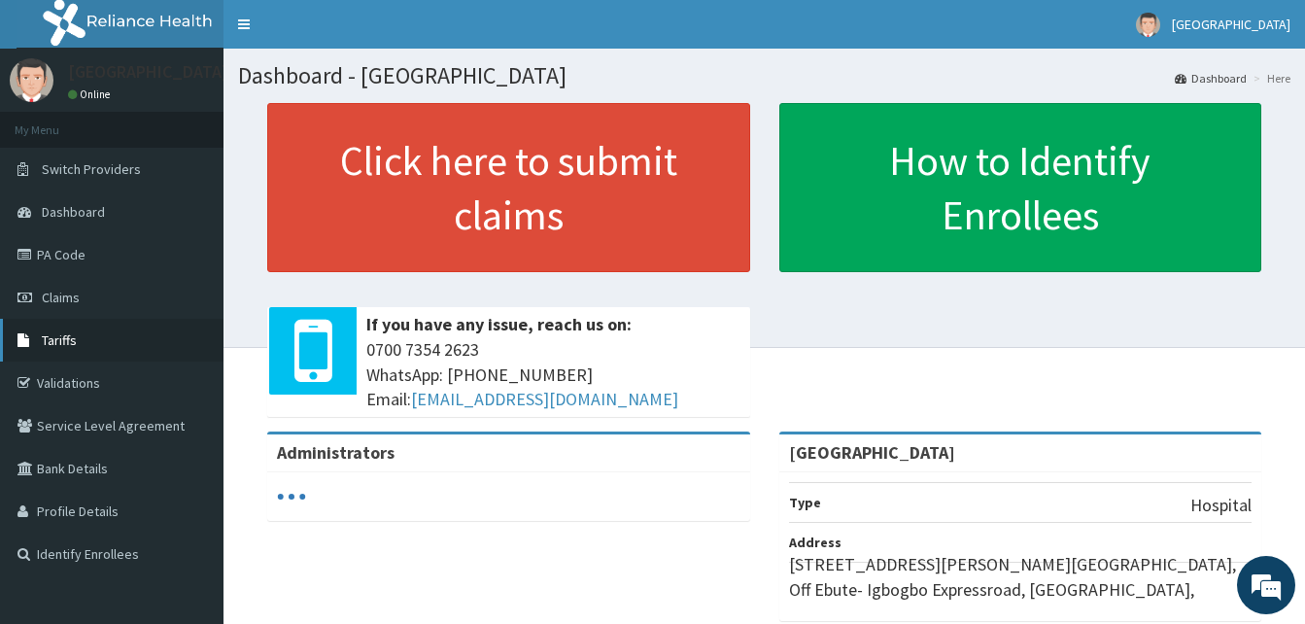
click at [58, 336] on span "Tariffs" at bounding box center [59, 339] width 35 height 17
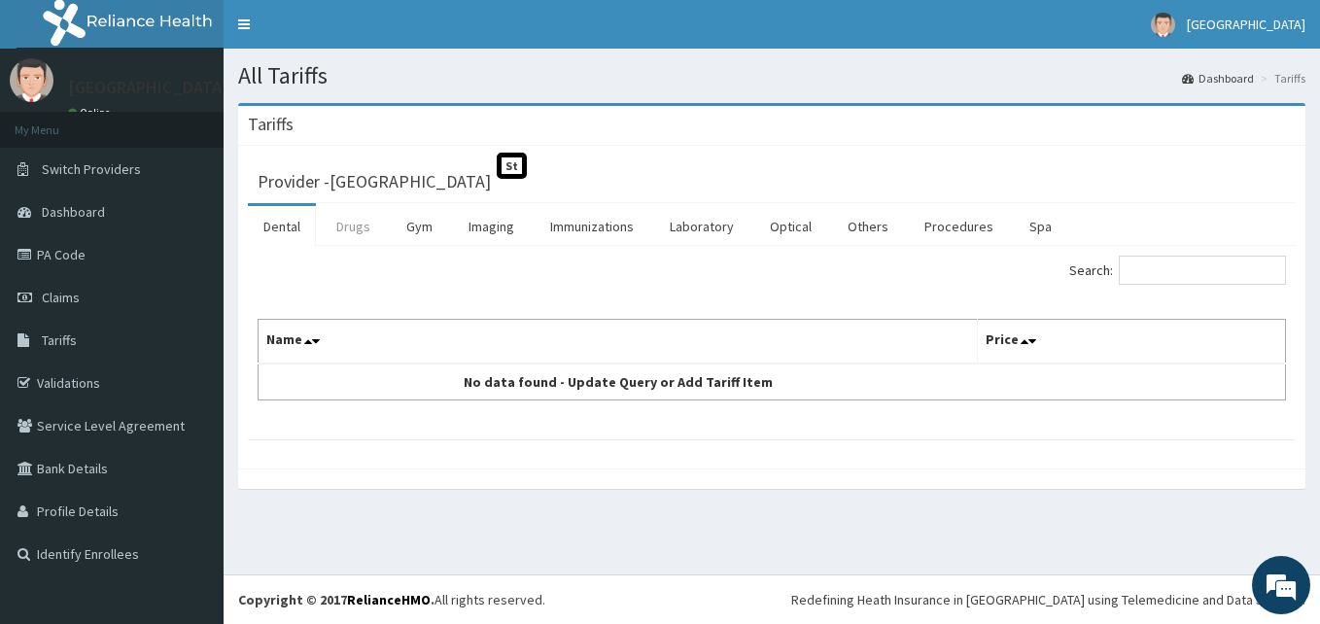
click at [355, 226] on link "Drugs" at bounding box center [353, 226] width 65 height 41
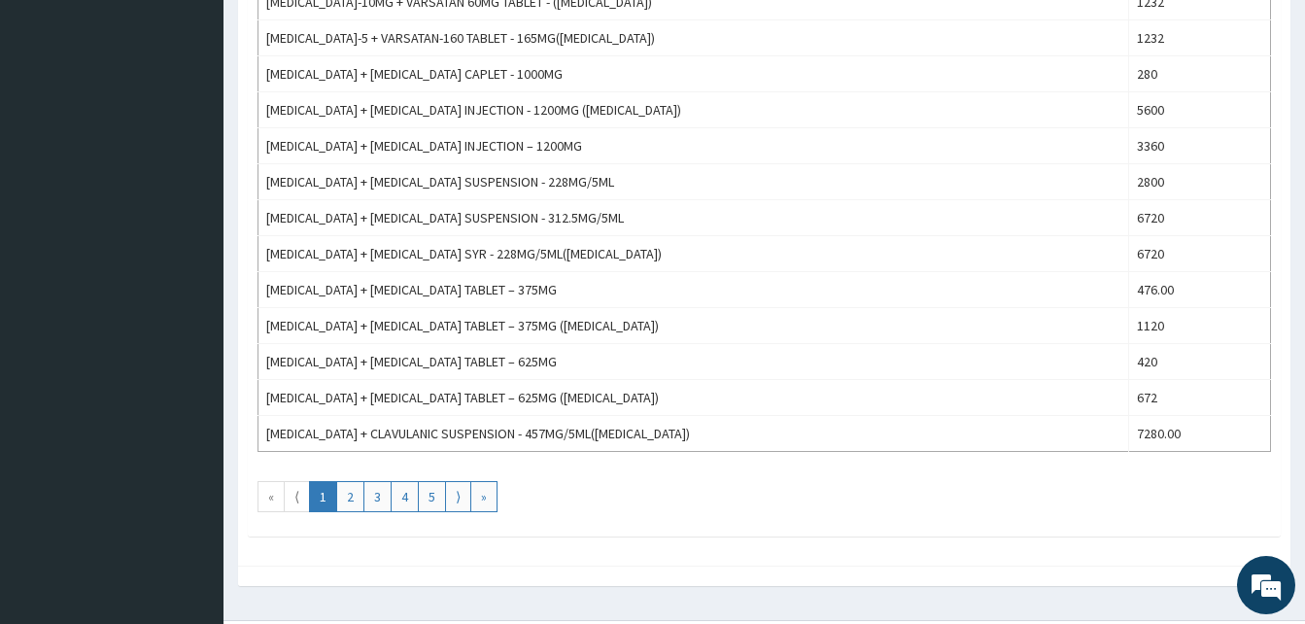
scroll to position [1756, 0]
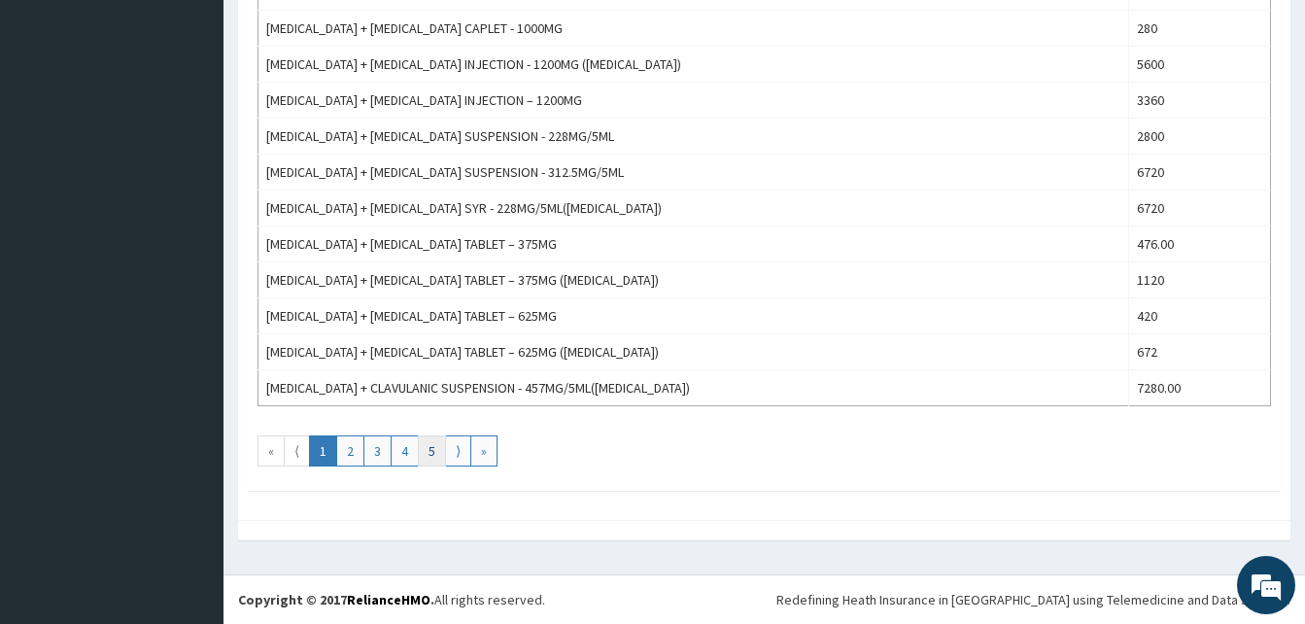
click at [433, 454] on link "5" at bounding box center [432, 450] width 28 height 31
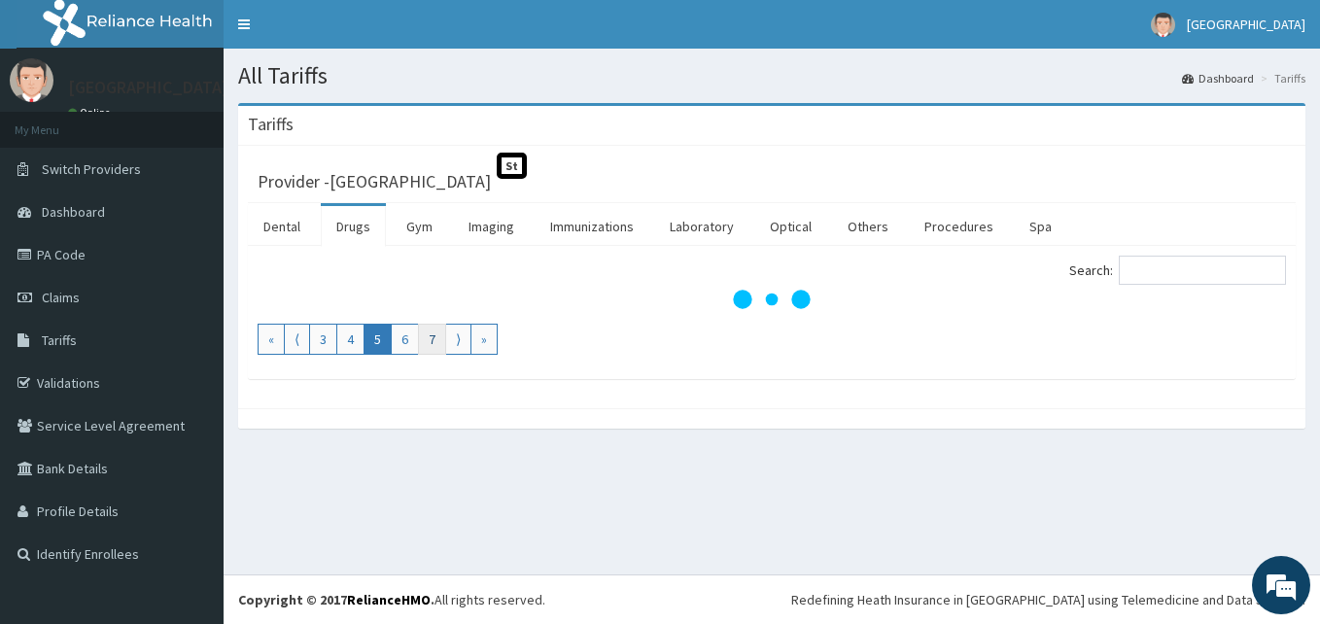
click at [440, 344] on link "7" at bounding box center [432, 339] width 28 height 31
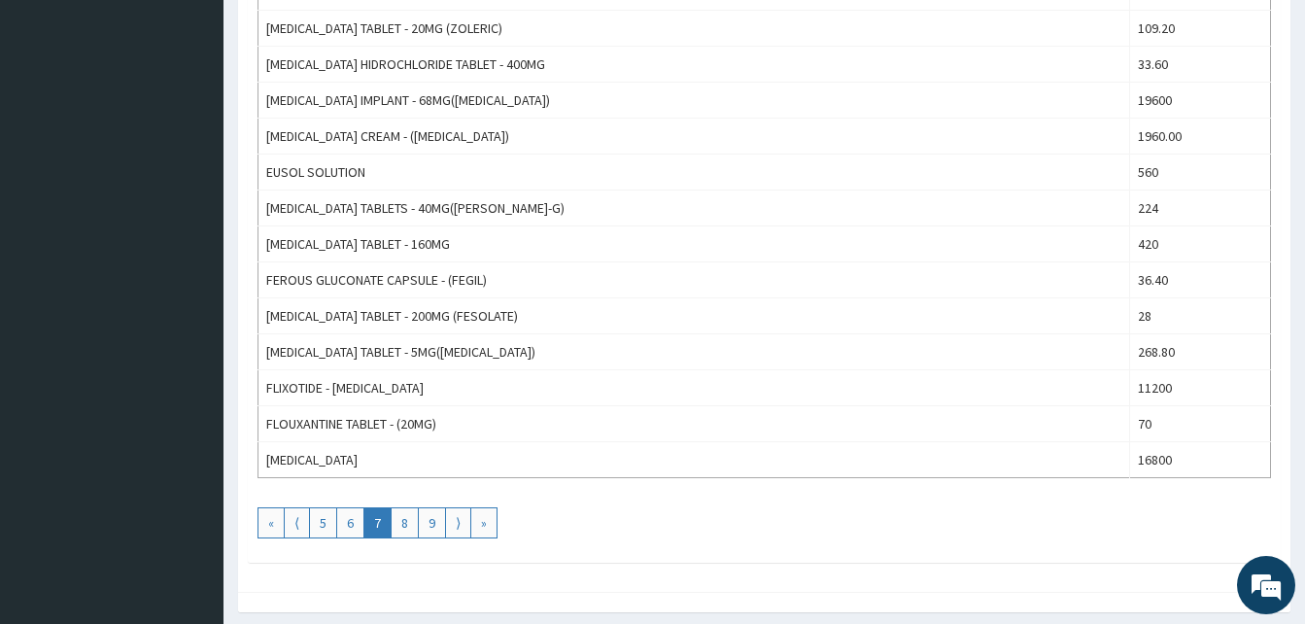
scroll to position [1756, 0]
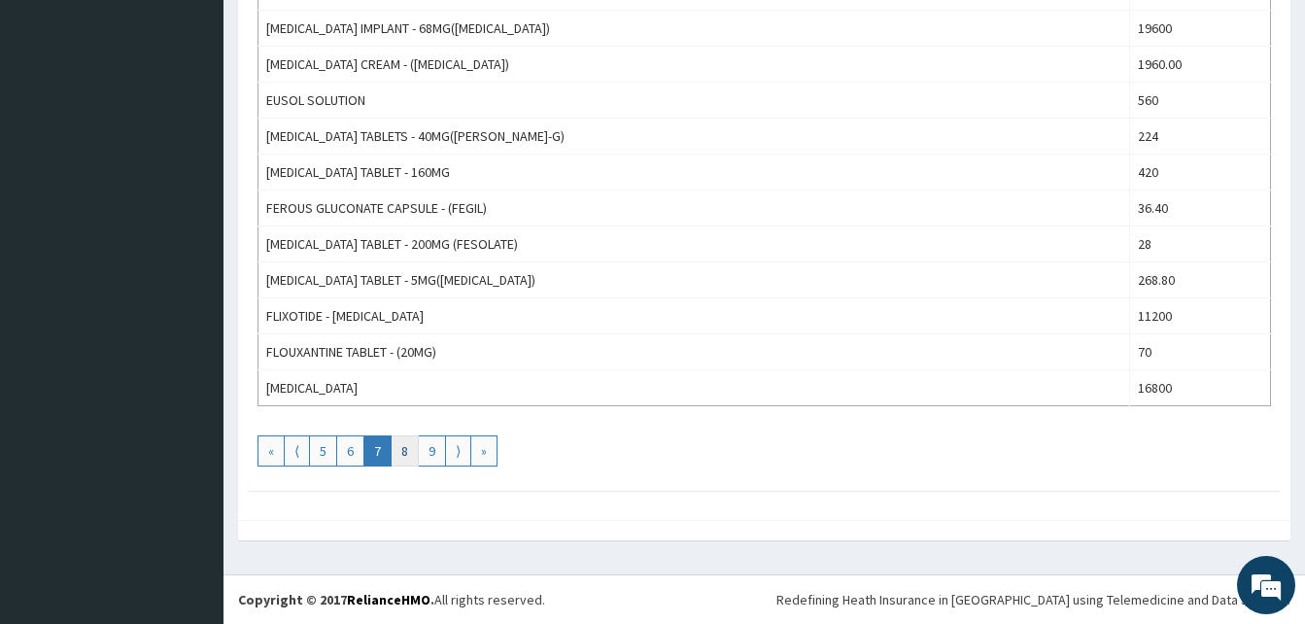
click at [405, 449] on link "8" at bounding box center [405, 450] width 28 height 31
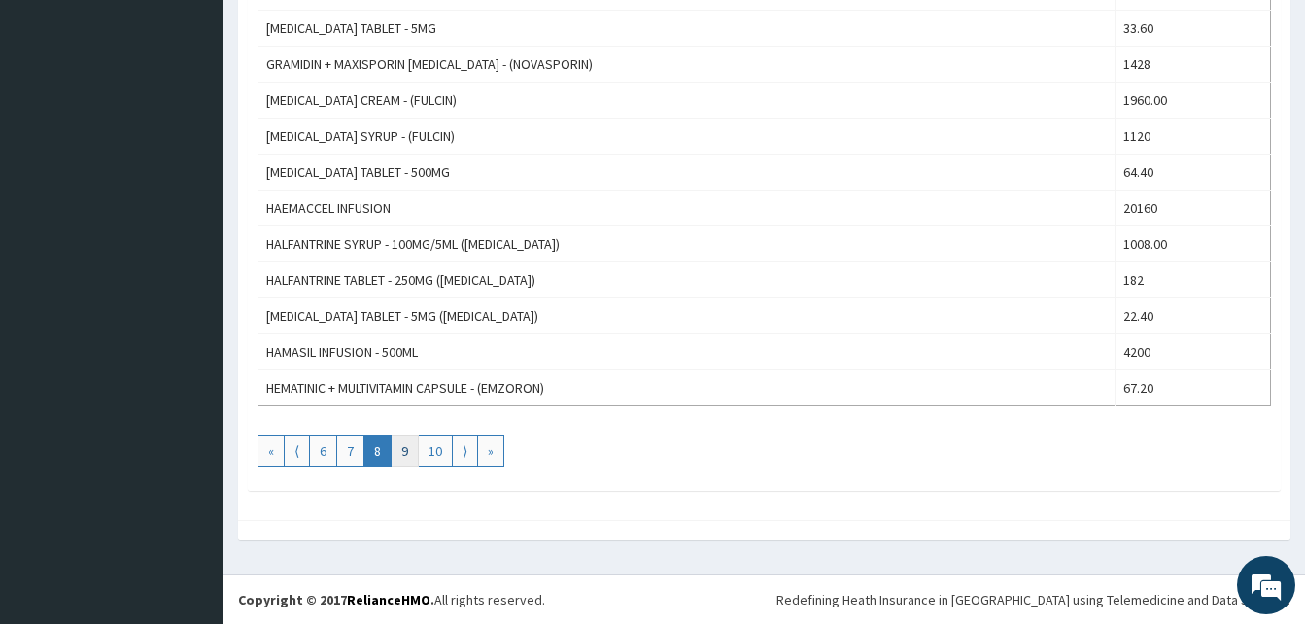
click at [407, 454] on link "9" at bounding box center [405, 450] width 28 height 31
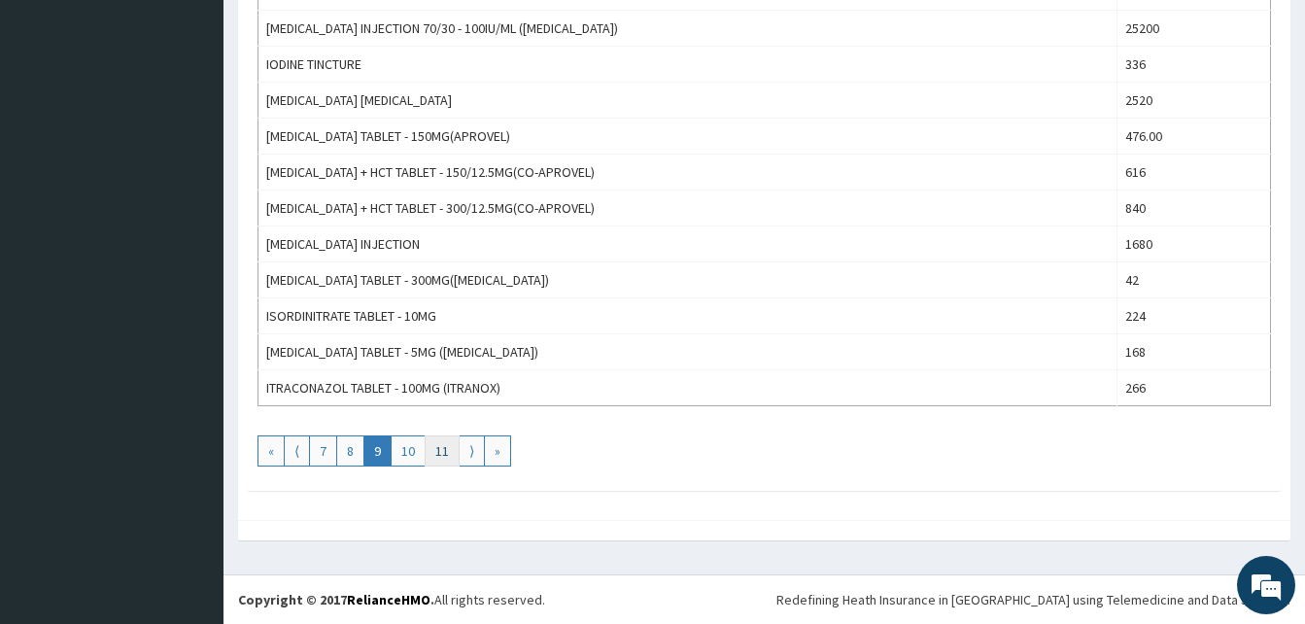
click at [448, 452] on link "11" at bounding box center [442, 450] width 35 height 31
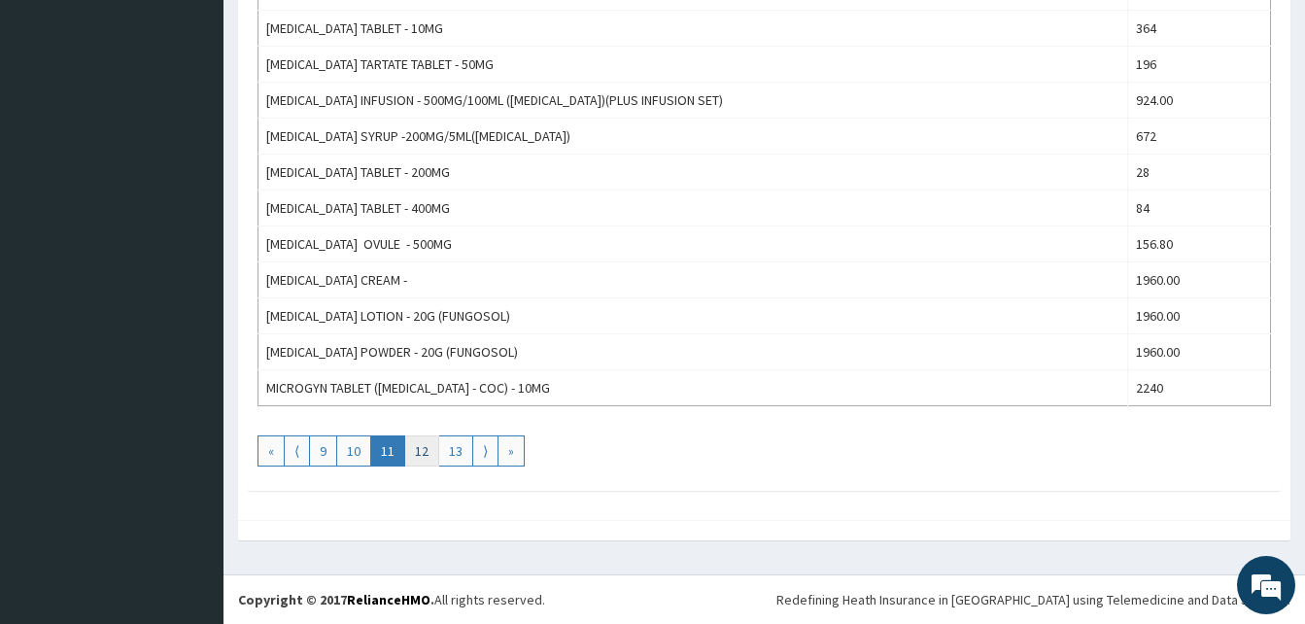
click at [427, 447] on link "12" at bounding box center [421, 450] width 35 height 31
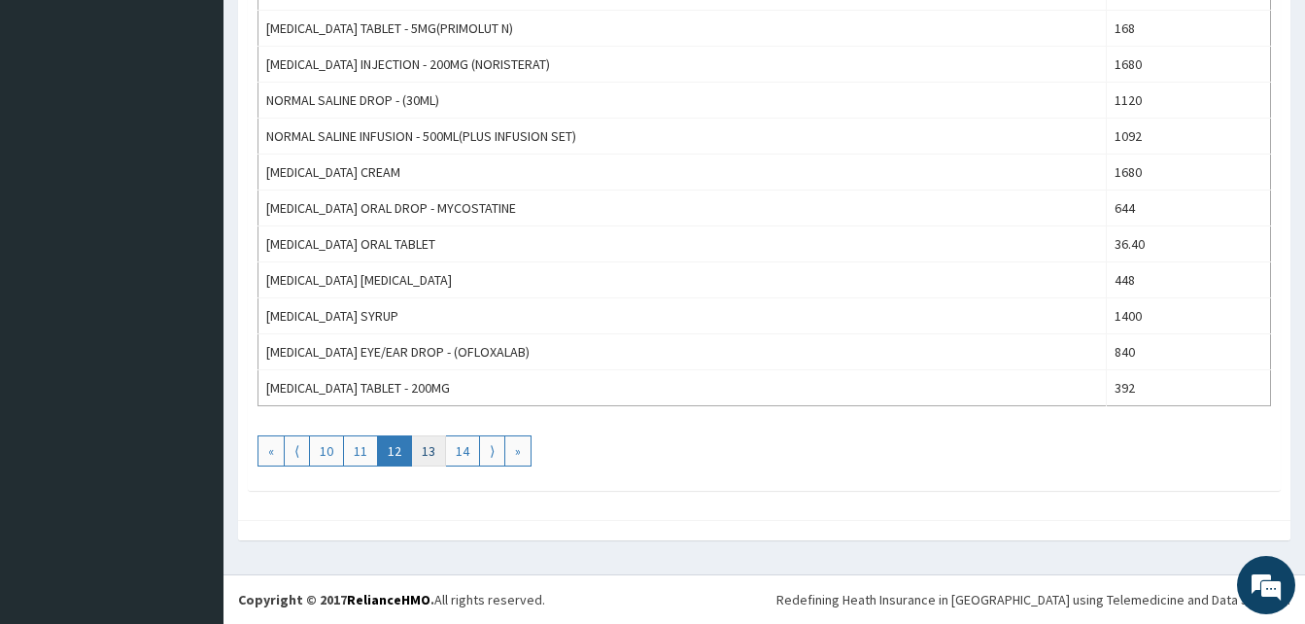
click at [427, 456] on link "13" at bounding box center [428, 450] width 35 height 31
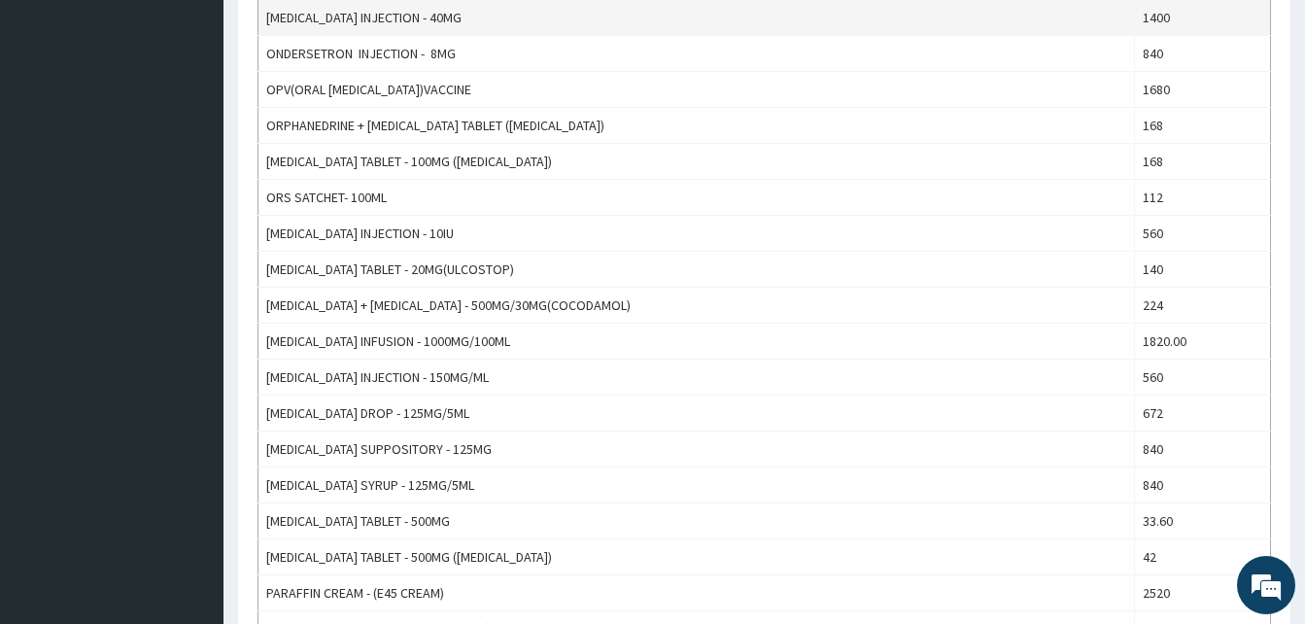
scroll to position [583, 0]
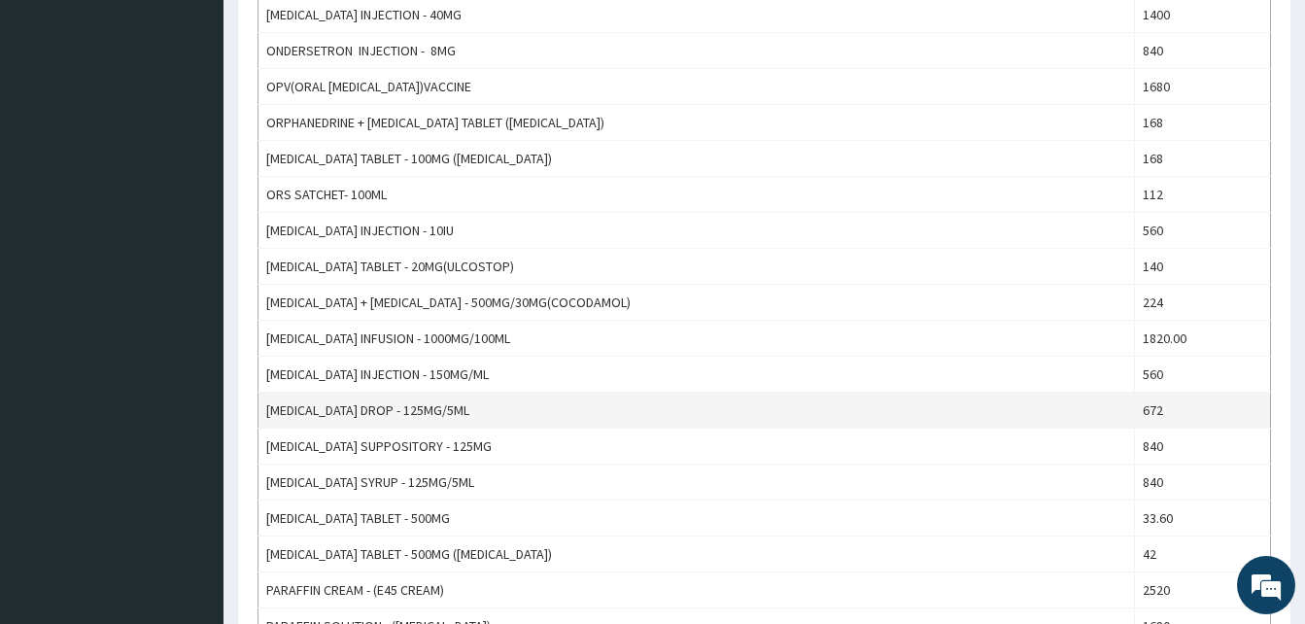
drag, startPoint x: 863, startPoint y: 361, endPoint x: 874, endPoint y: 410, distance: 50.7
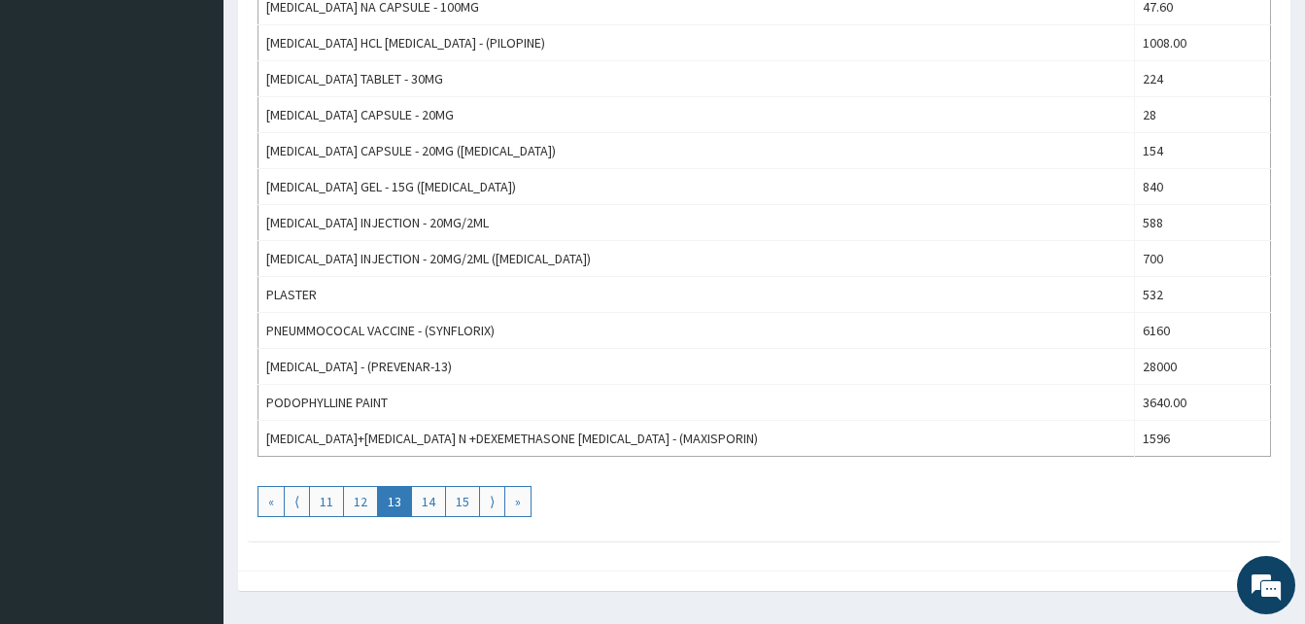
scroll to position [1710, 0]
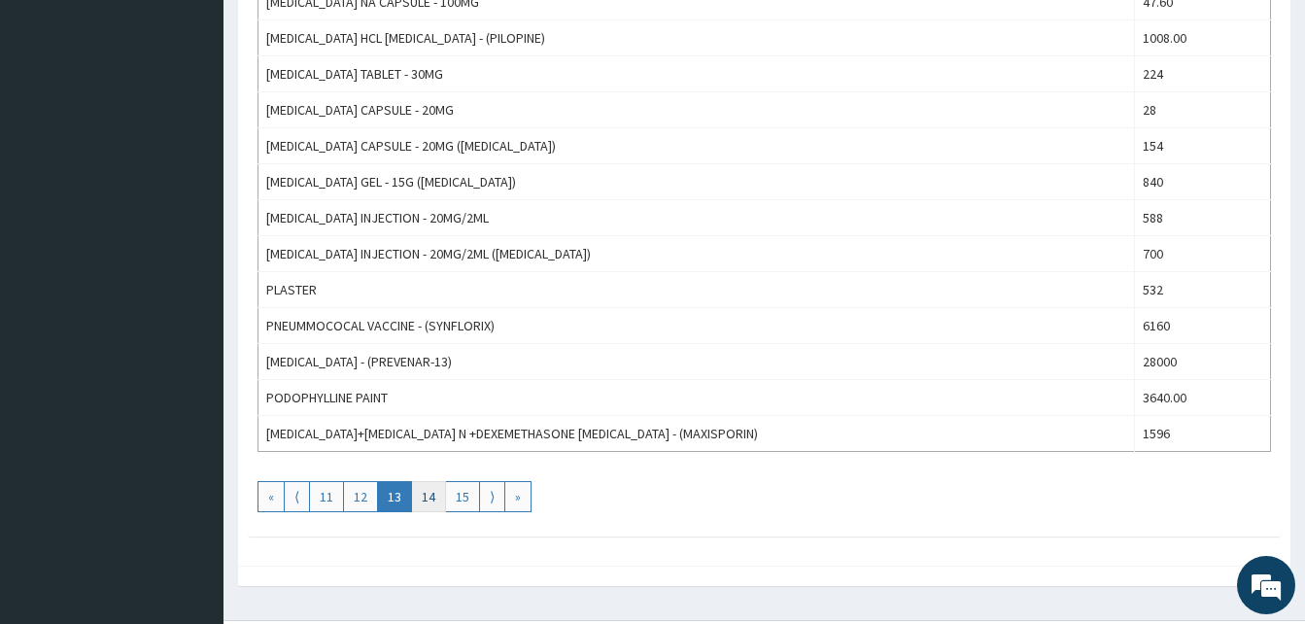
click at [433, 493] on link "14" at bounding box center [428, 496] width 35 height 31
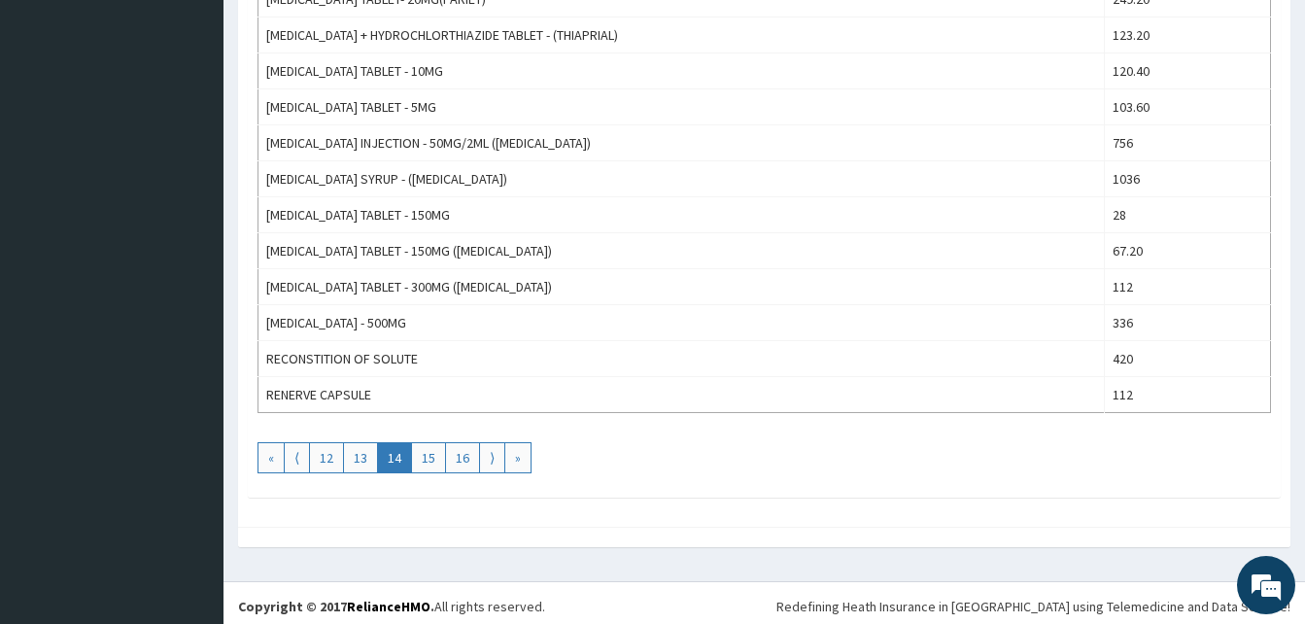
scroll to position [1756, 0]
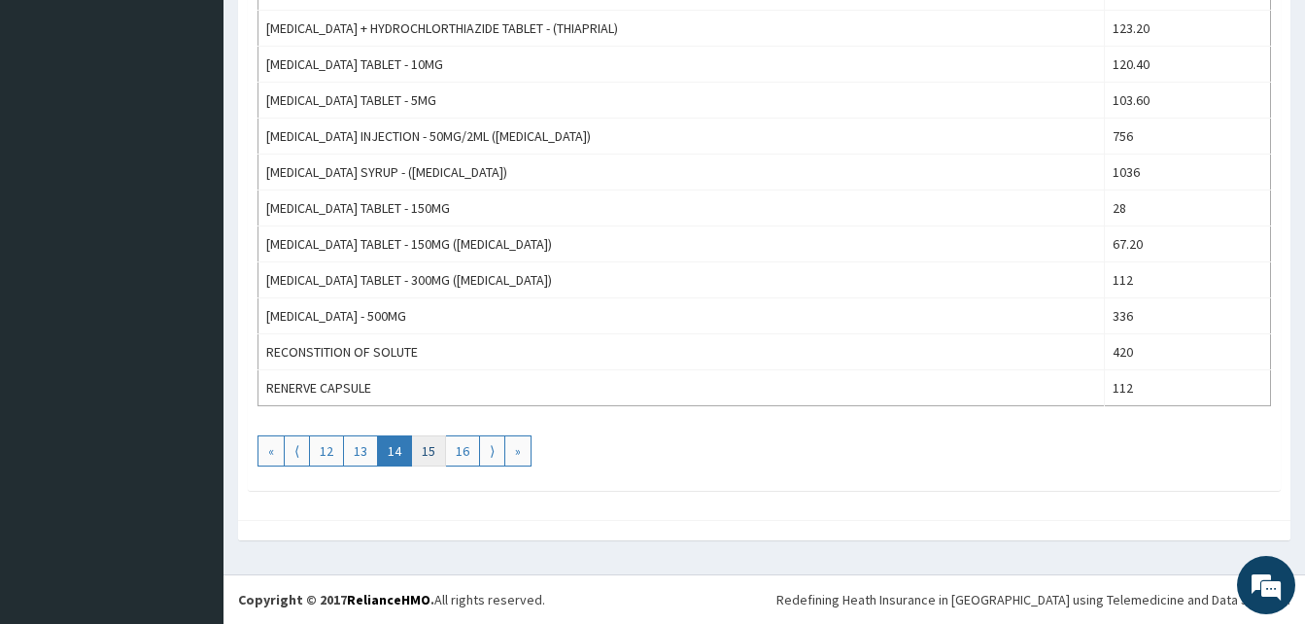
click at [429, 446] on link "15" at bounding box center [428, 450] width 35 height 31
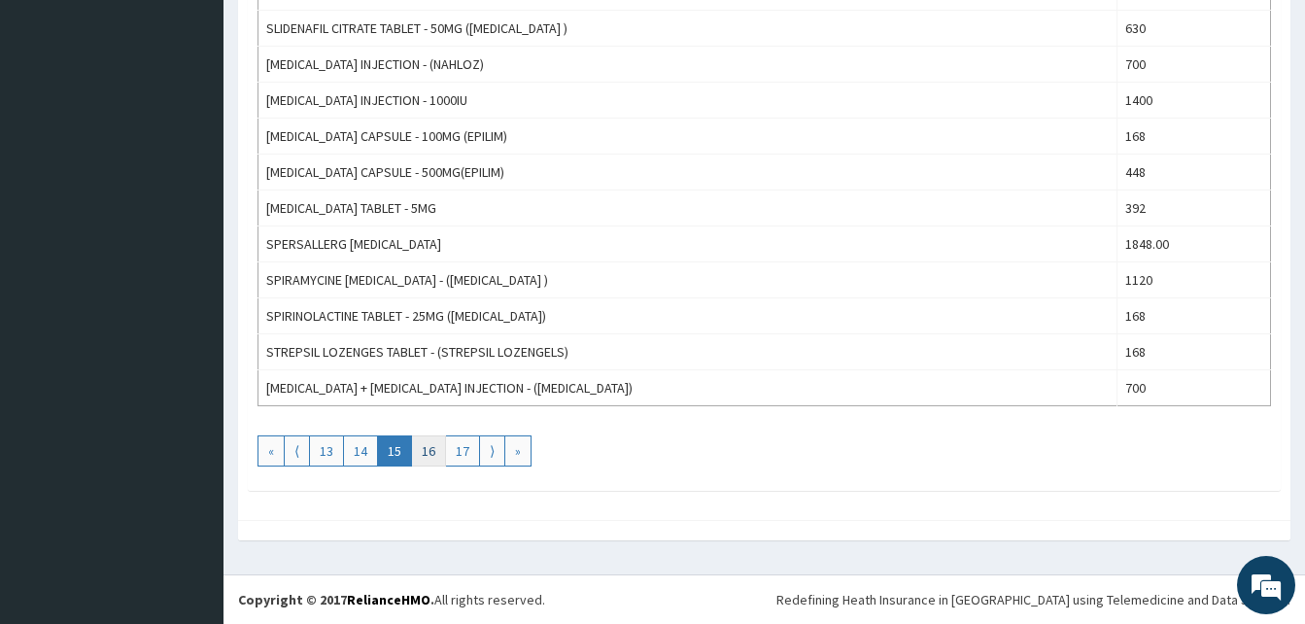
click at [430, 454] on link "16" at bounding box center [428, 450] width 35 height 31
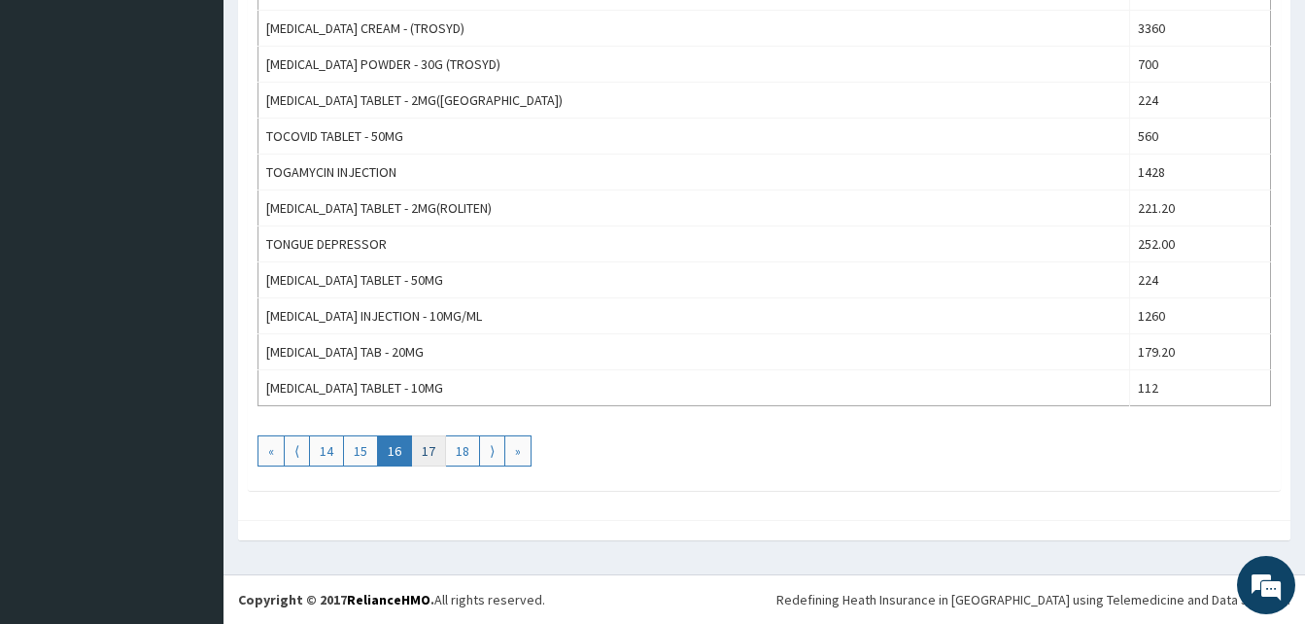
click at [436, 451] on link "17" at bounding box center [428, 450] width 35 height 31
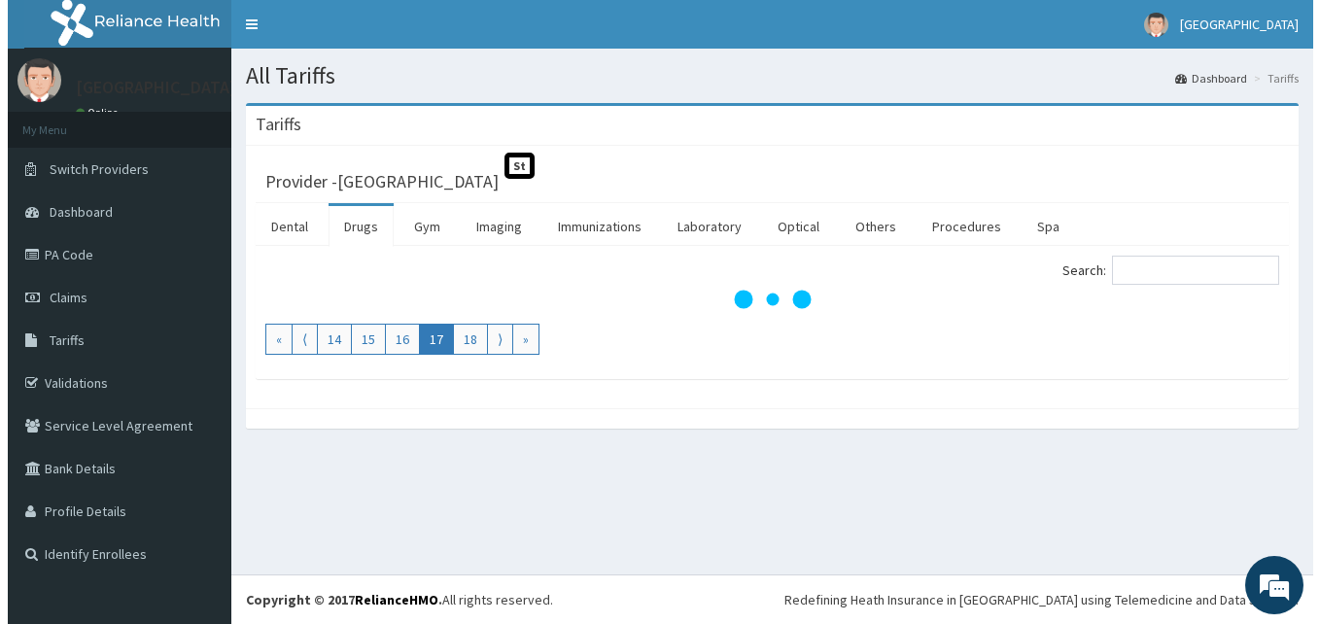
scroll to position [0, 0]
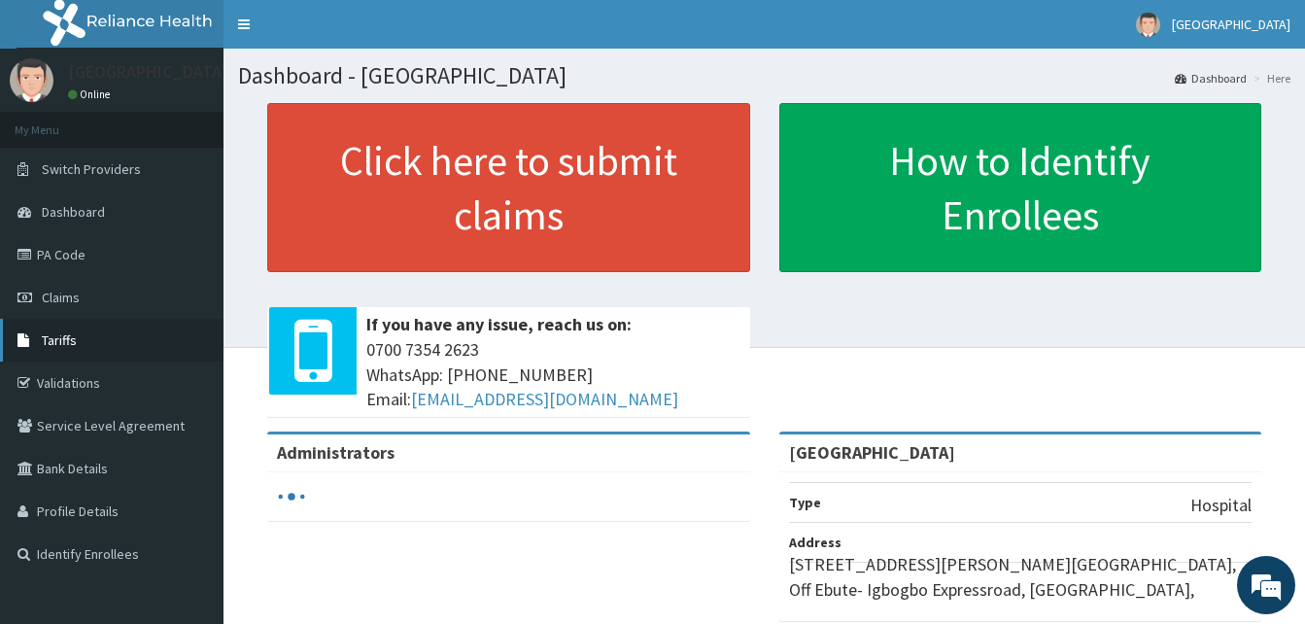
click at [54, 336] on span "Tariffs" at bounding box center [59, 339] width 35 height 17
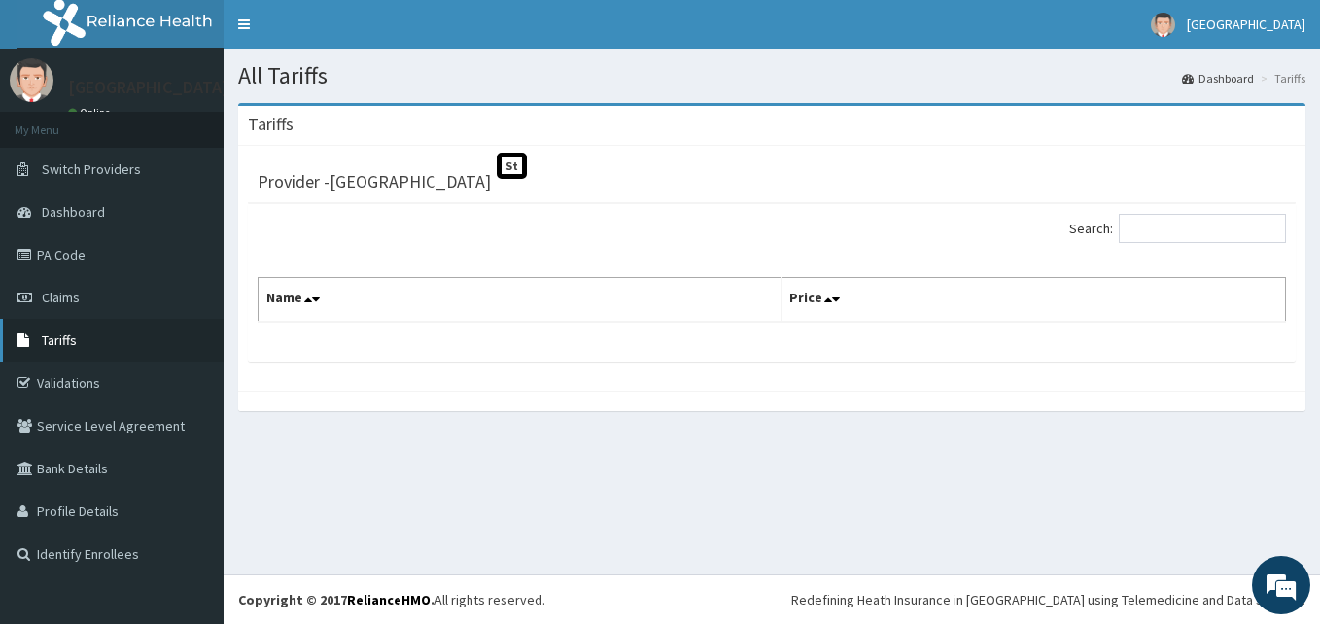
click at [52, 345] on span "Tariffs" at bounding box center [59, 339] width 35 height 17
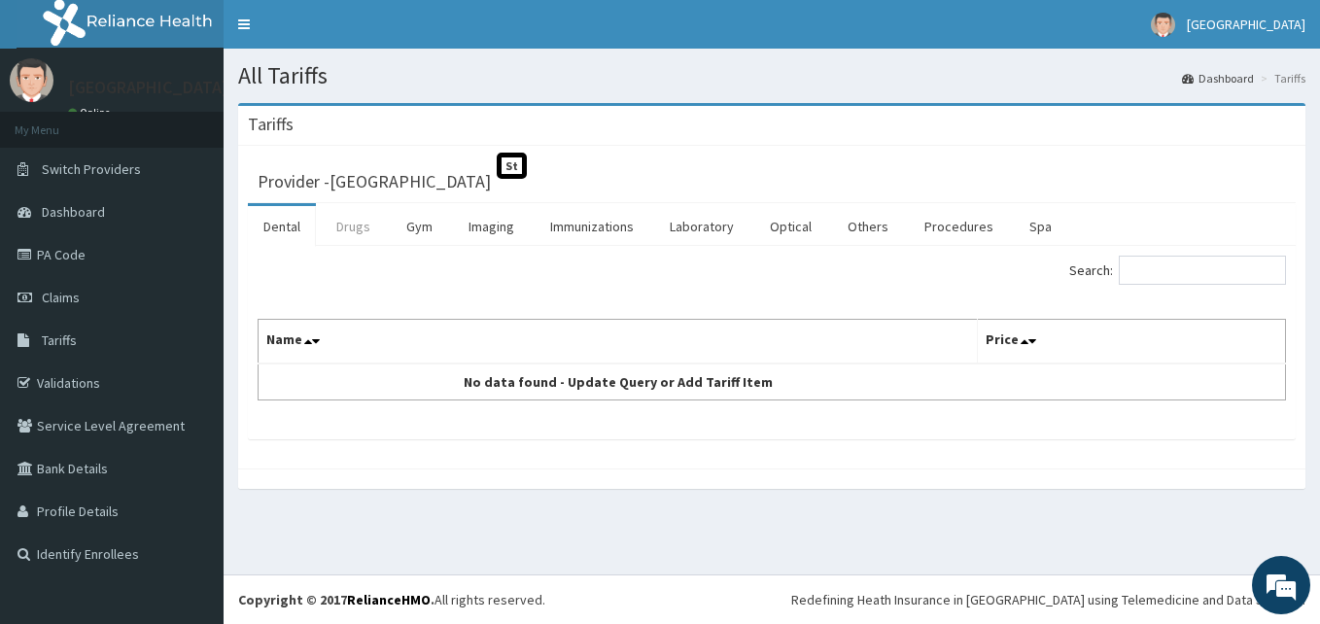
click at [348, 228] on link "Drugs" at bounding box center [353, 226] width 65 height 41
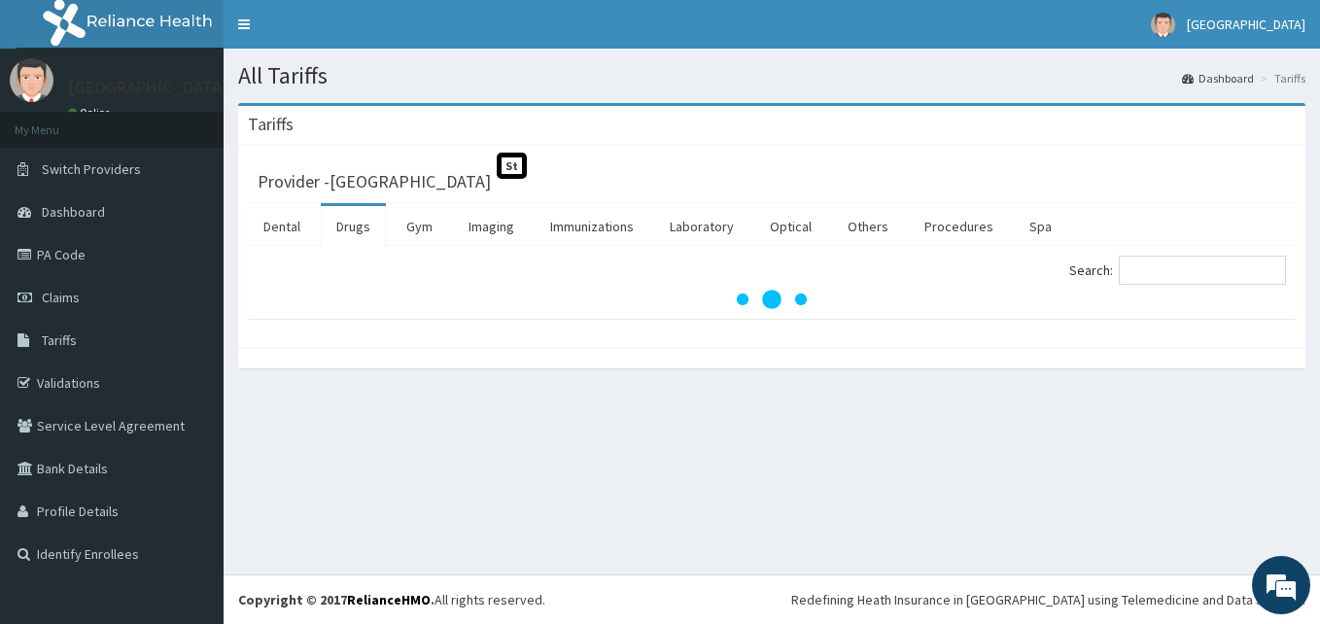
click at [348, 228] on link "Drugs" at bounding box center [353, 226] width 65 height 41
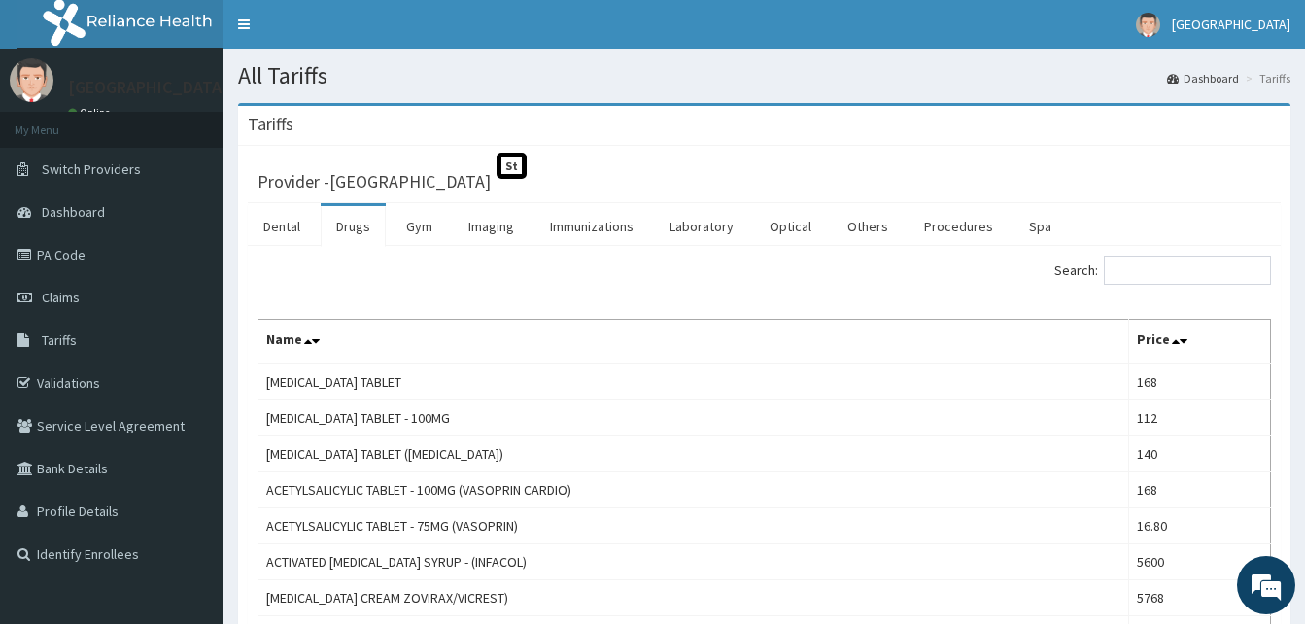
click at [348, 228] on link "Drugs" at bounding box center [353, 226] width 65 height 41
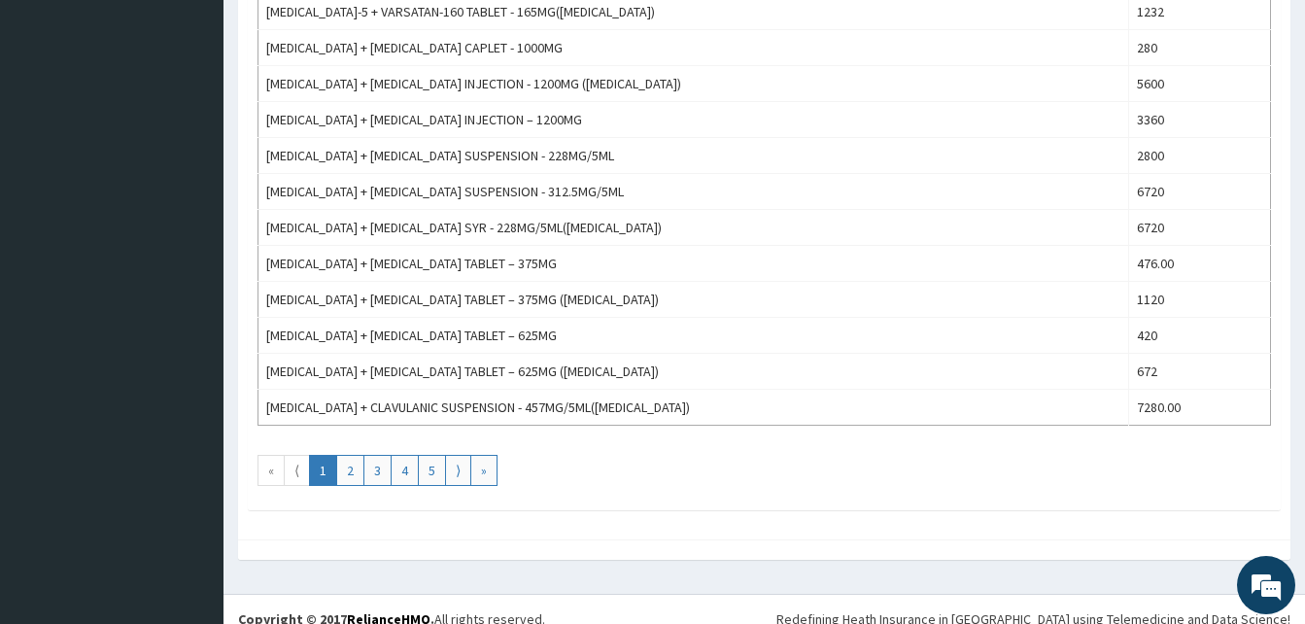
scroll to position [1756, 0]
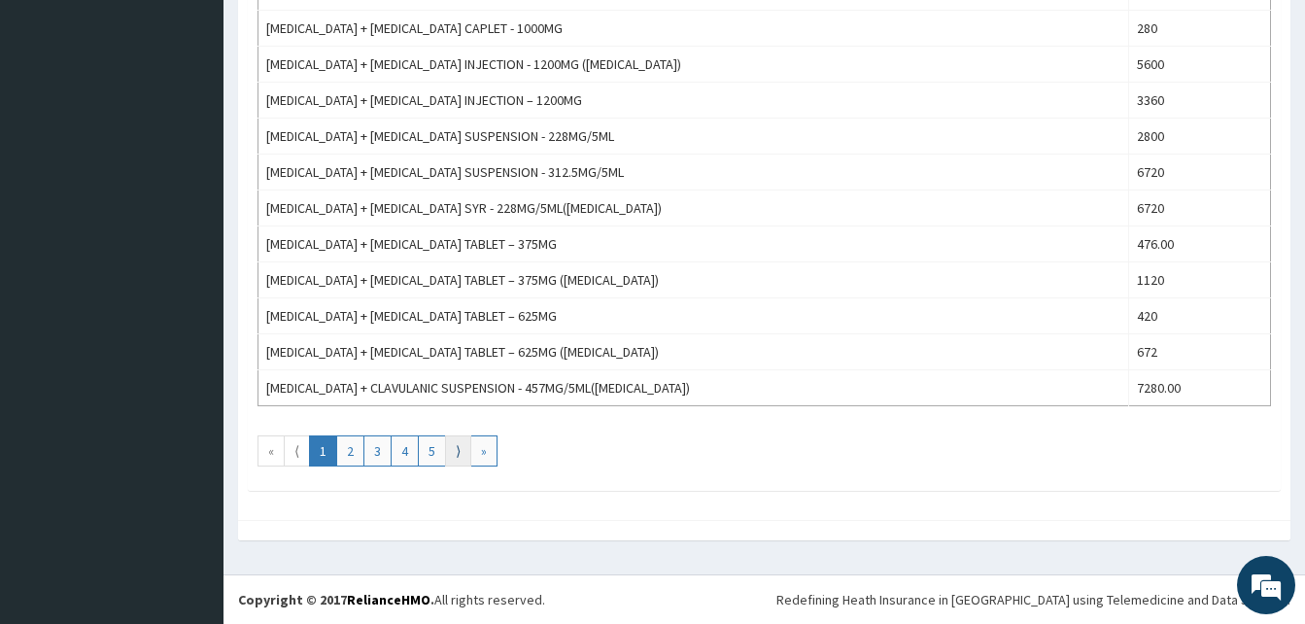
click at [462, 458] on link "⟩" at bounding box center [458, 450] width 26 height 31
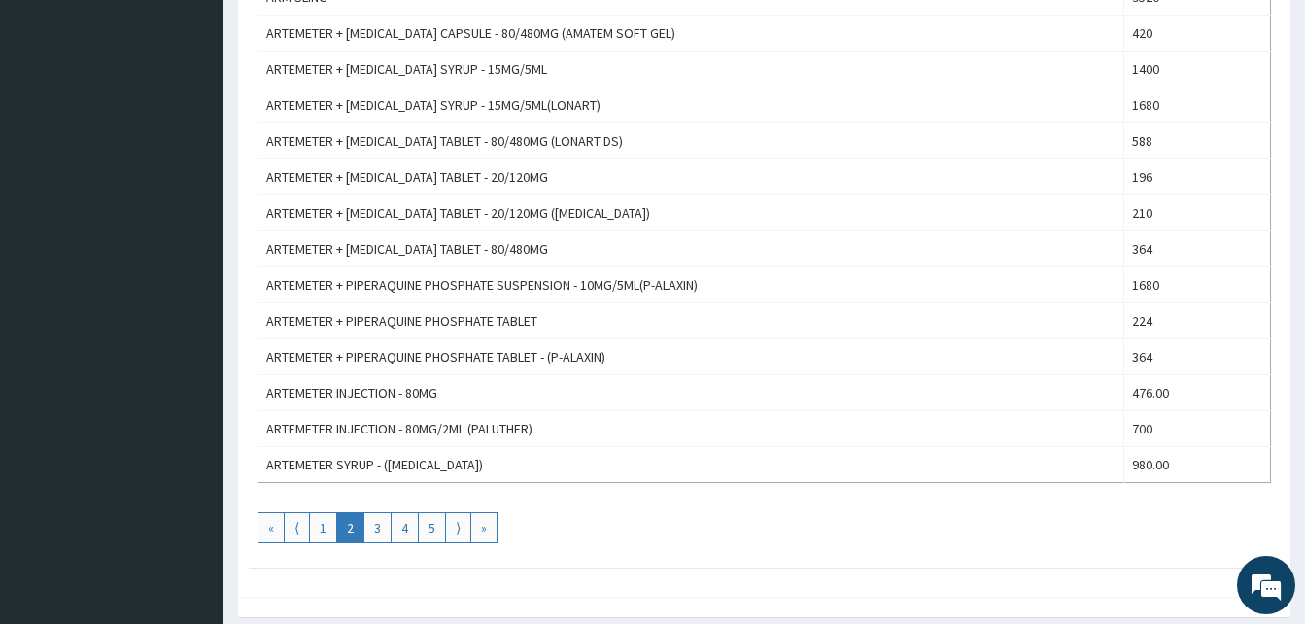
scroll to position [1678, 0]
click at [457, 533] on link "⟩" at bounding box center [458, 528] width 26 height 31
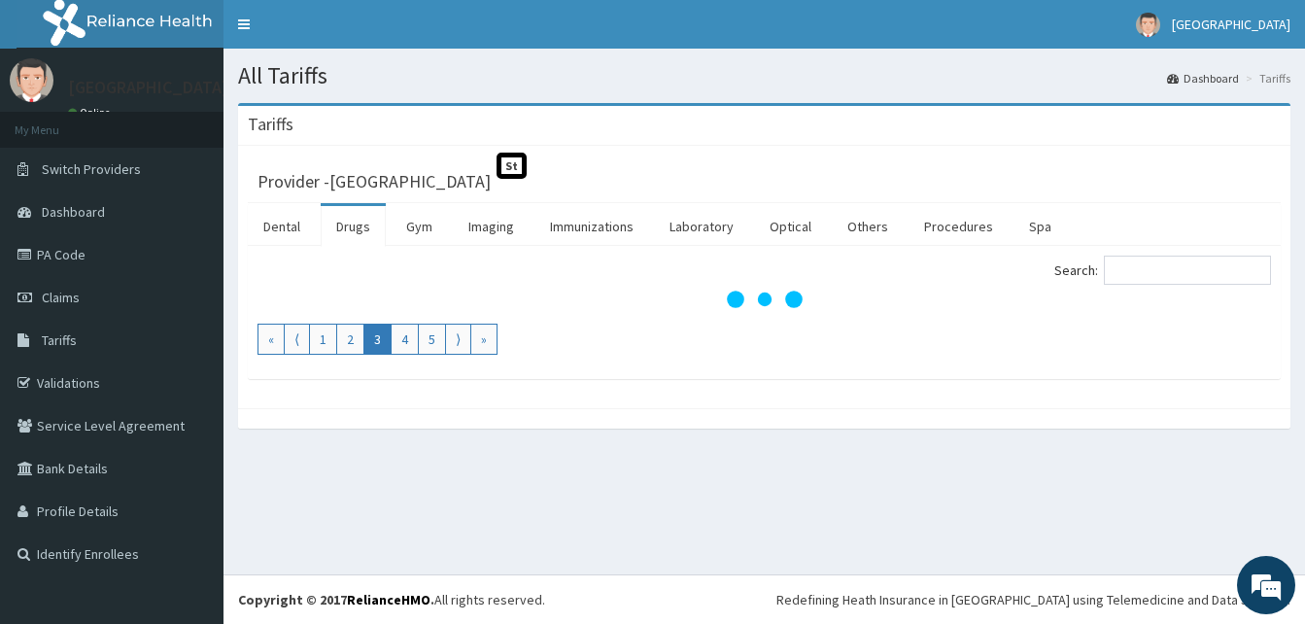
scroll to position [0, 0]
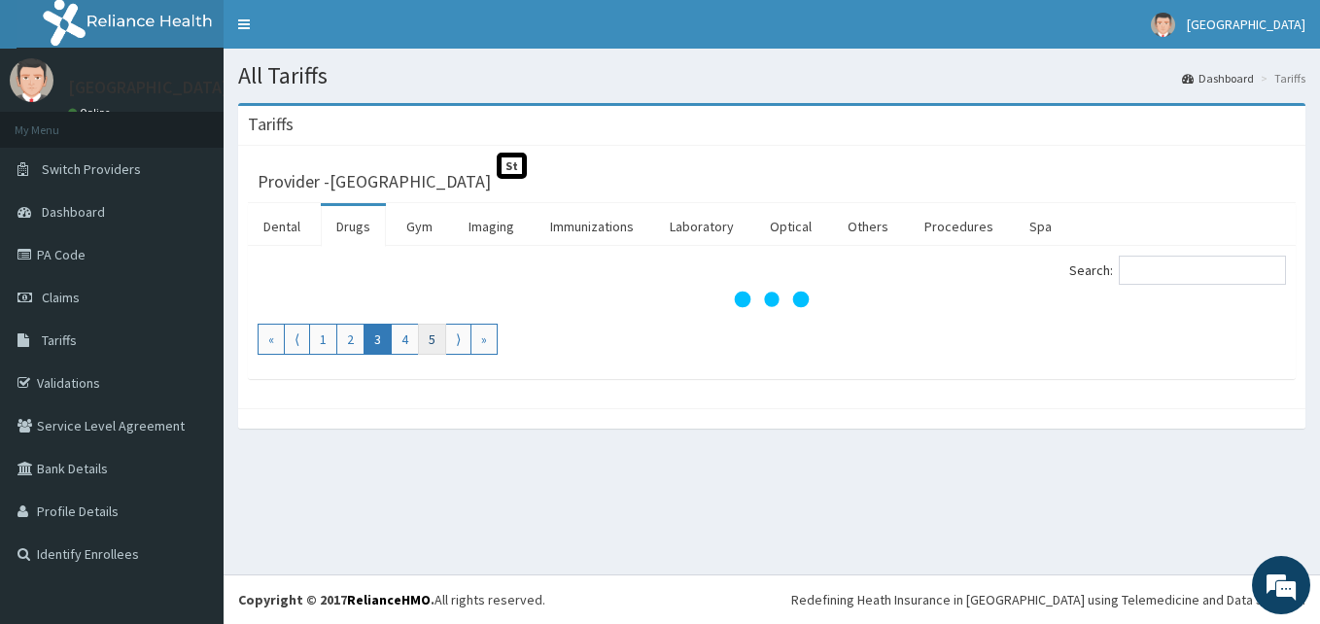
click at [432, 343] on link "5" at bounding box center [432, 339] width 28 height 31
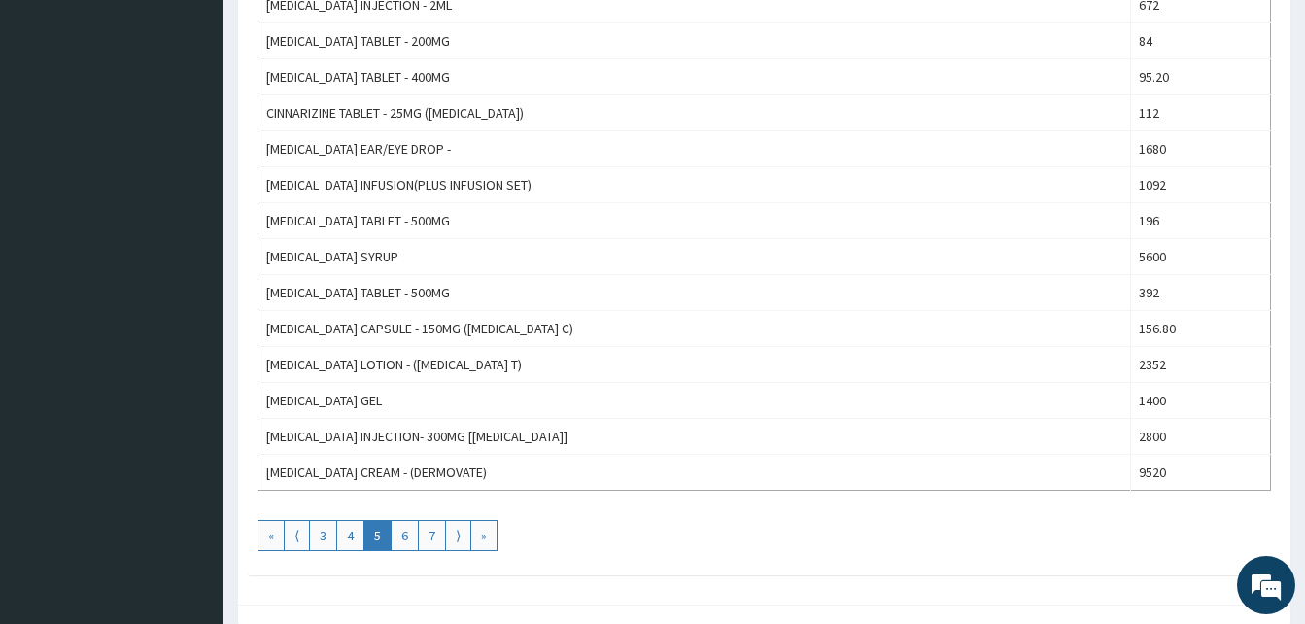
scroll to position [1756, 0]
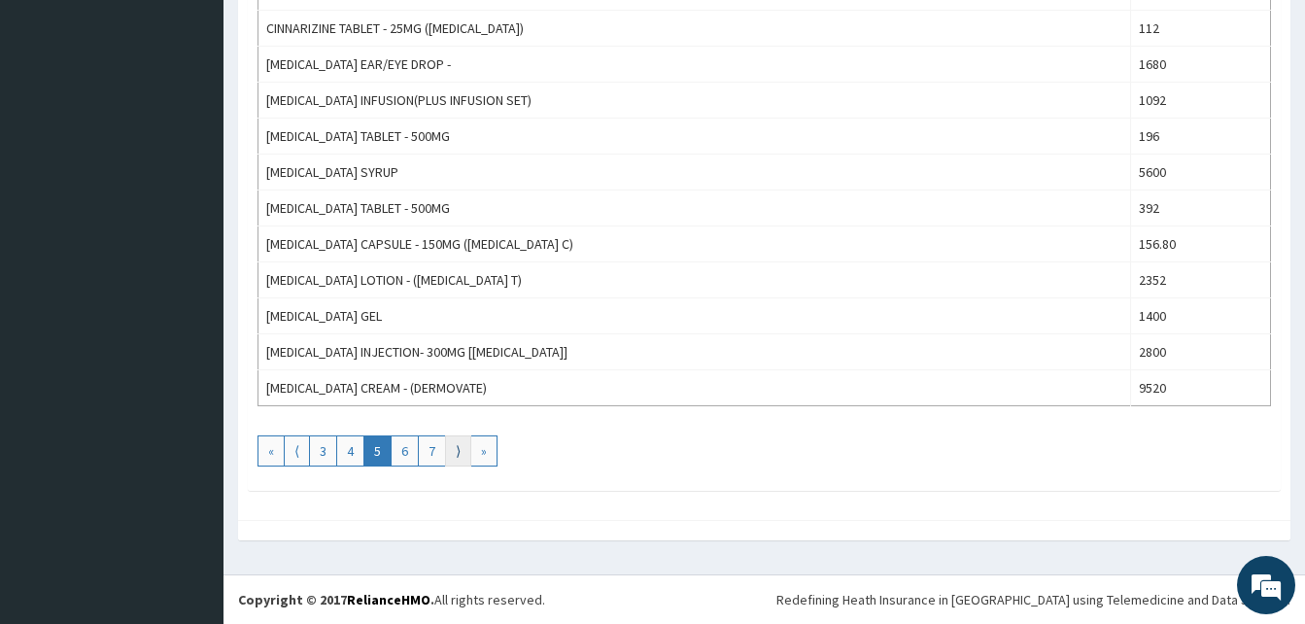
click at [456, 455] on link "⟩" at bounding box center [458, 450] width 26 height 31
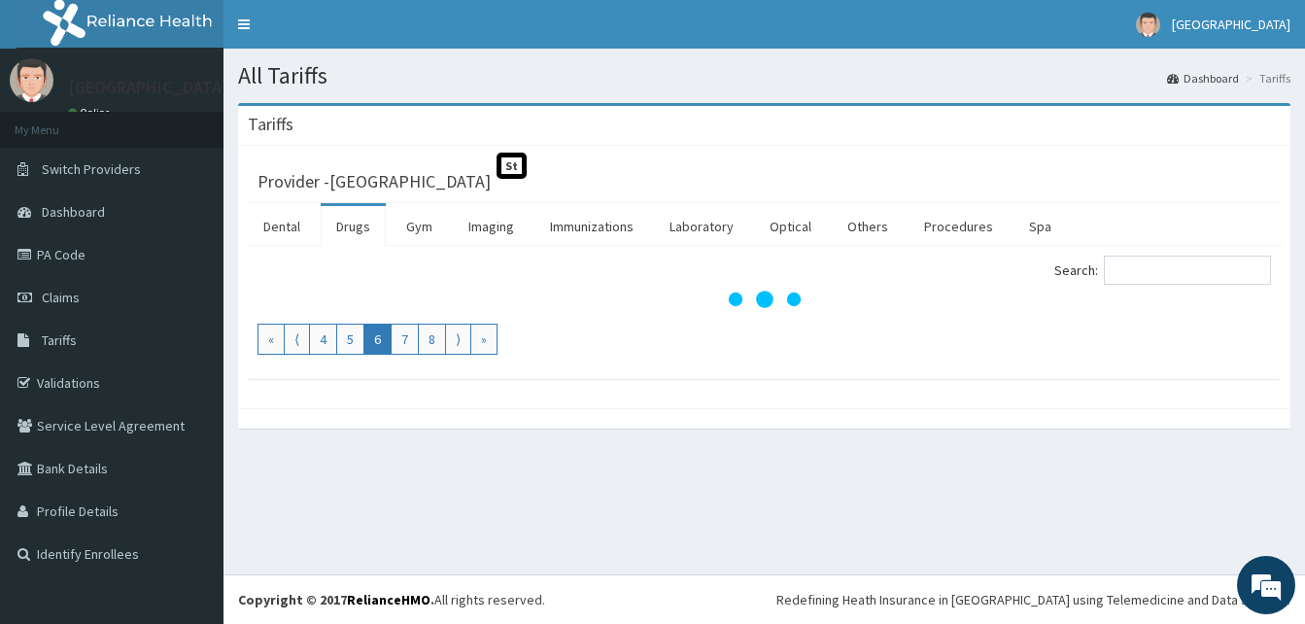
scroll to position [0, 0]
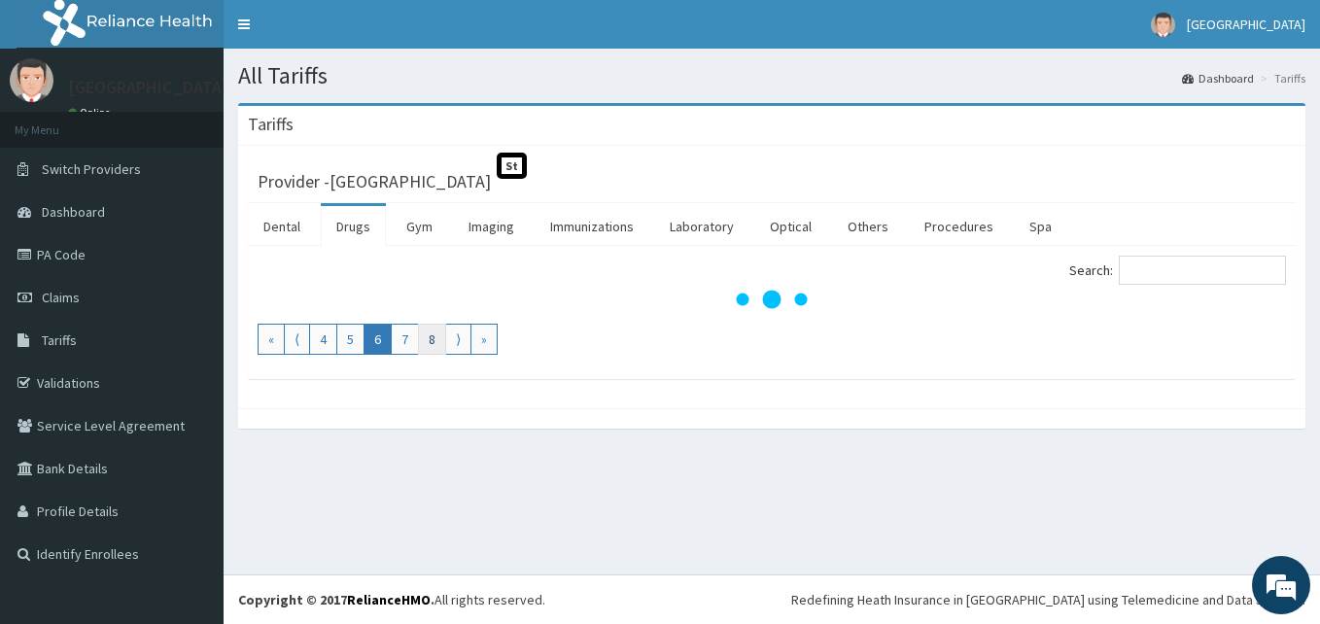
click at [437, 341] on link "8" at bounding box center [432, 339] width 28 height 31
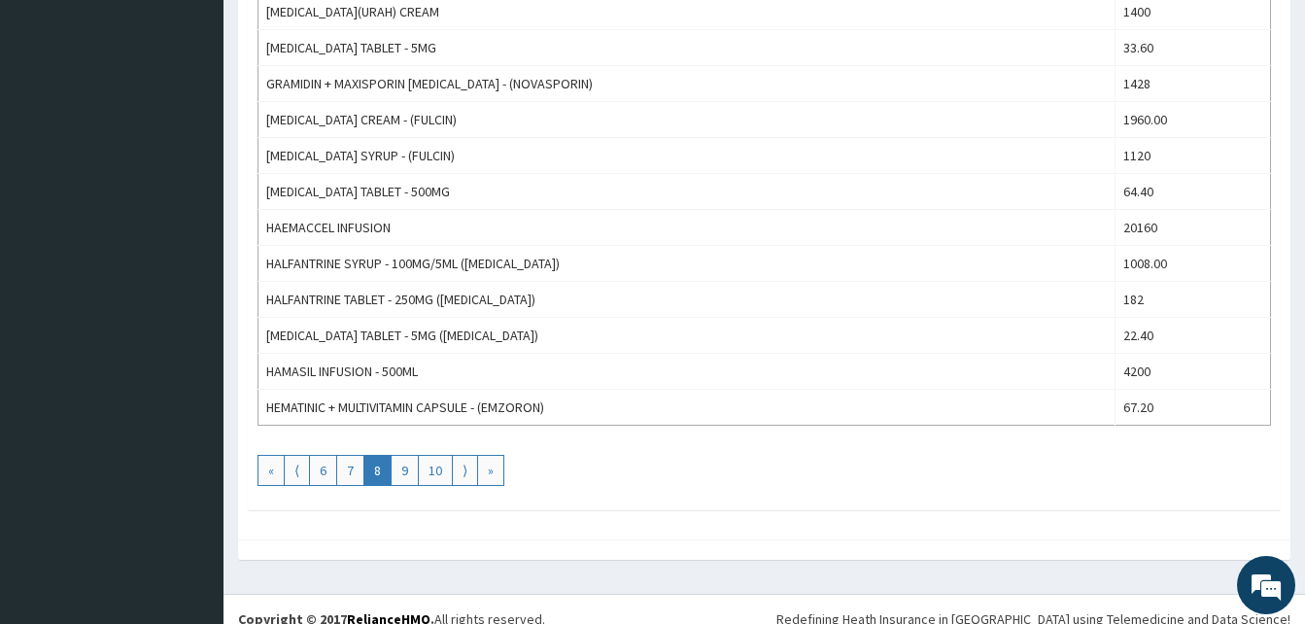
scroll to position [1756, 0]
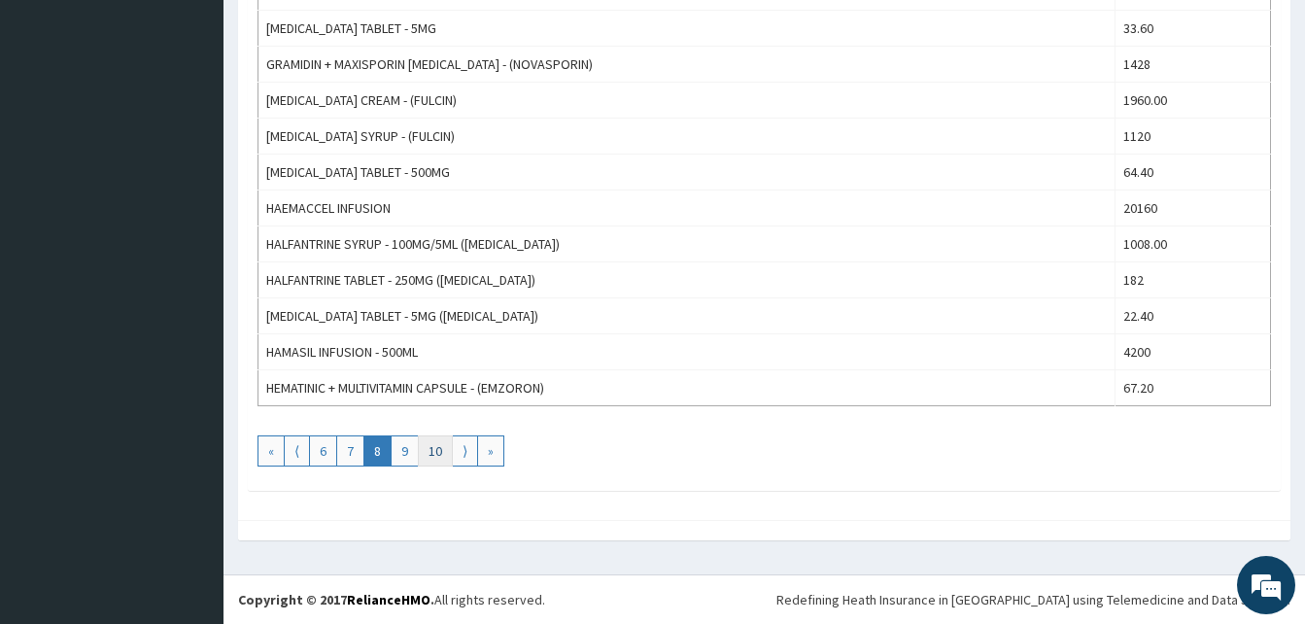
click at [449, 454] on link "10" at bounding box center [435, 450] width 35 height 31
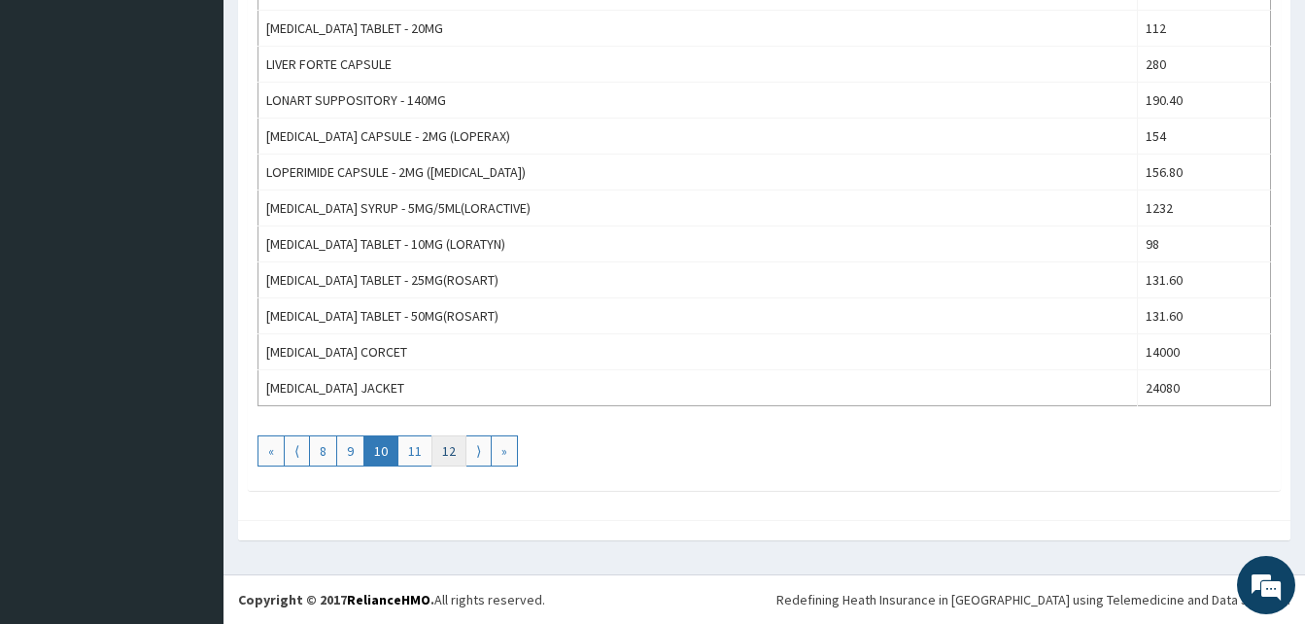
click at [462, 445] on link "12" at bounding box center [448, 450] width 35 height 31
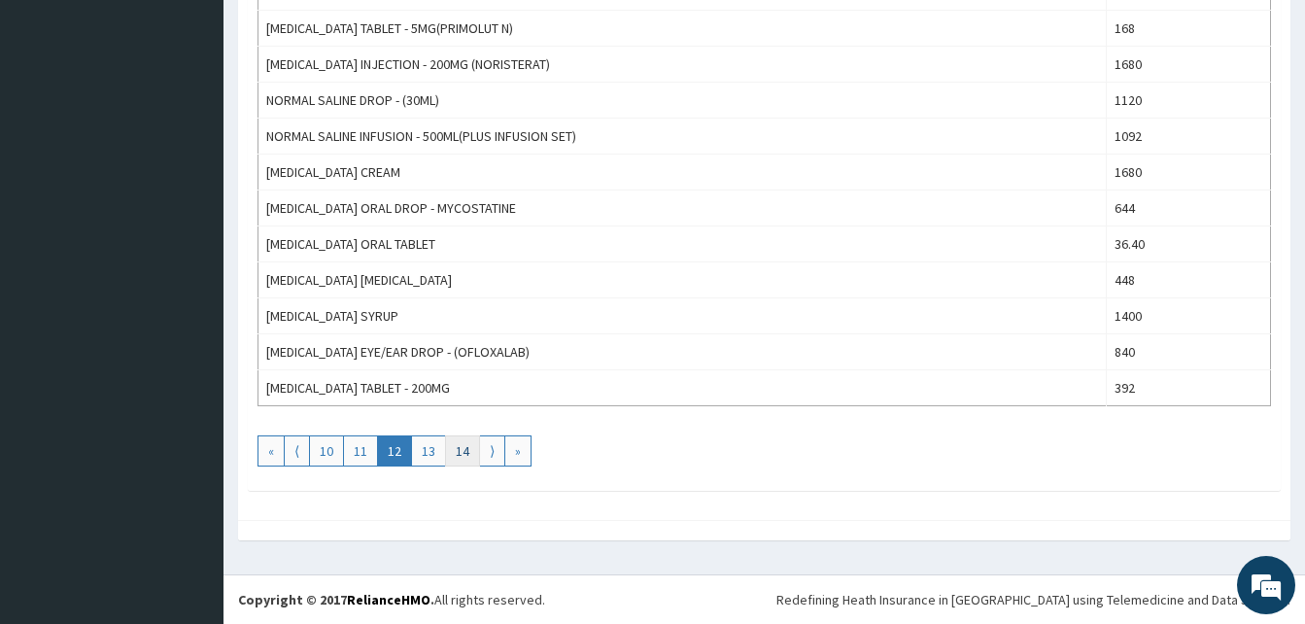
click at [468, 448] on link "14" at bounding box center [462, 450] width 35 height 31
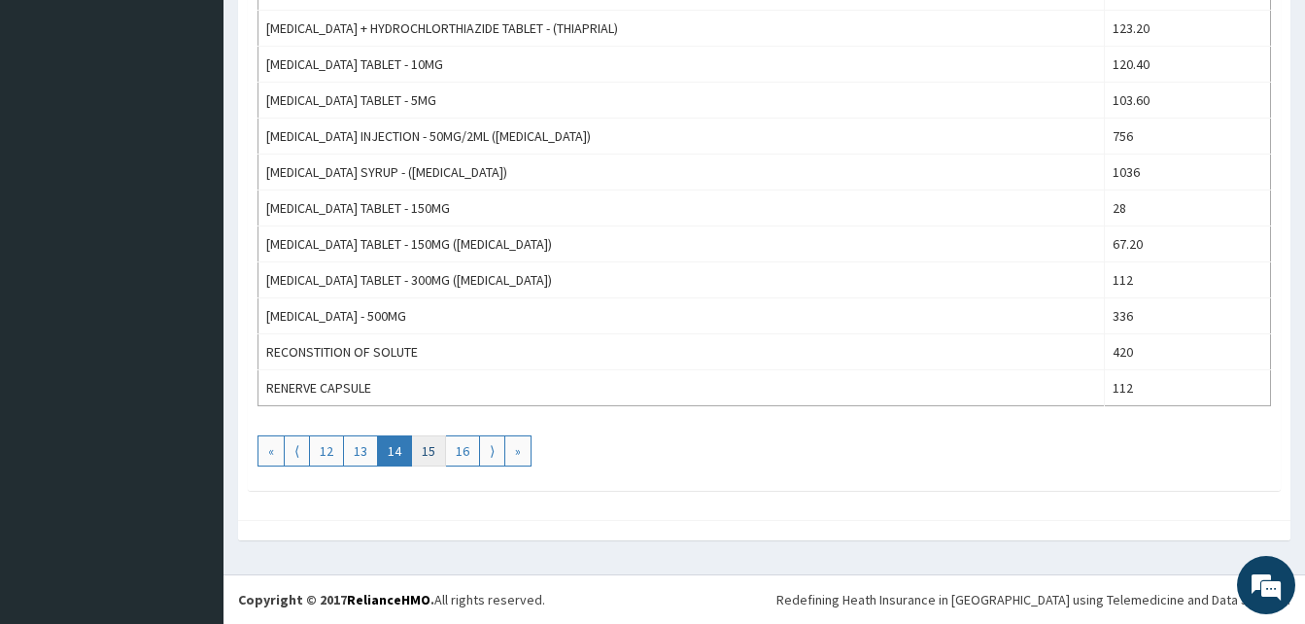
click at [442, 453] on link "15" at bounding box center [428, 450] width 35 height 31
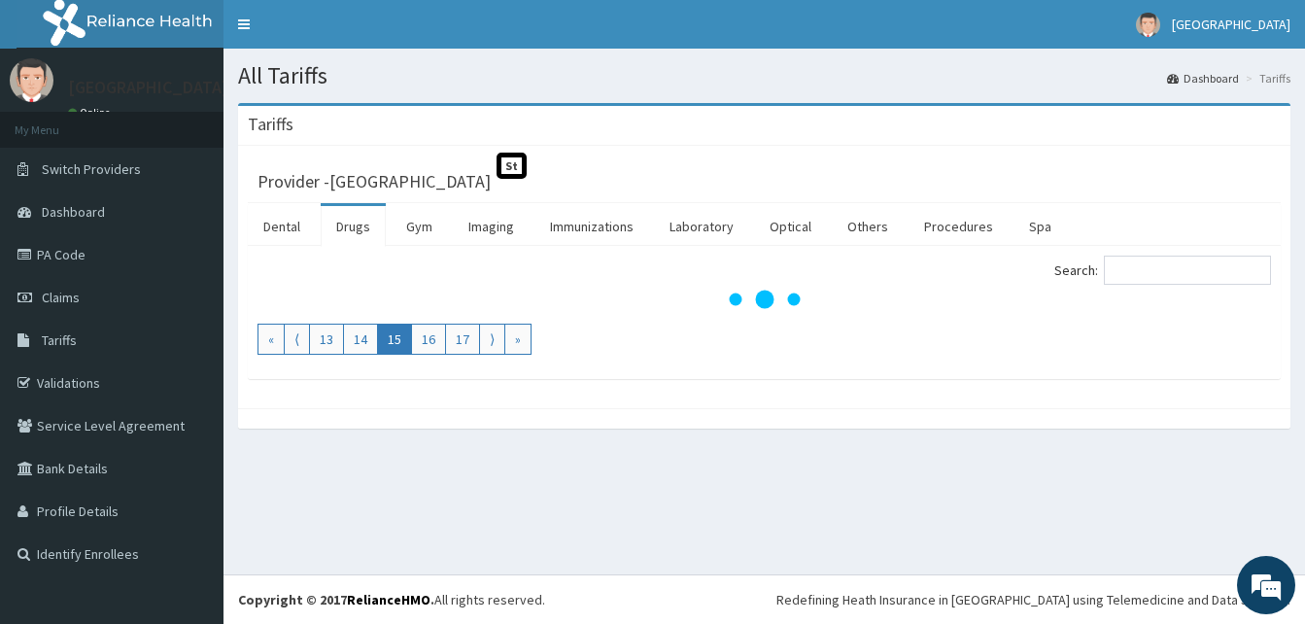
scroll to position [0, 0]
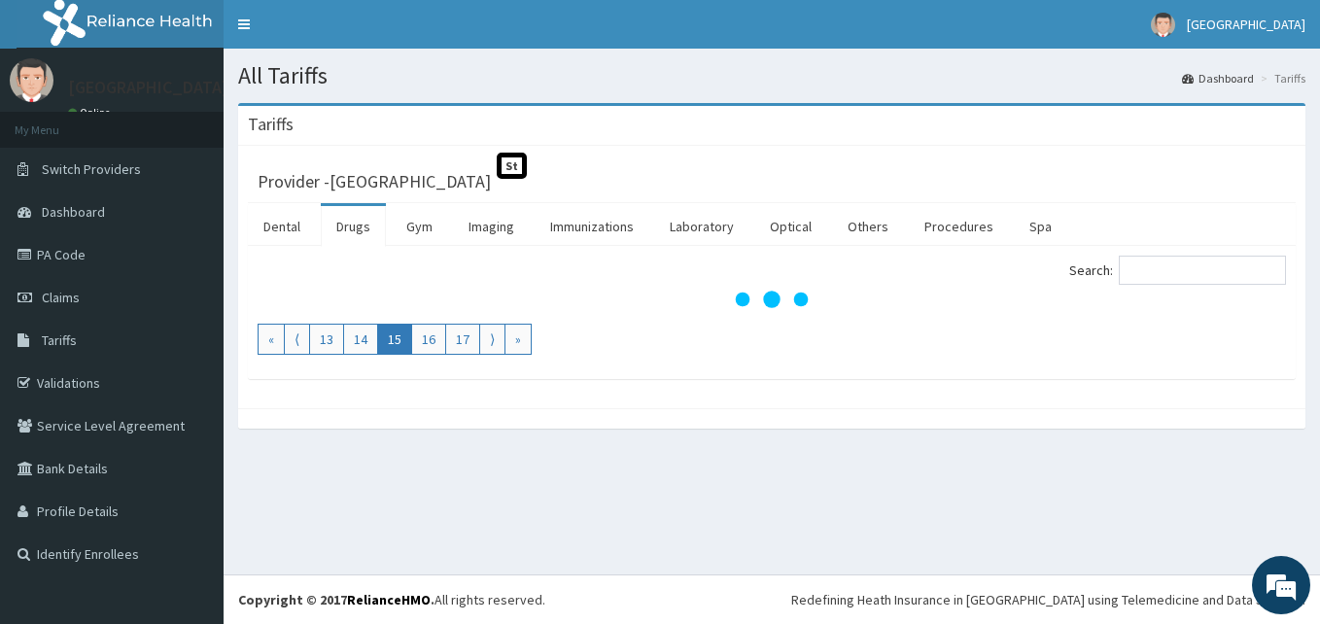
click at [917, 340] on ul "« ⟨ 13 14 15 16 17 ⟩ »" at bounding box center [772, 339] width 1028 height 31
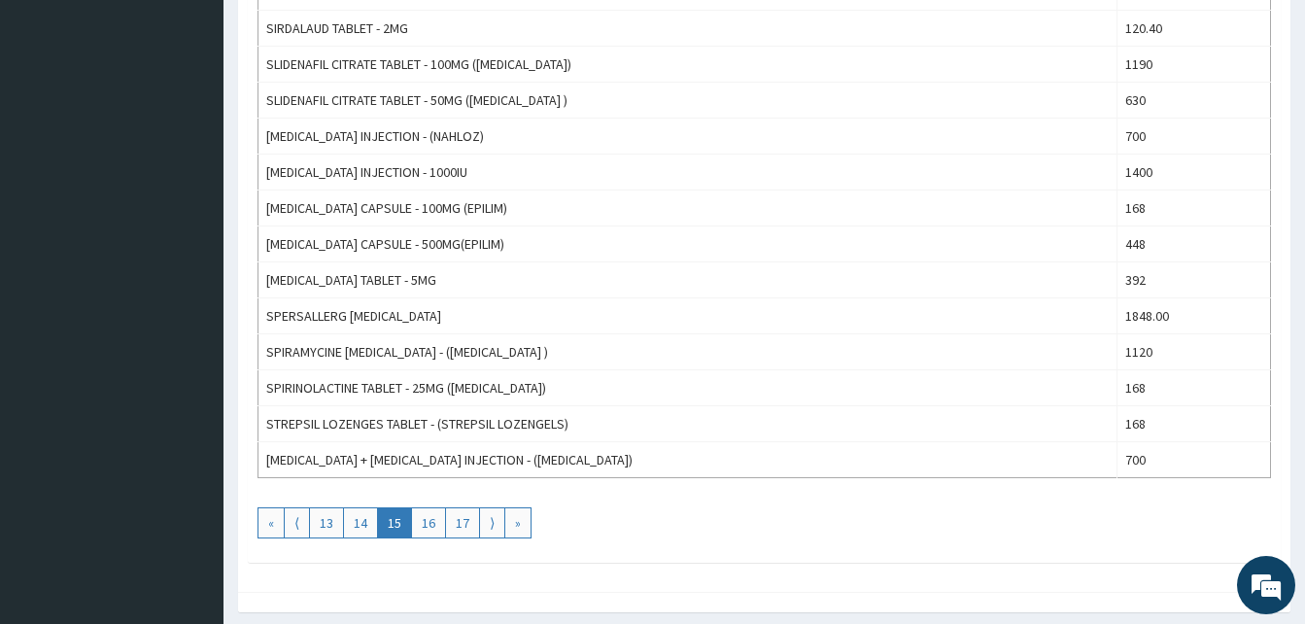
scroll to position [1756, 0]
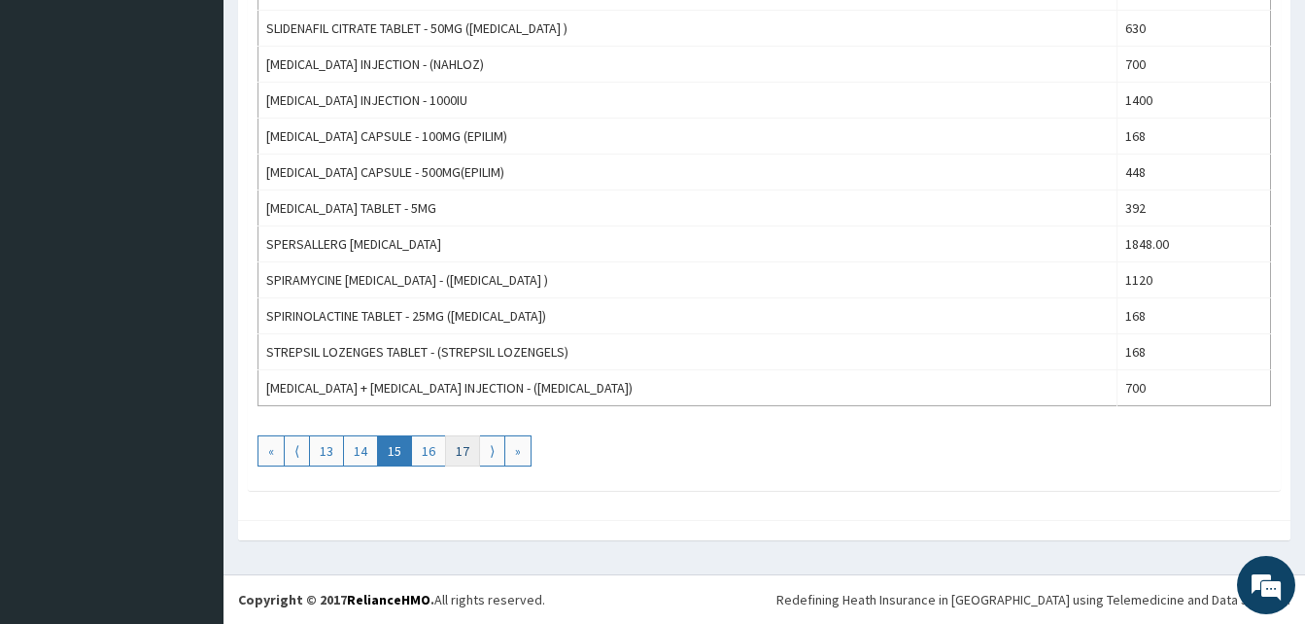
click at [448, 462] on link "17" at bounding box center [462, 450] width 35 height 31
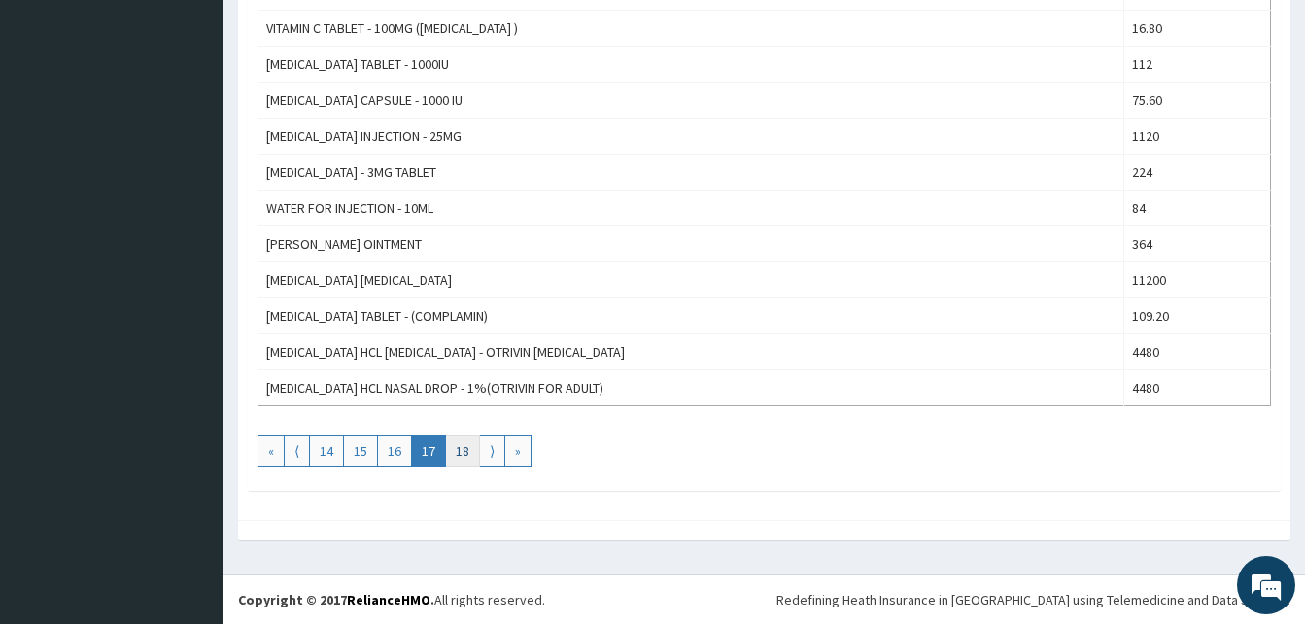
click at [468, 450] on link "18" at bounding box center [462, 450] width 35 height 31
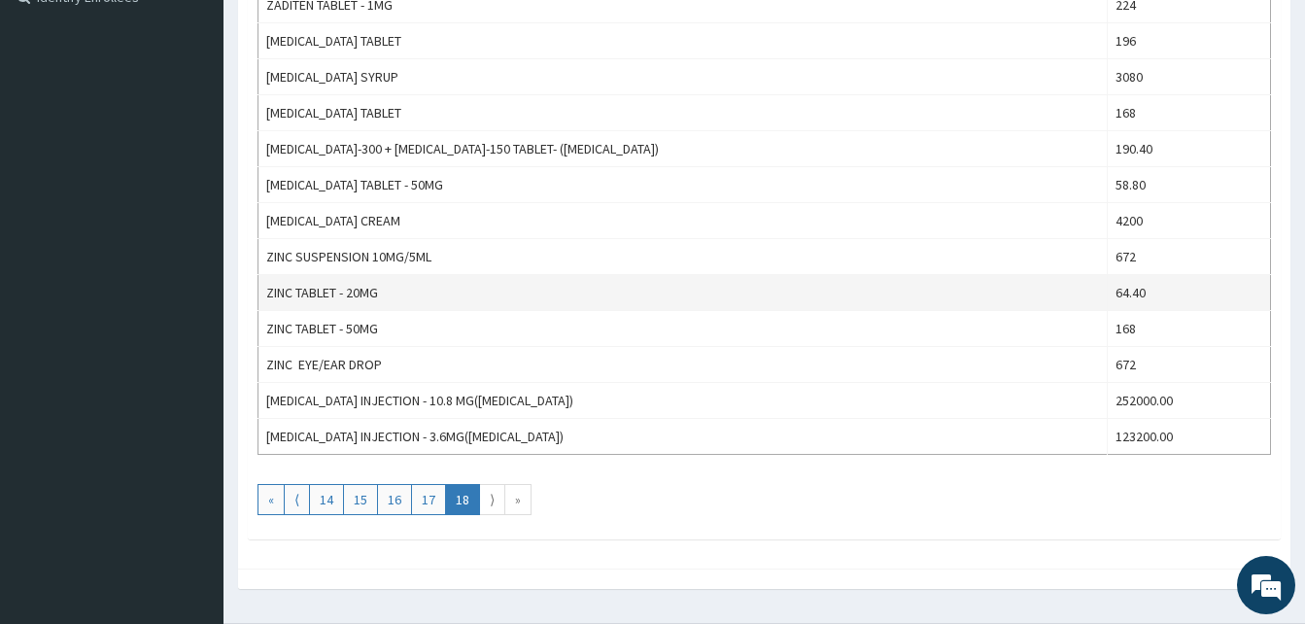
scroll to position [583, 0]
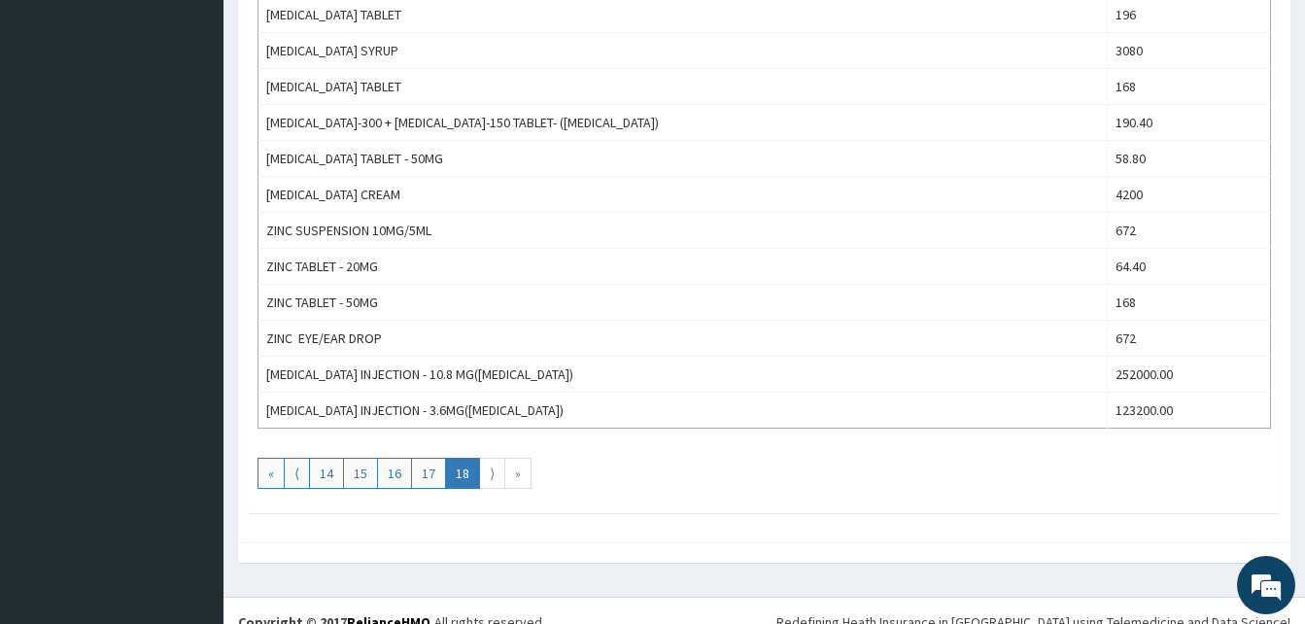
click at [463, 477] on link "18" at bounding box center [462, 473] width 35 height 31
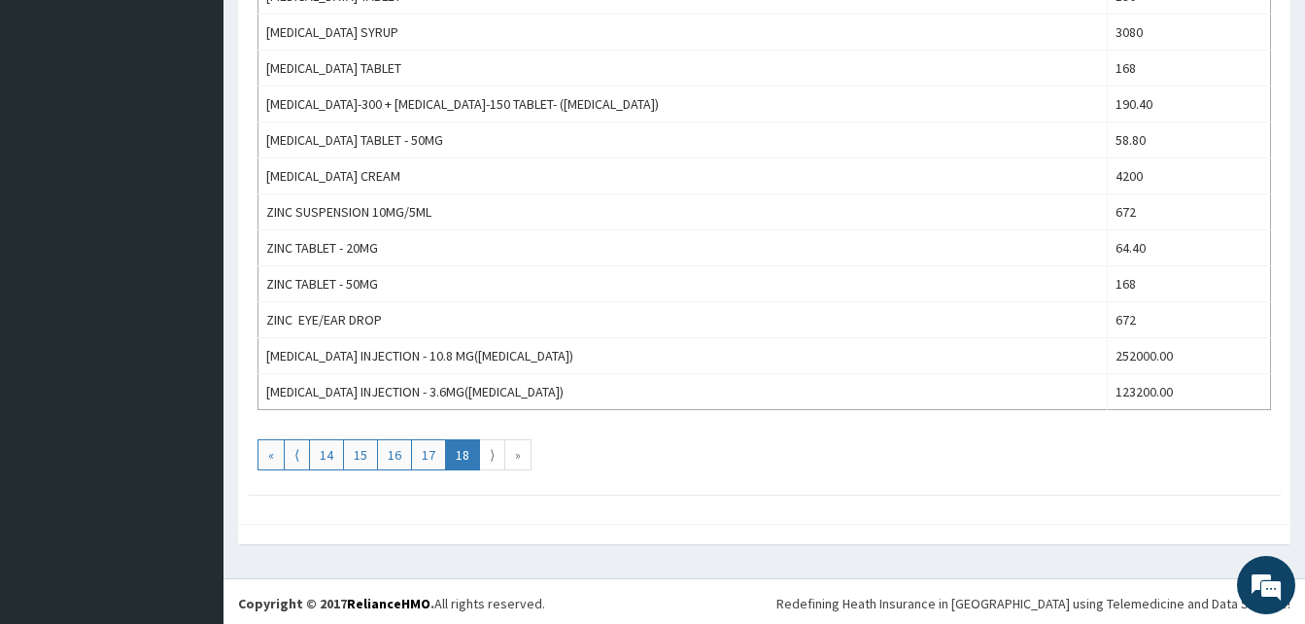
scroll to position [605, 0]
